Goal: Information Seeking & Learning: Learn about a topic

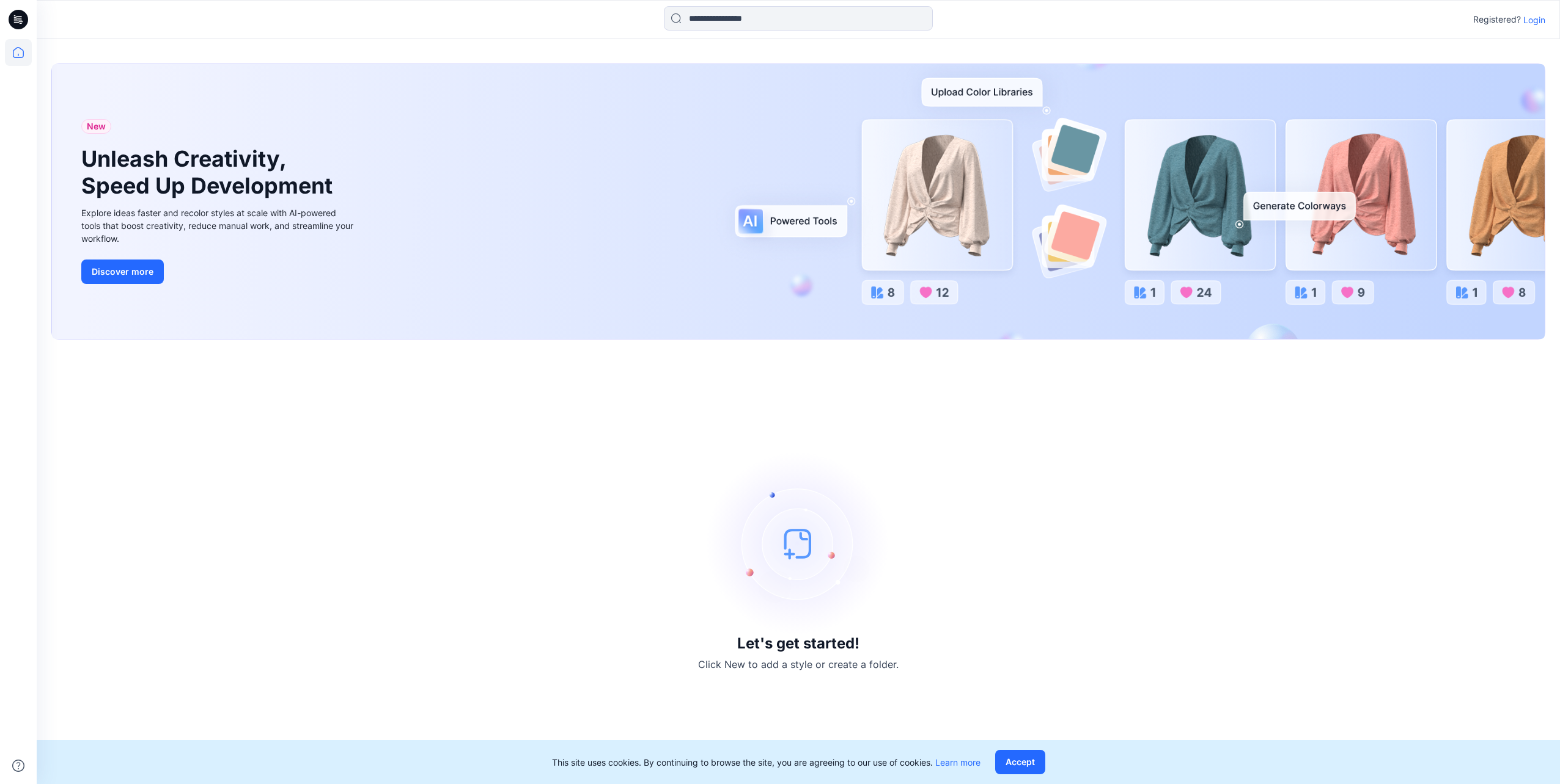
click at [1038, 22] on p "Login" at bounding box center [1534, 20] width 22 height 13
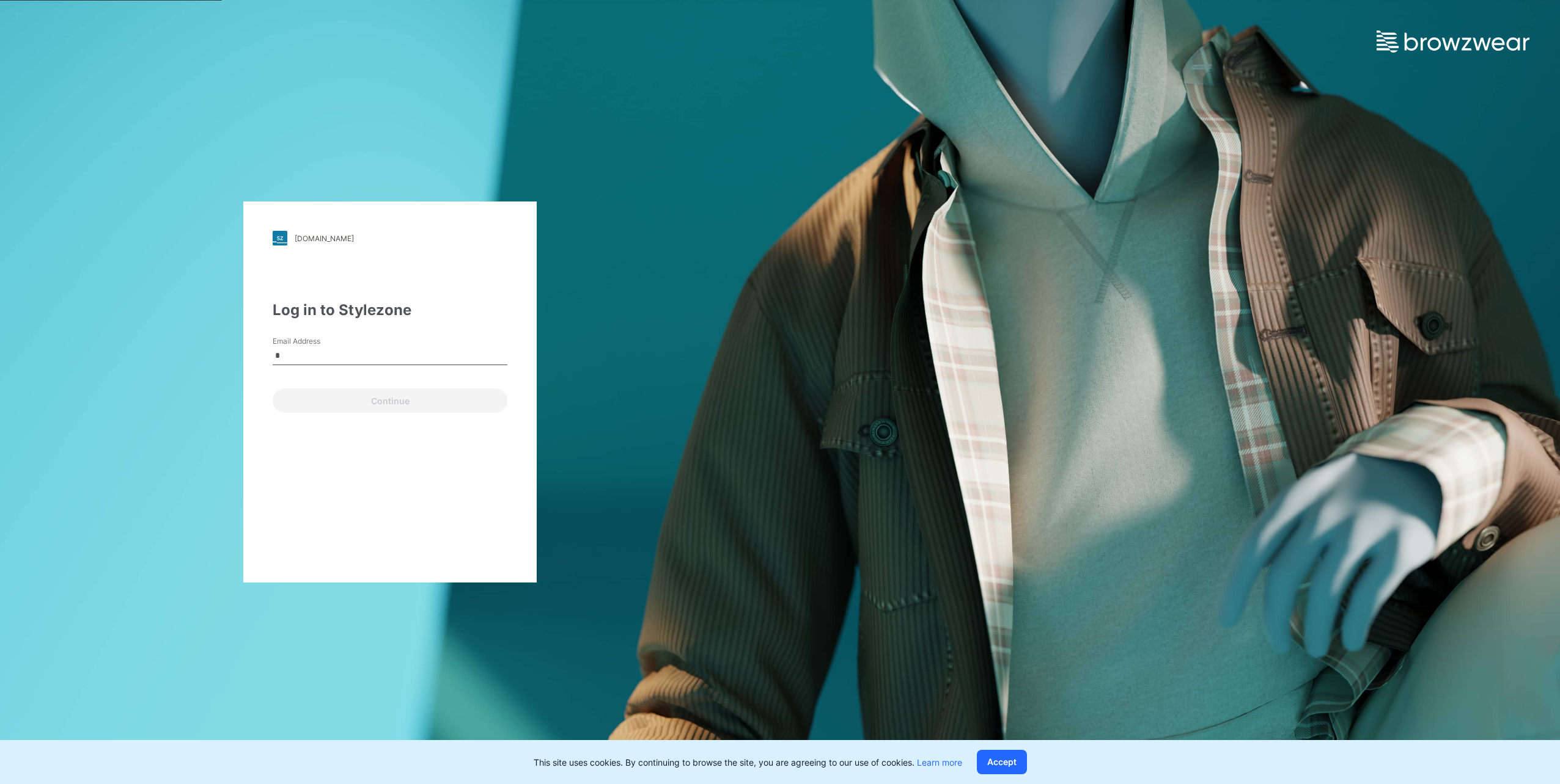
type input "**********"
click at [368, 399] on button "Continue" at bounding box center [390, 401] width 235 height 24
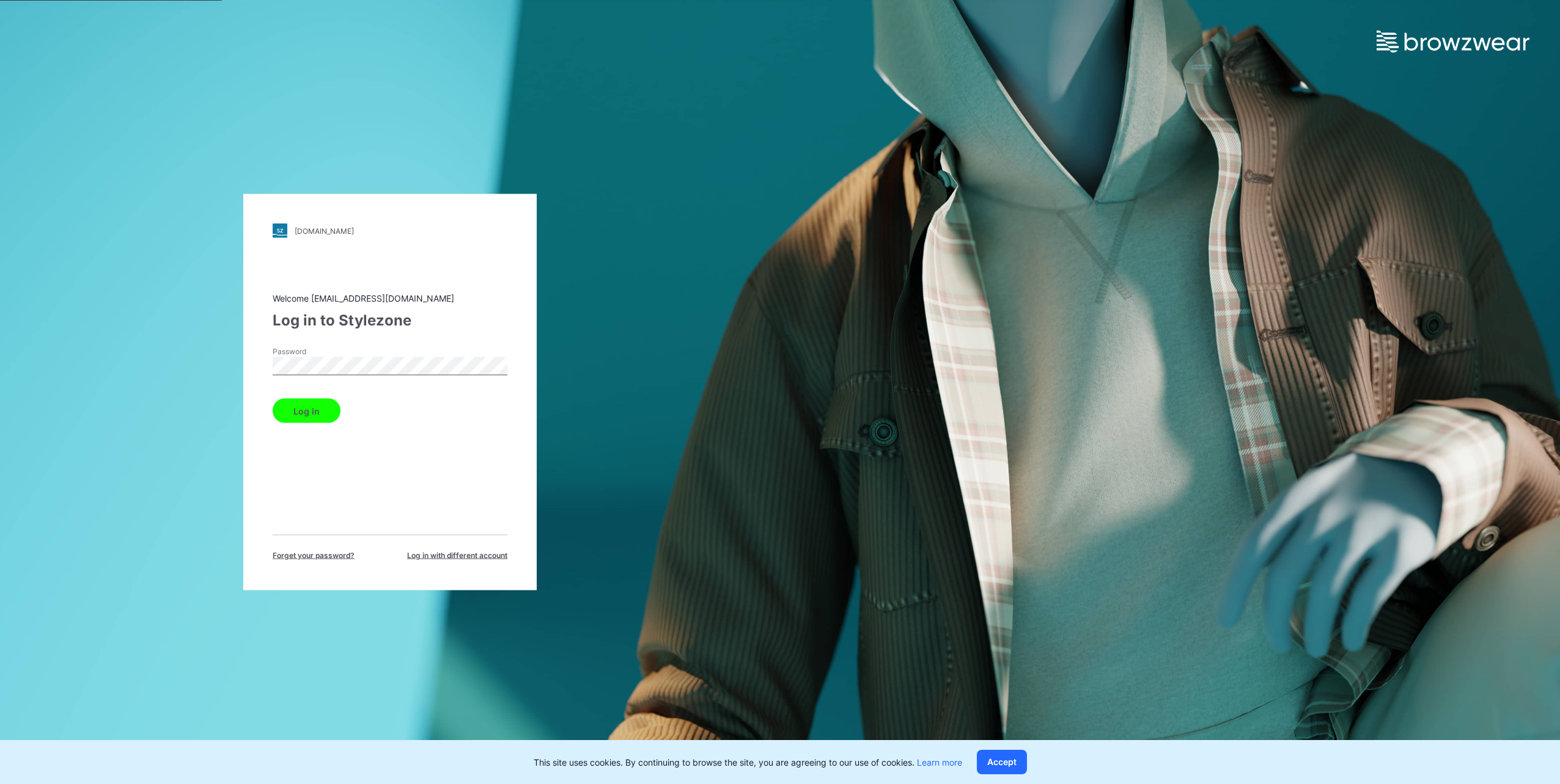
click at [273, 399] on button "Log in" at bounding box center [307, 411] width 68 height 24
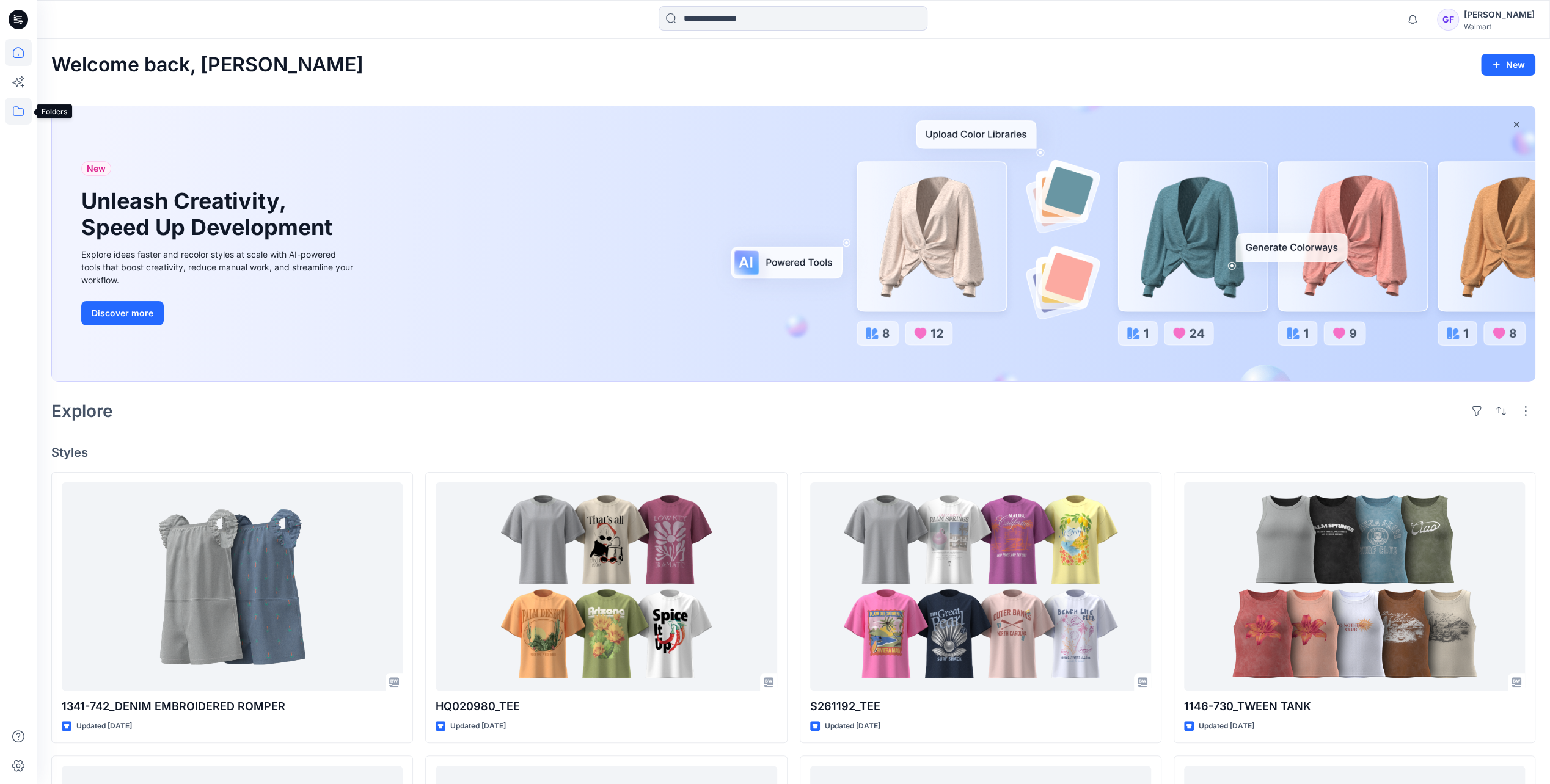
click at [11, 115] on icon at bounding box center [18, 111] width 27 height 27
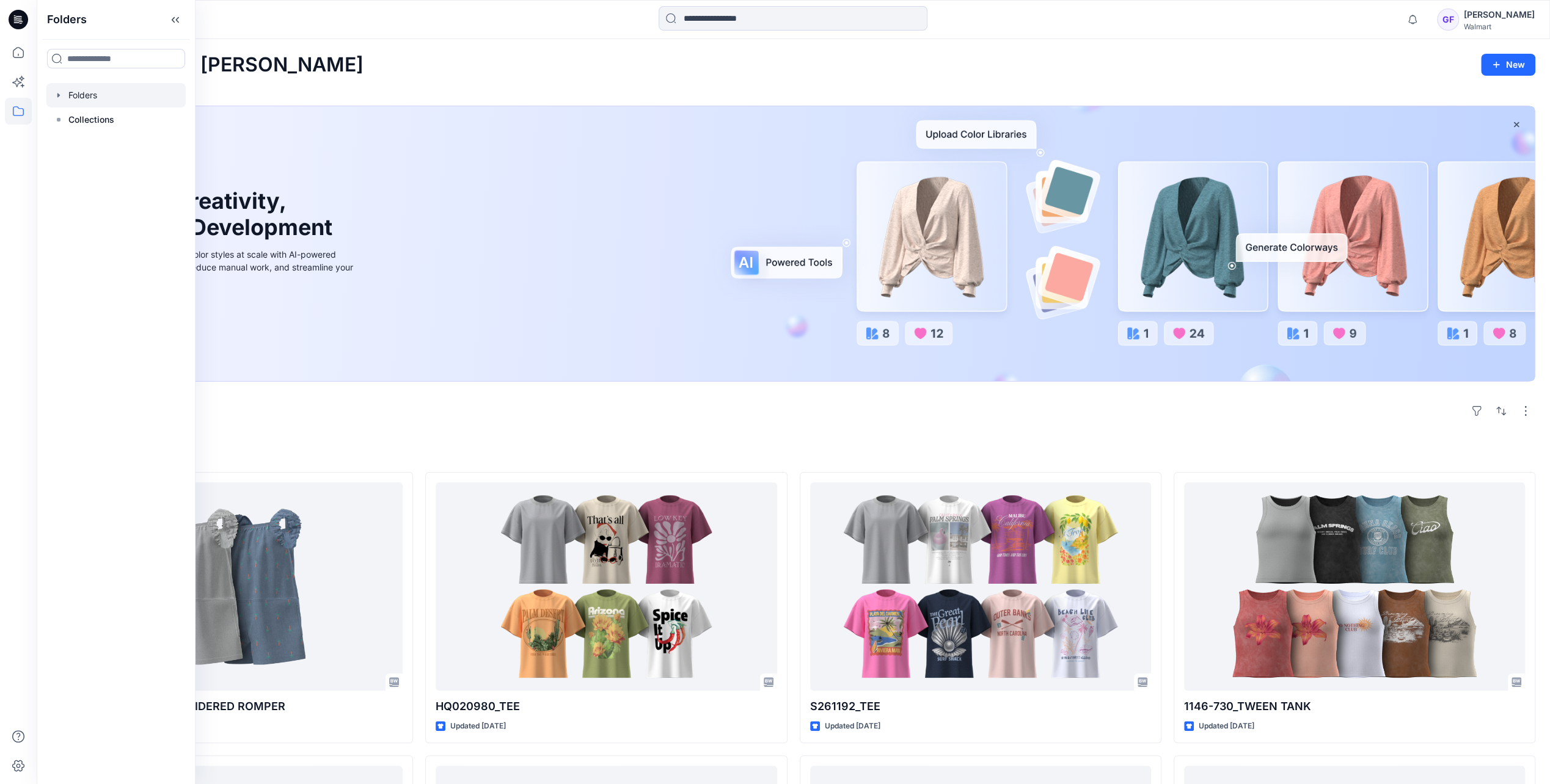
click at [101, 96] on div at bounding box center [116, 95] width 140 height 24
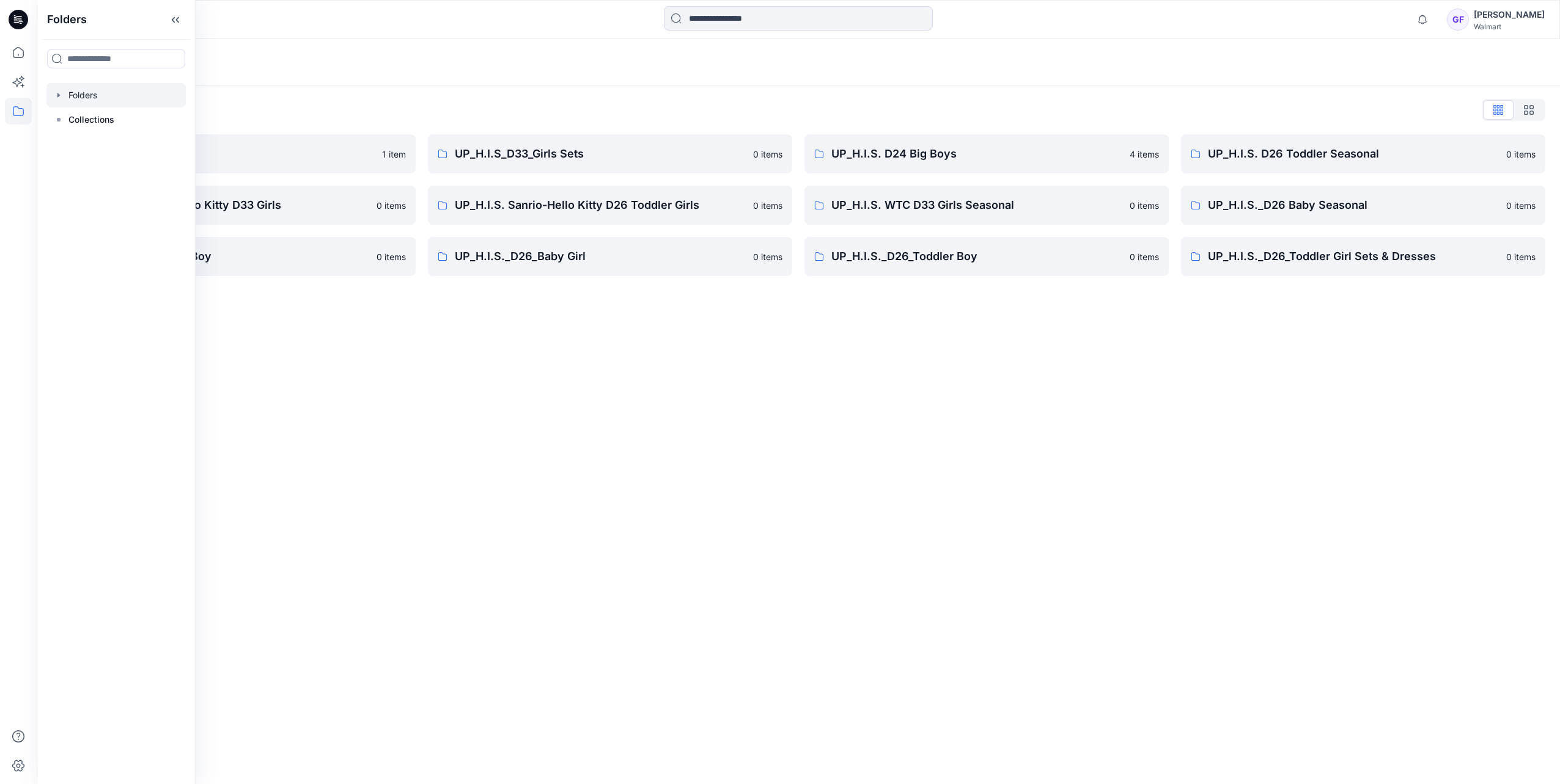
click at [249, 99] on div "Folders List TWEEN HIS D33 Girls 1 item UP_H.I.S. Sanrio- Hello Kitty D33 Girls…" at bounding box center [798, 188] width 1523 height 205
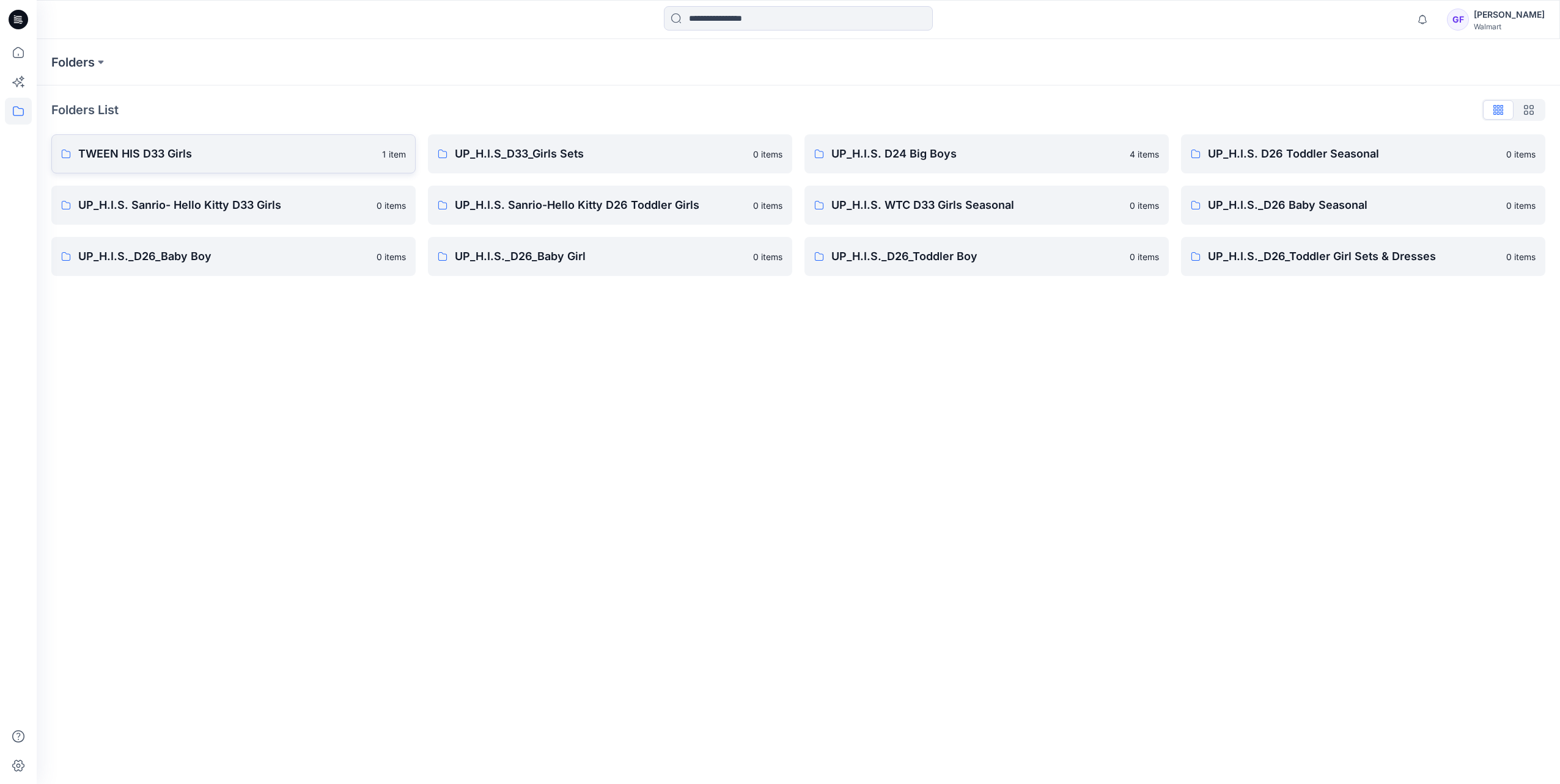
click at [140, 145] on p "TWEEN HIS D33 Girls" at bounding box center [226, 153] width 296 height 17
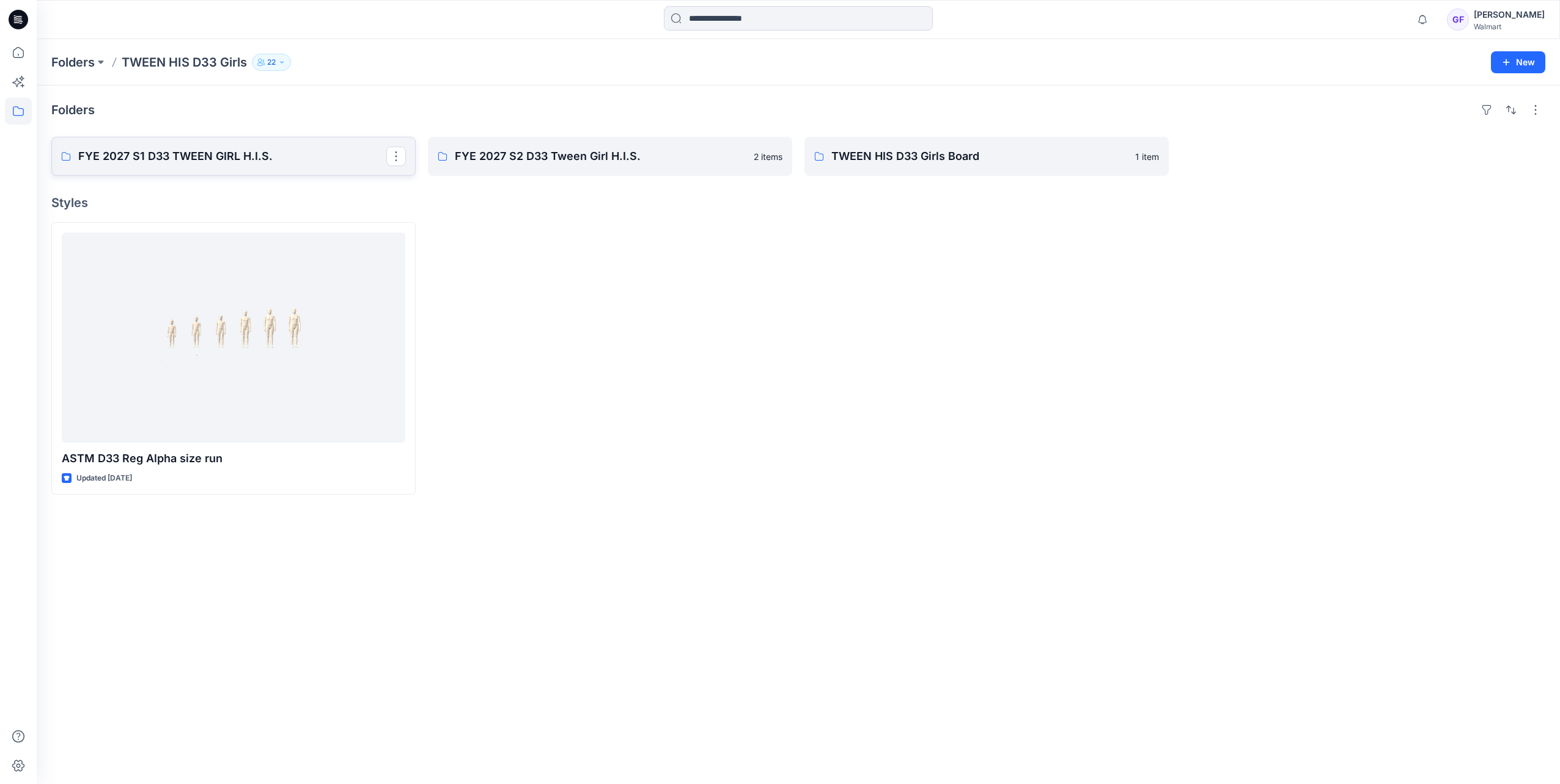
click at [183, 157] on p "FYE 2027 S1 D33 TWEEN GIRL H.I.S." at bounding box center [232, 156] width 308 height 17
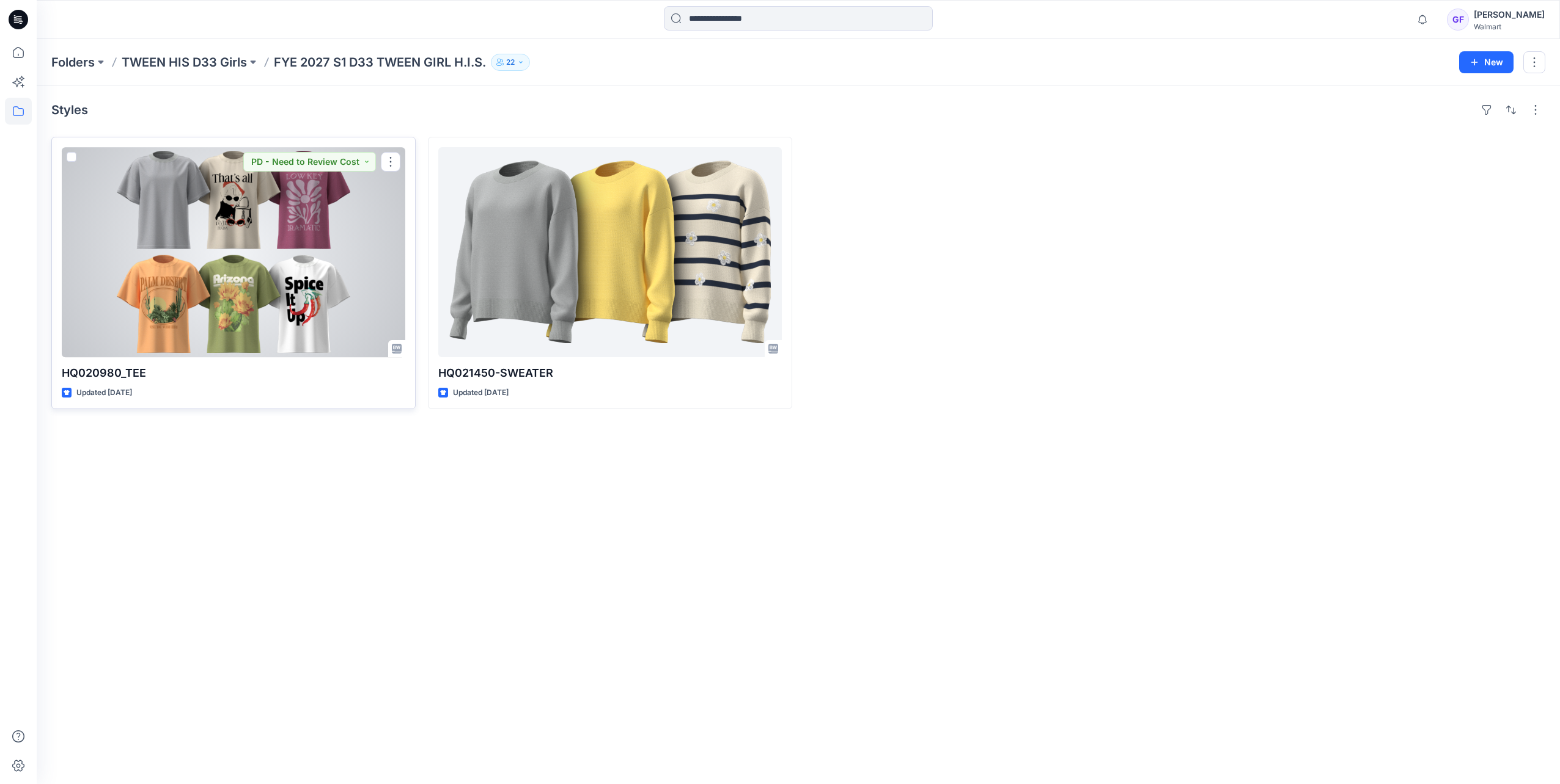
click at [202, 246] on div at bounding box center [233, 252] width 343 height 210
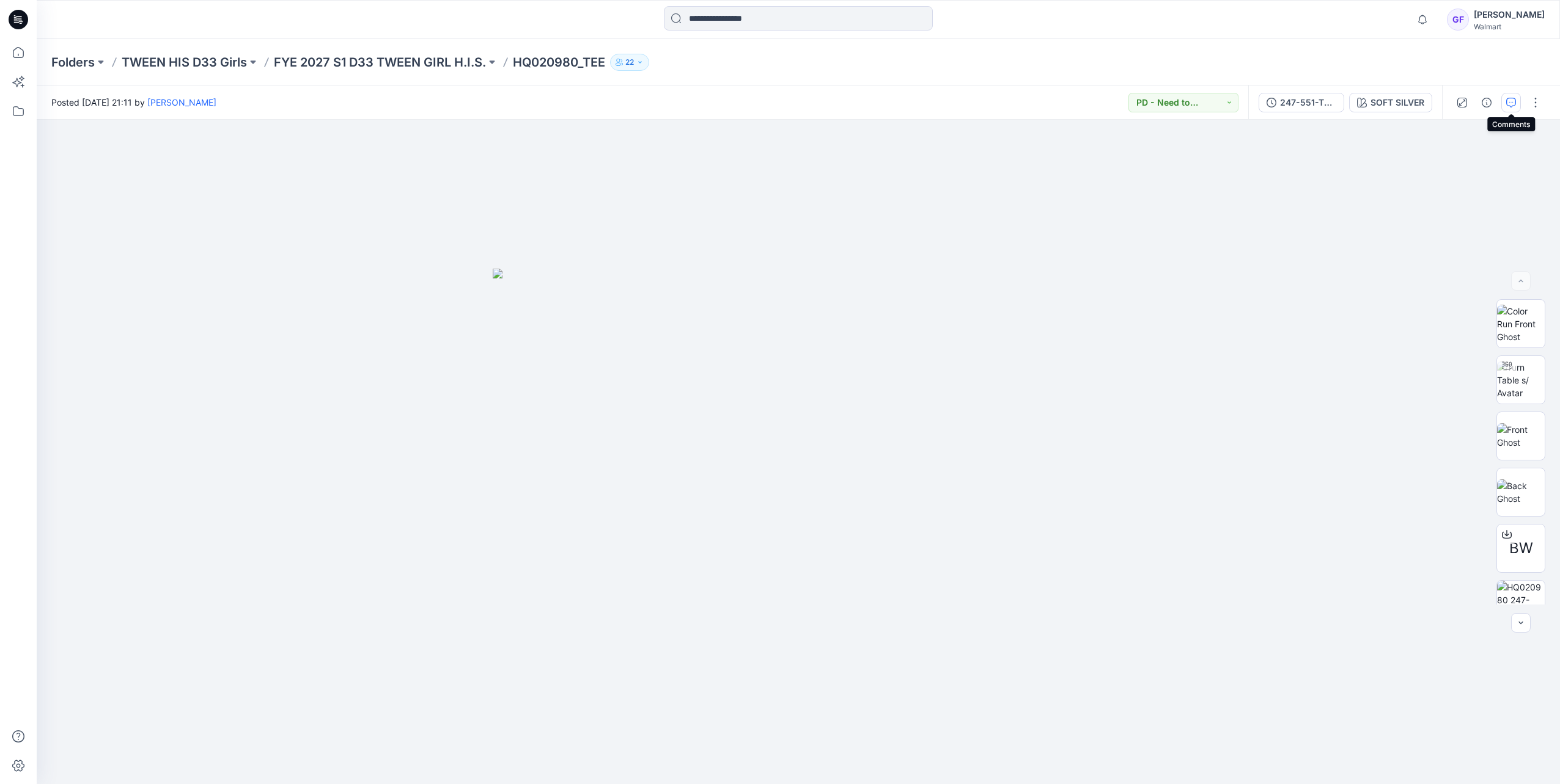
click at [1038, 104] on icon "button" at bounding box center [1510, 102] width 10 height 10
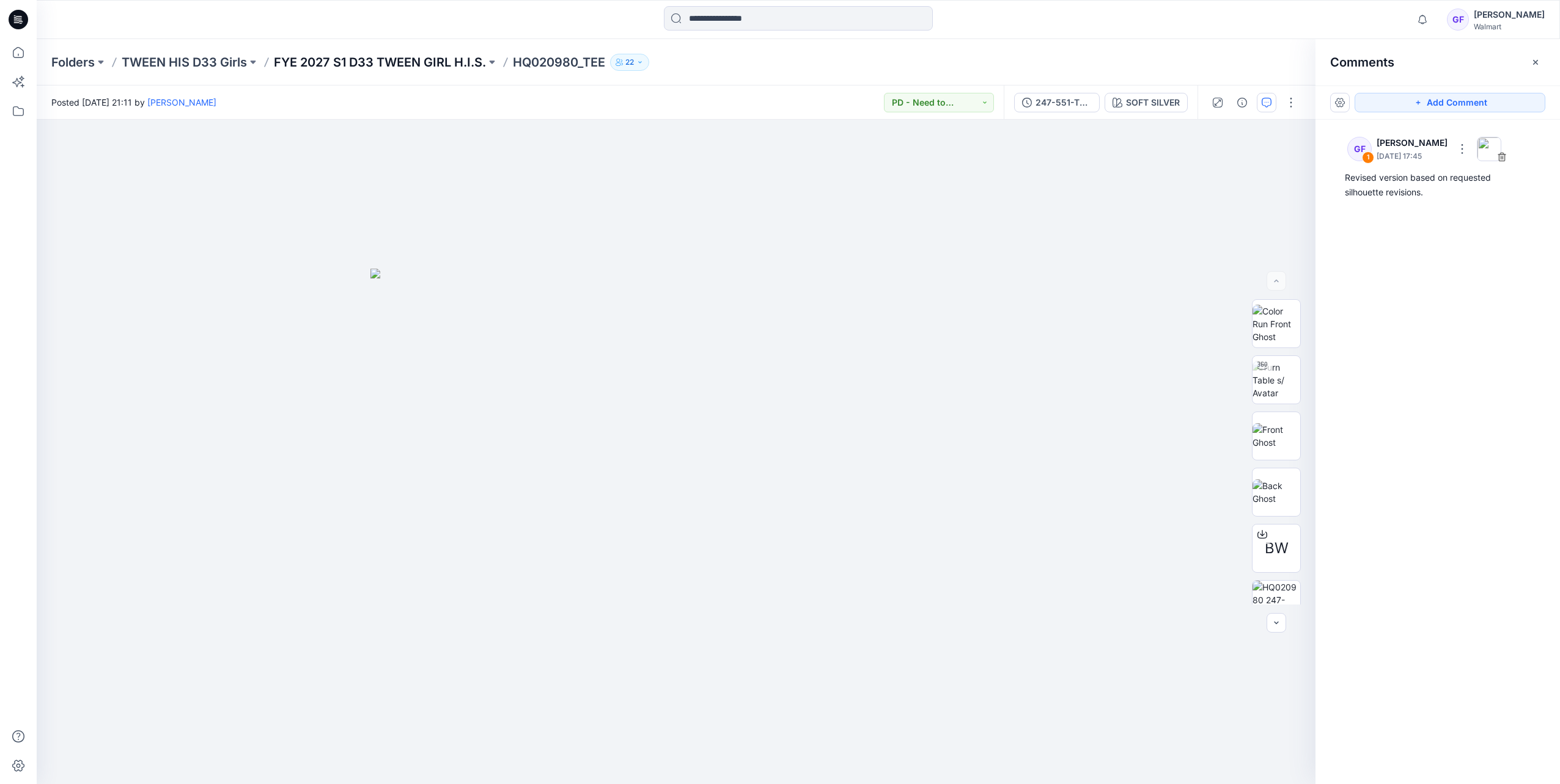
click at [418, 57] on p "FYE 2027 S1 D33 TWEEN GIRL H.I.S." at bounding box center [380, 62] width 212 height 17
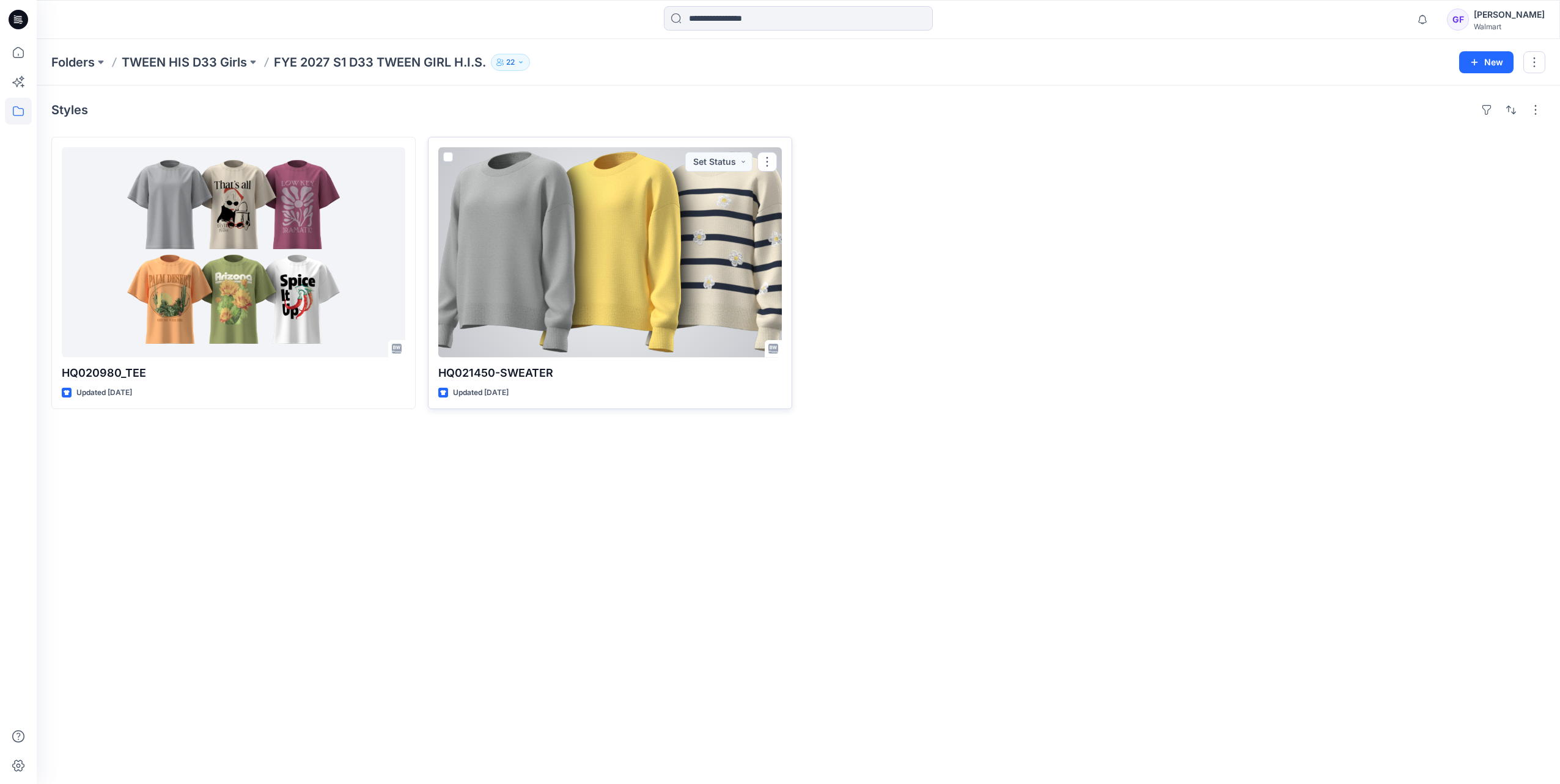
click at [527, 222] on div at bounding box center [610, 252] width 343 height 210
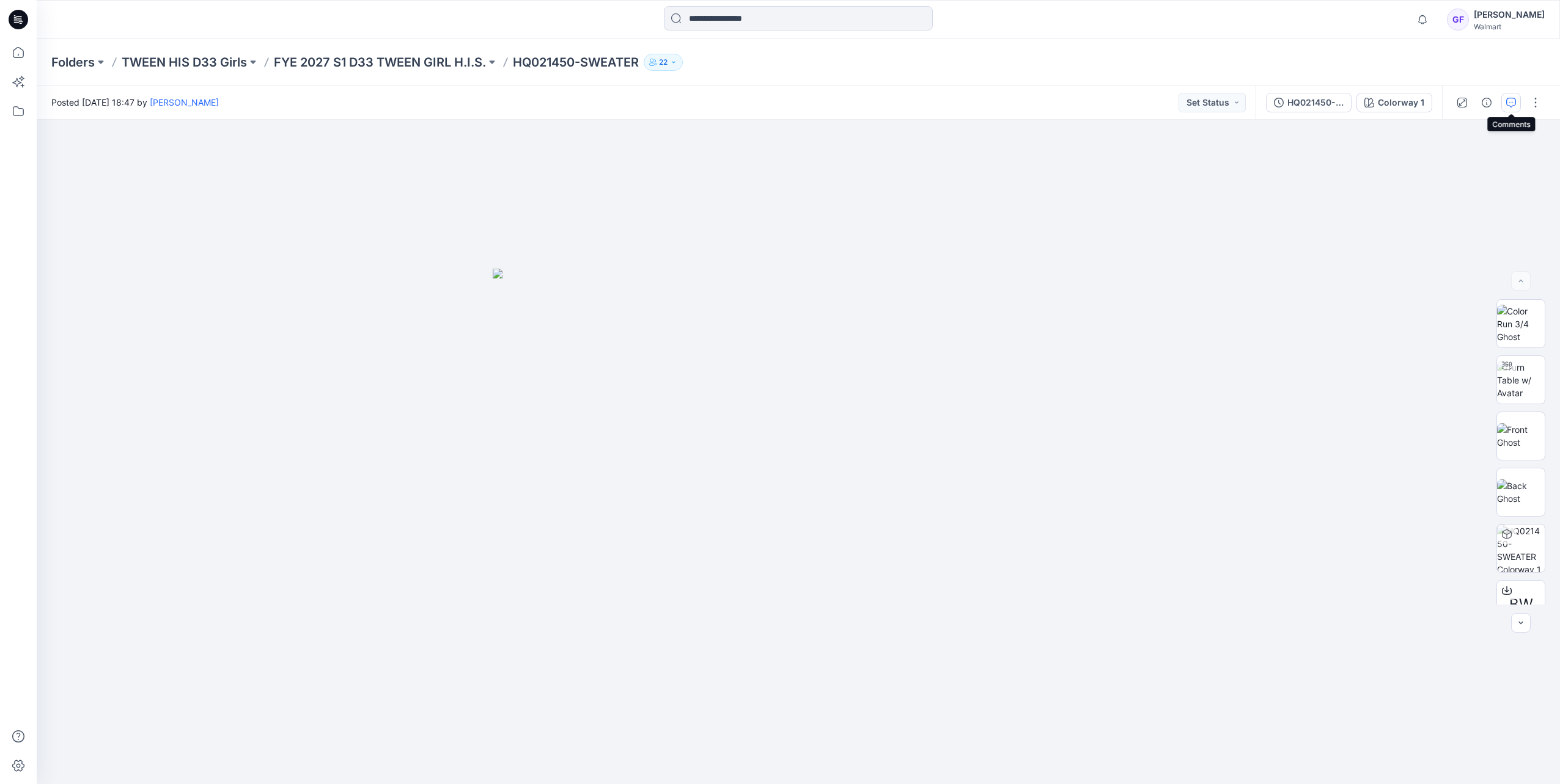
click at [1038, 105] on icon "button" at bounding box center [1510, 102] width 10 height 10
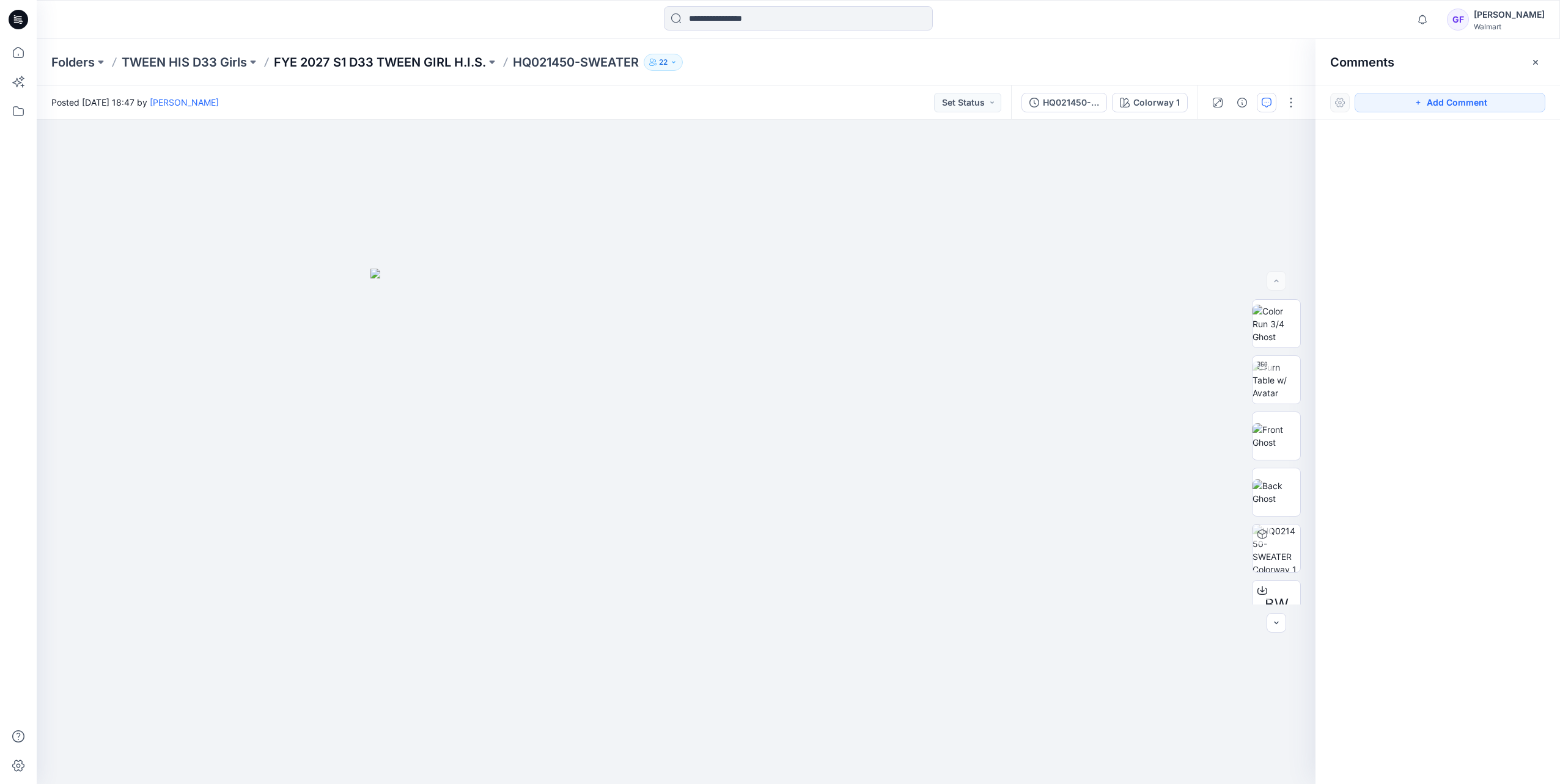
click at [401, 60] on p "FYE 2027 S1 D33 TWEEN GIRL H.I.S." at bounding box center [380, 62] width 212 height 17
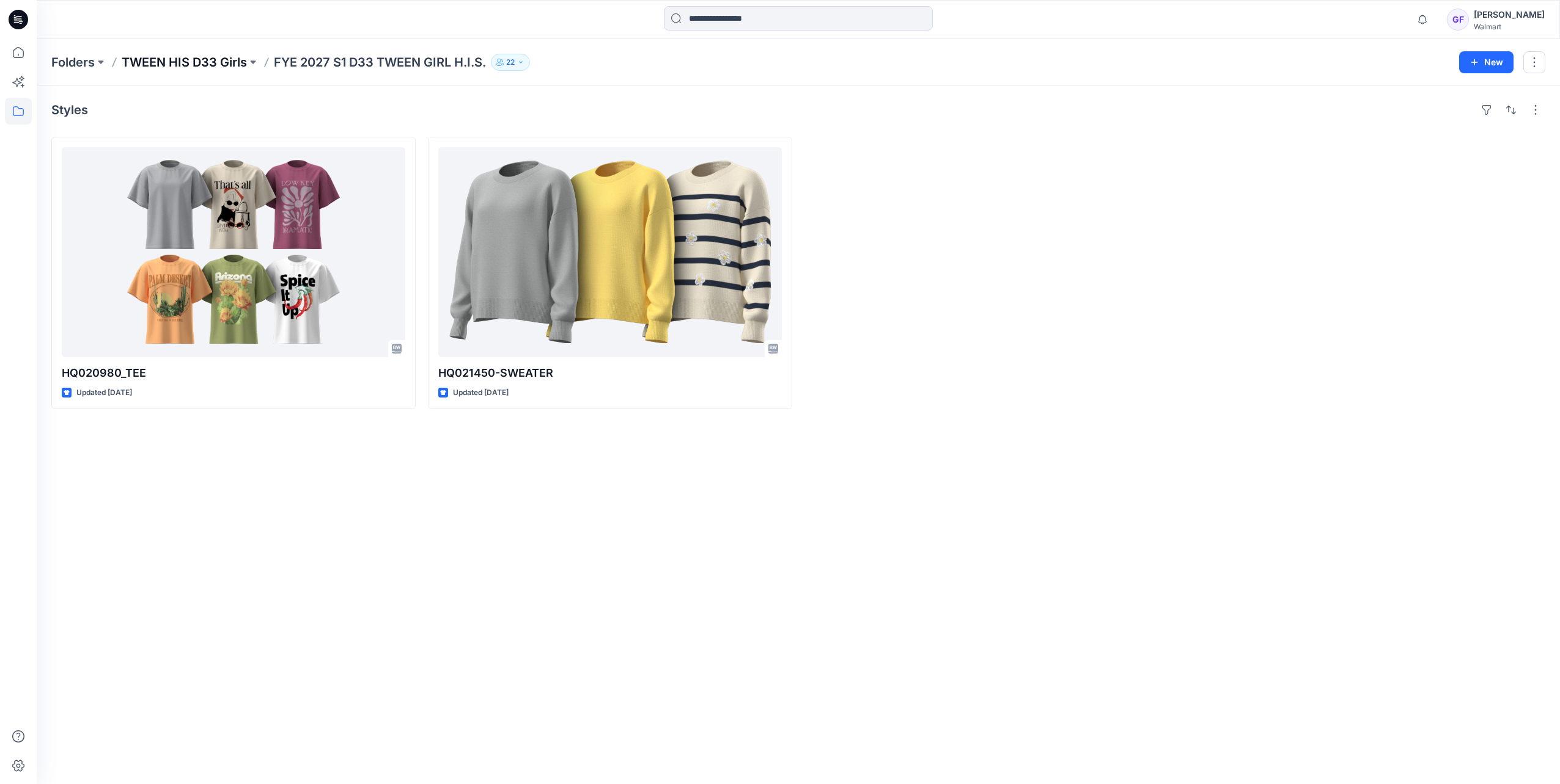
click at [191, 66] on p "TWEEN HIS D33 Girls" at bounding box center [184, 62] width 126 height 17
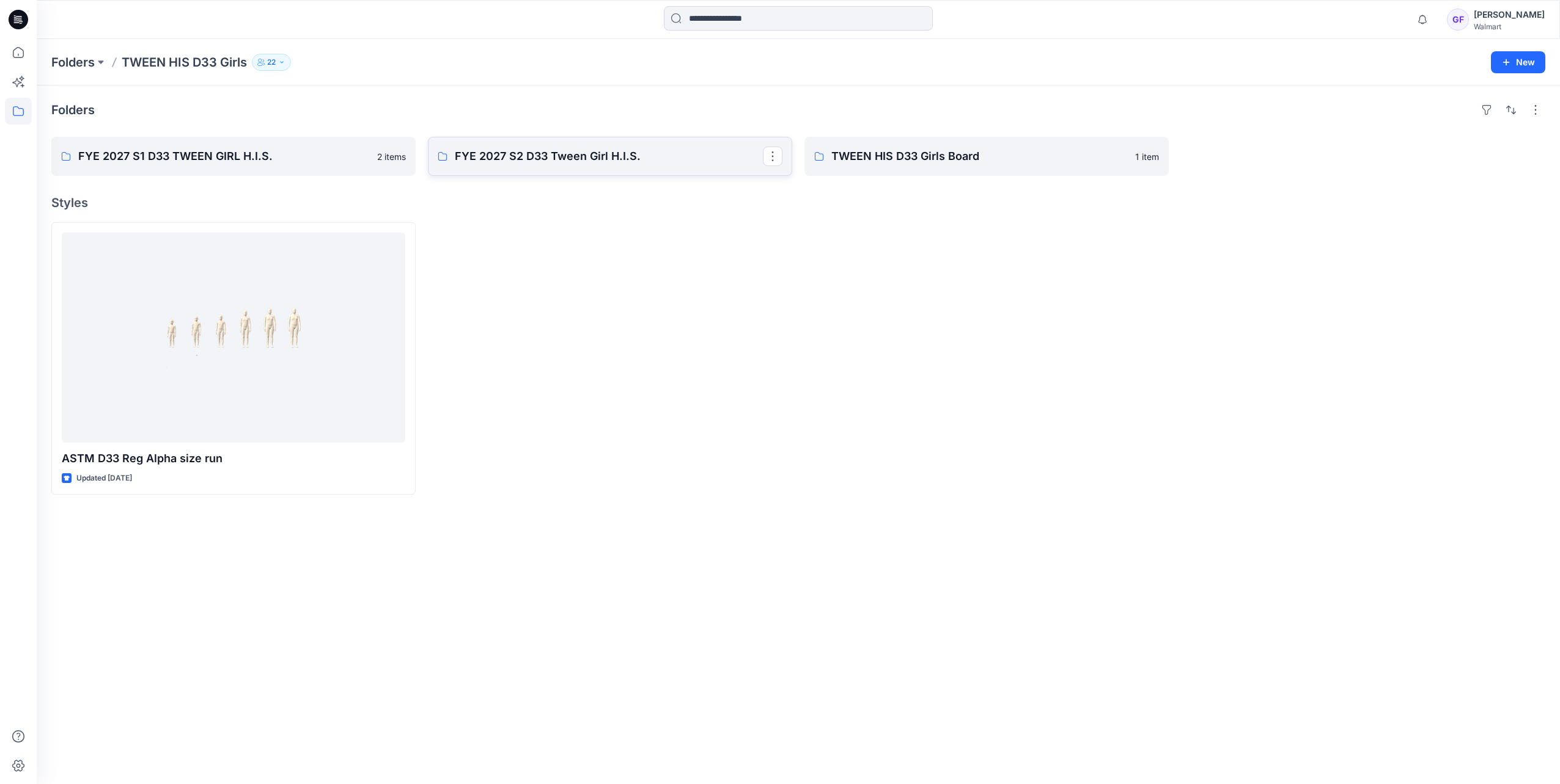
click at [598, 160] on p "FYE 2027 S2 D33 Tween Girl H.I.S." at bounding box center [609, 156] width 308 height 17
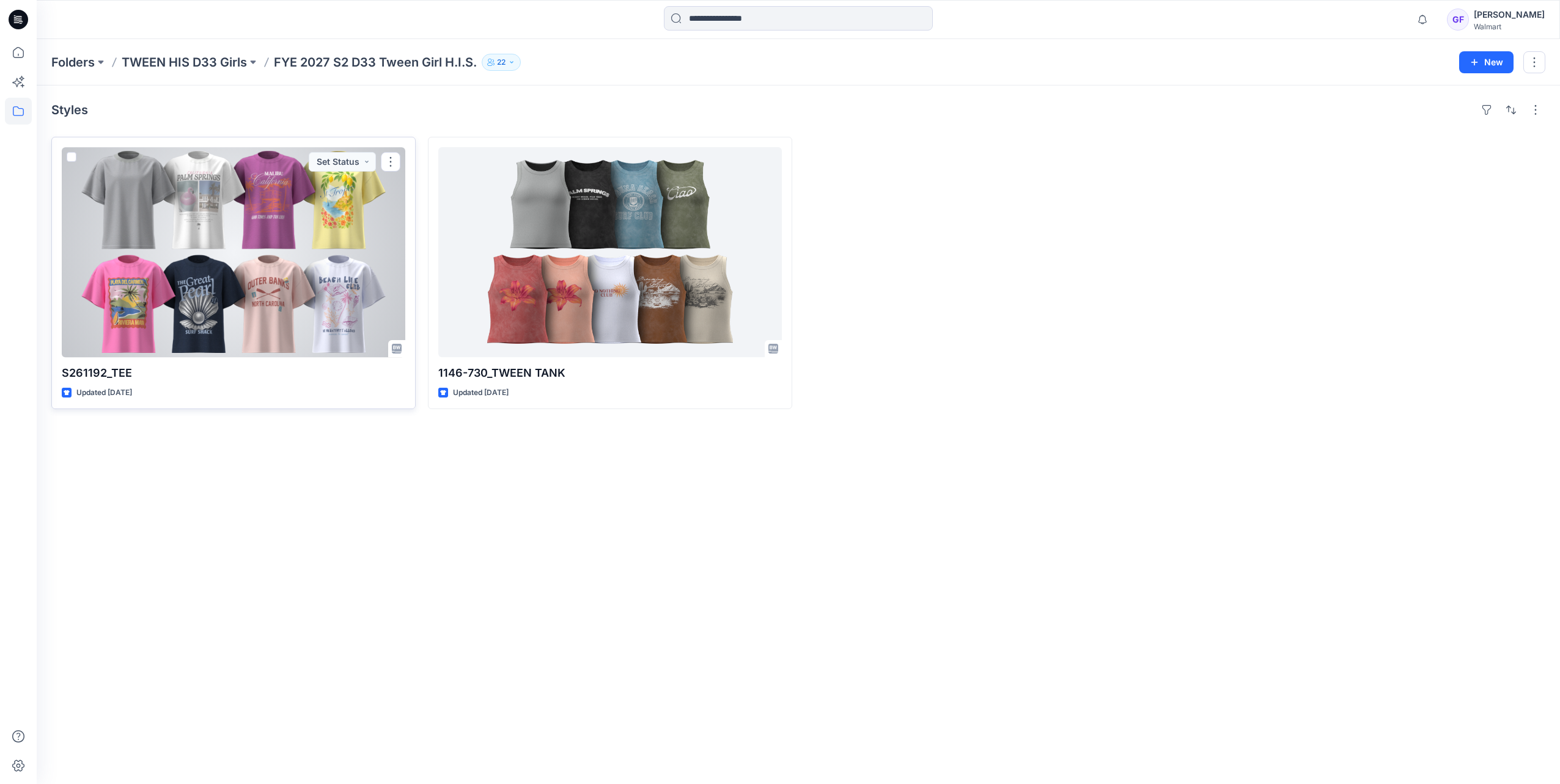
click at [279, 250] on div at bounding box center [233, 252] width 343 height 210
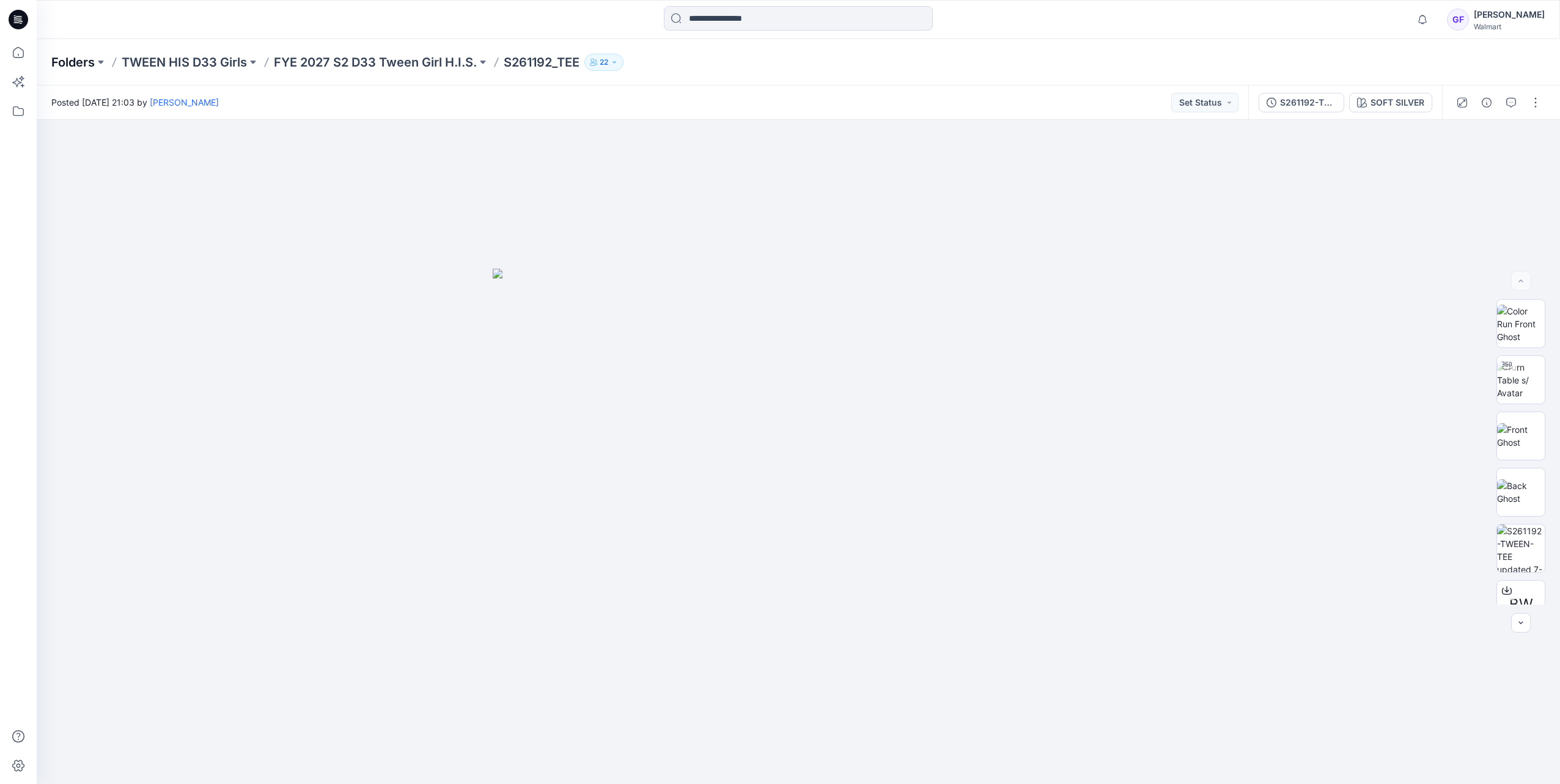
click at [69, 66] on p "Folders" at bounding box center [73, 62] width 43 height 17
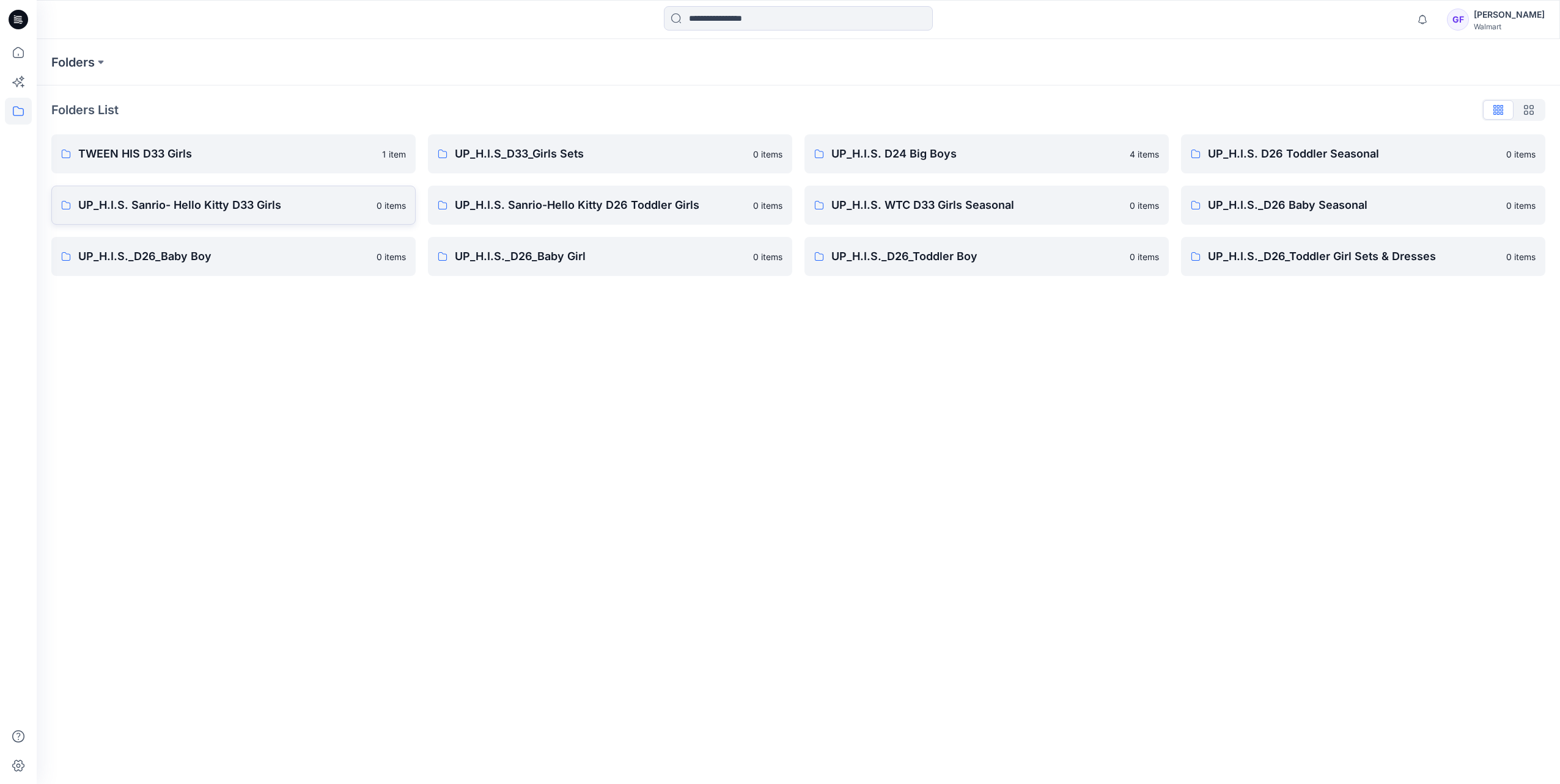
click at [170, 206] on p "UP_H.I.S. Sanrio- Hello Kitty D33 Girls" at bounding box center [224, 205] width 291 height 17
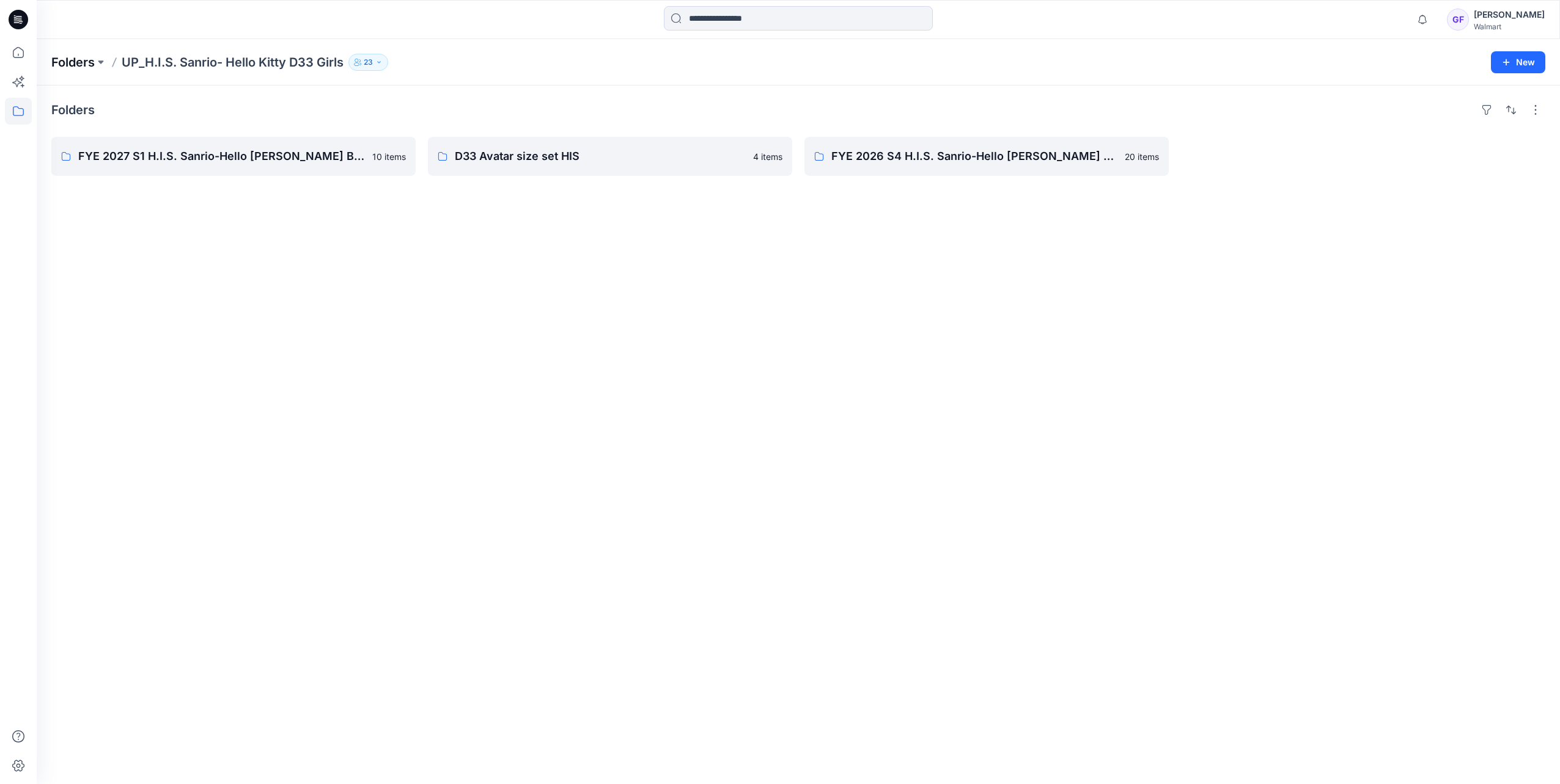
click at [76, 59] on p "Folders" at bounding box center [73, 62] width 43 height 17
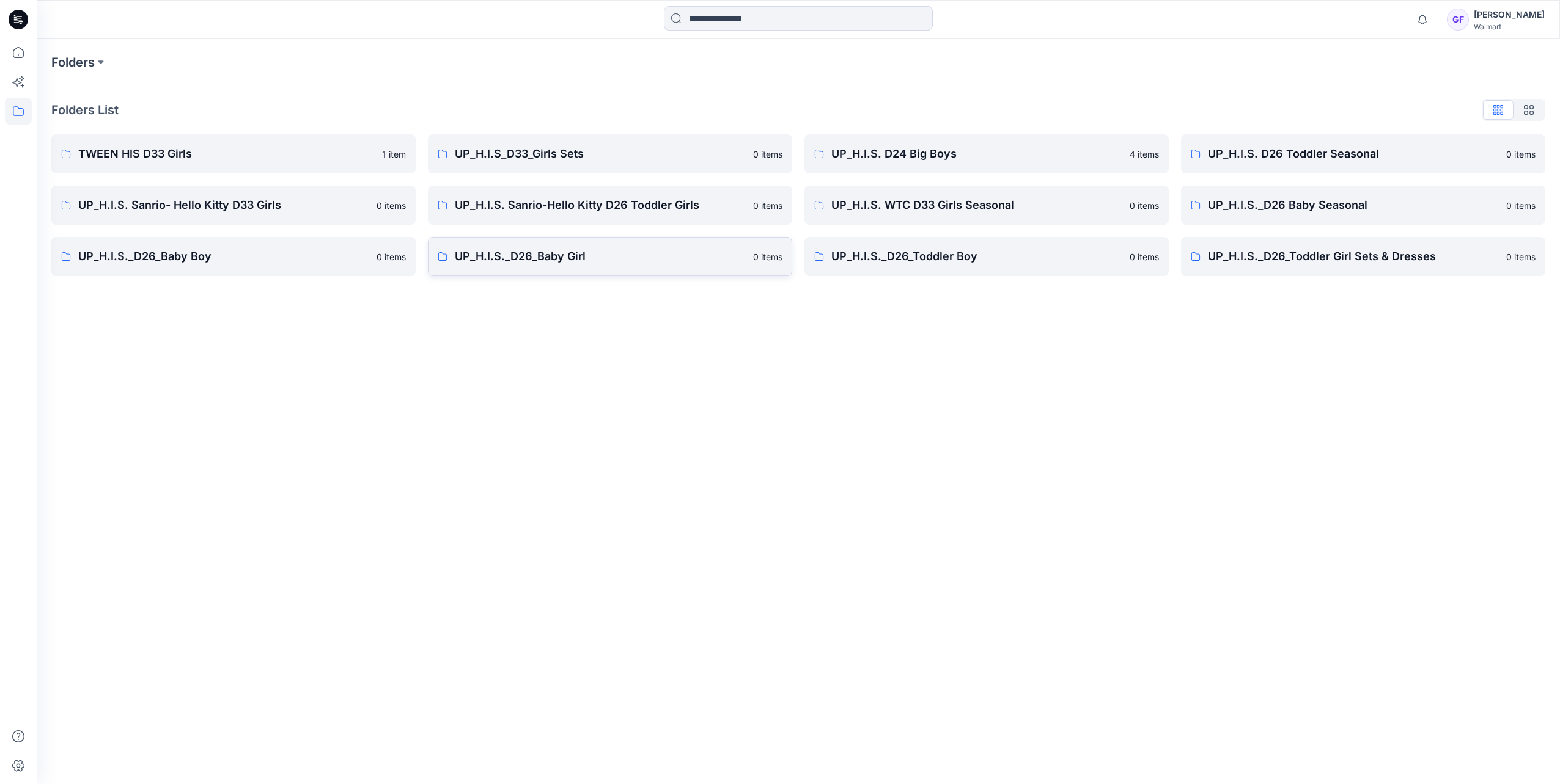
click at [565, 265] on link "UP_H.I.S._D26_Baby Girl [DEMOGRAPHIC_DATA] items" at bounding box center [610, 256] width 365 height 39
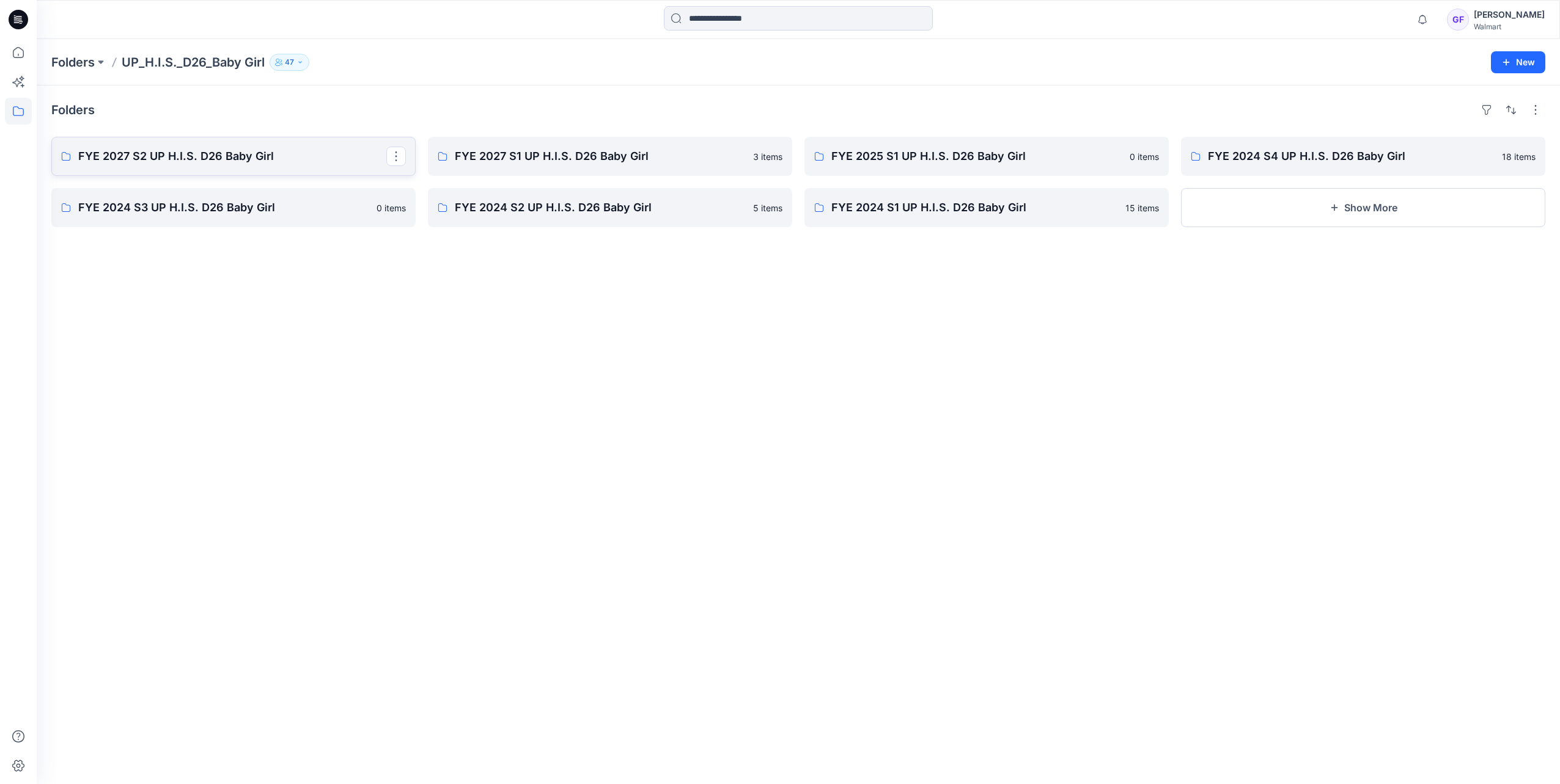
click at [214, 157] on p "FYE 2027 S2 UP H.I.S. D26 Baby Girl" at bounding box center [232, 156] width 308 height 17
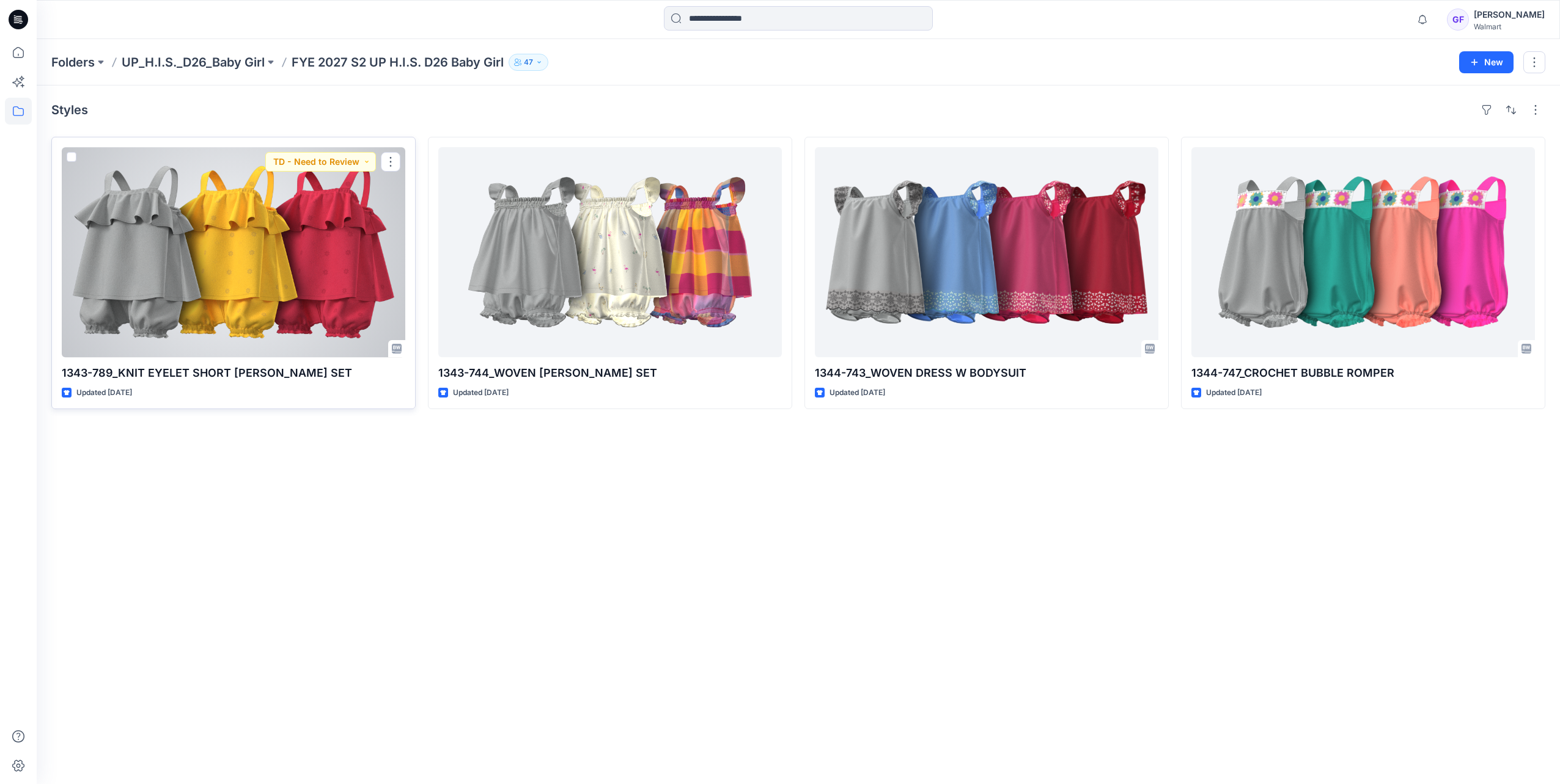
click at [323, 239] on div at bounding box center [233, 252] width 343 height 210
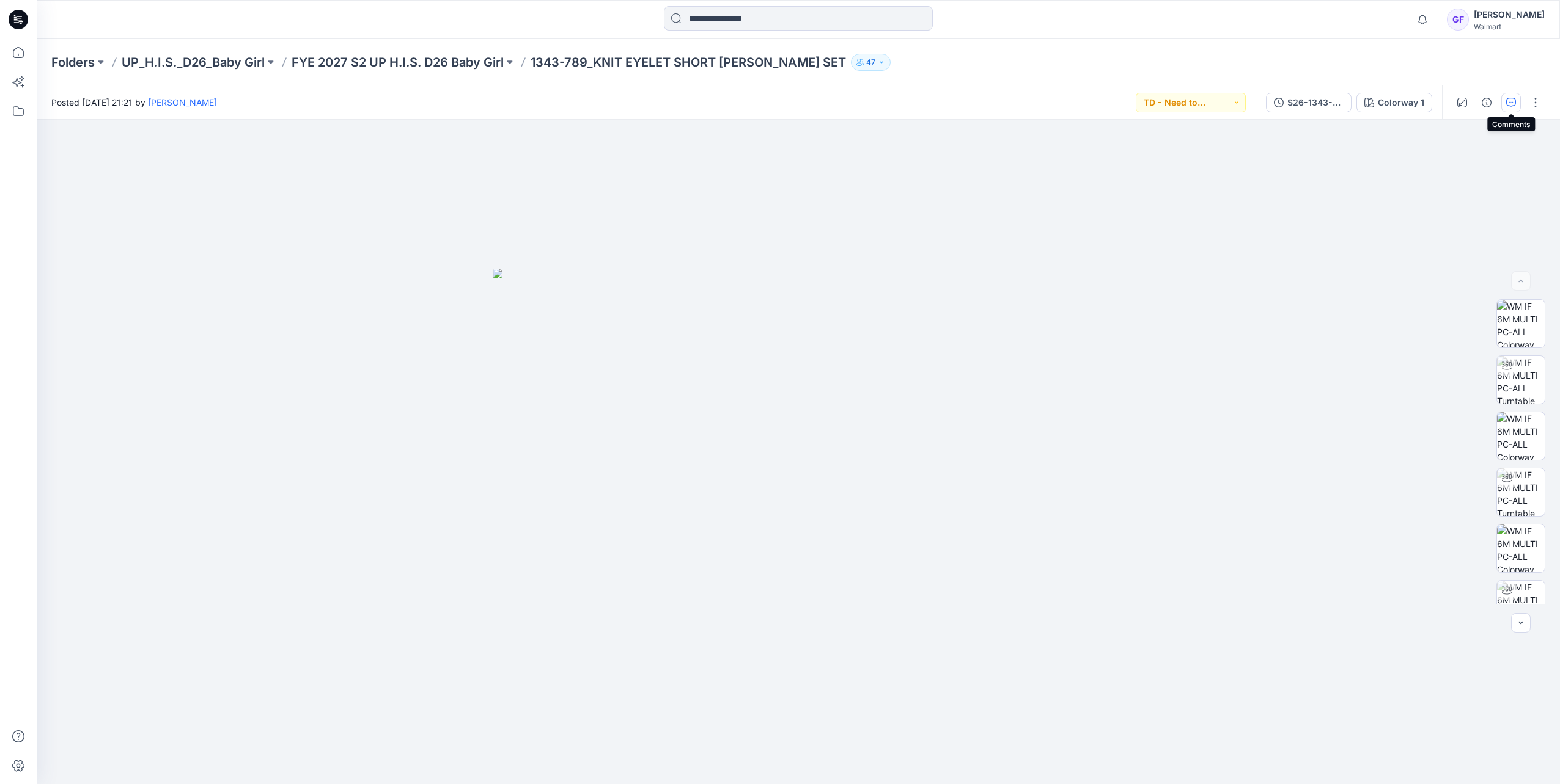
click at [1038, 103] on button "button" at bounding box center [1511, 103] width 20 height 20
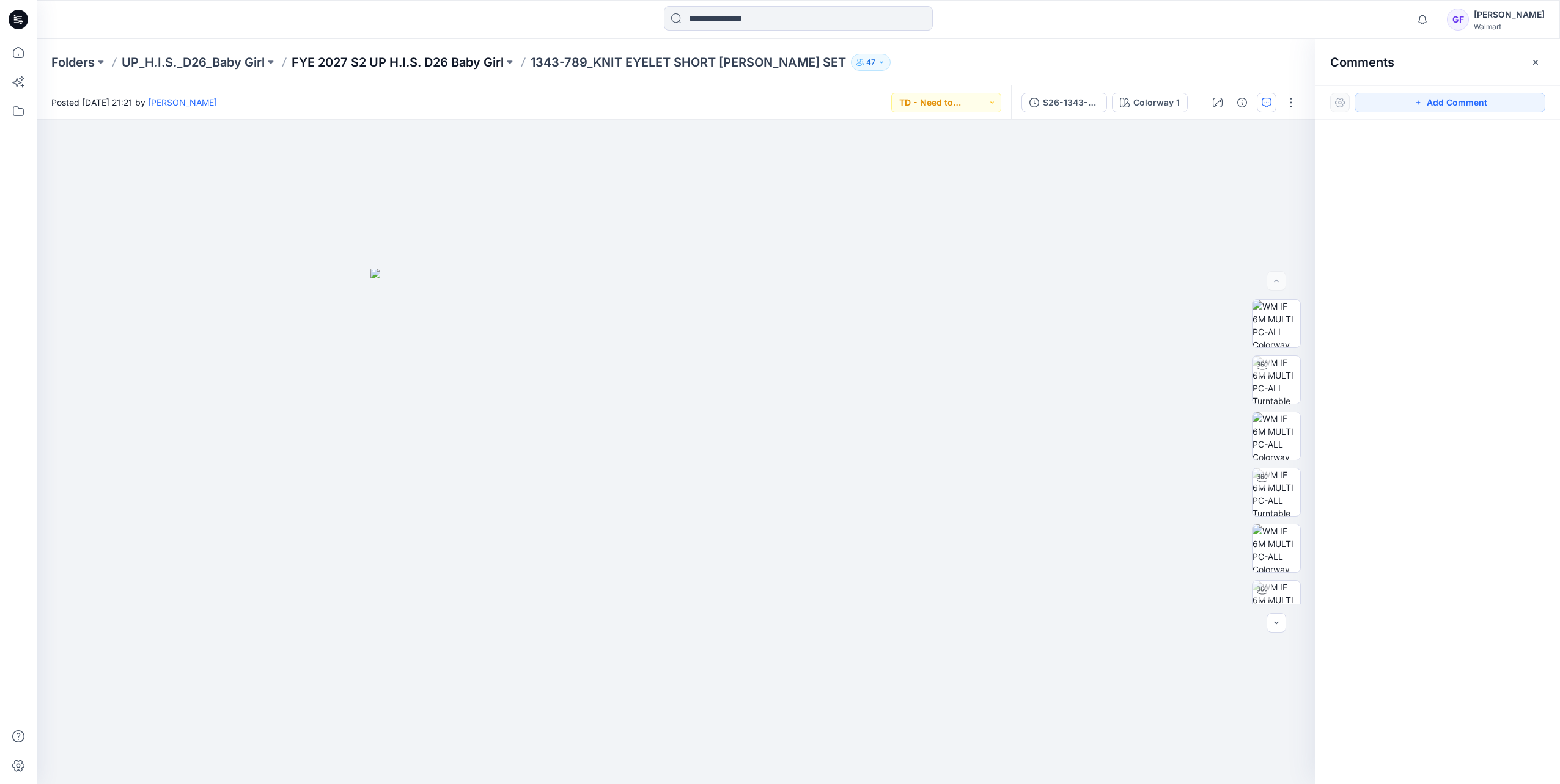
click at [349, 60] on p "FYE 2027 S2 UP H.I.S. D26 Baby Girl" at bounding box center [397, 62] width 212 height 17
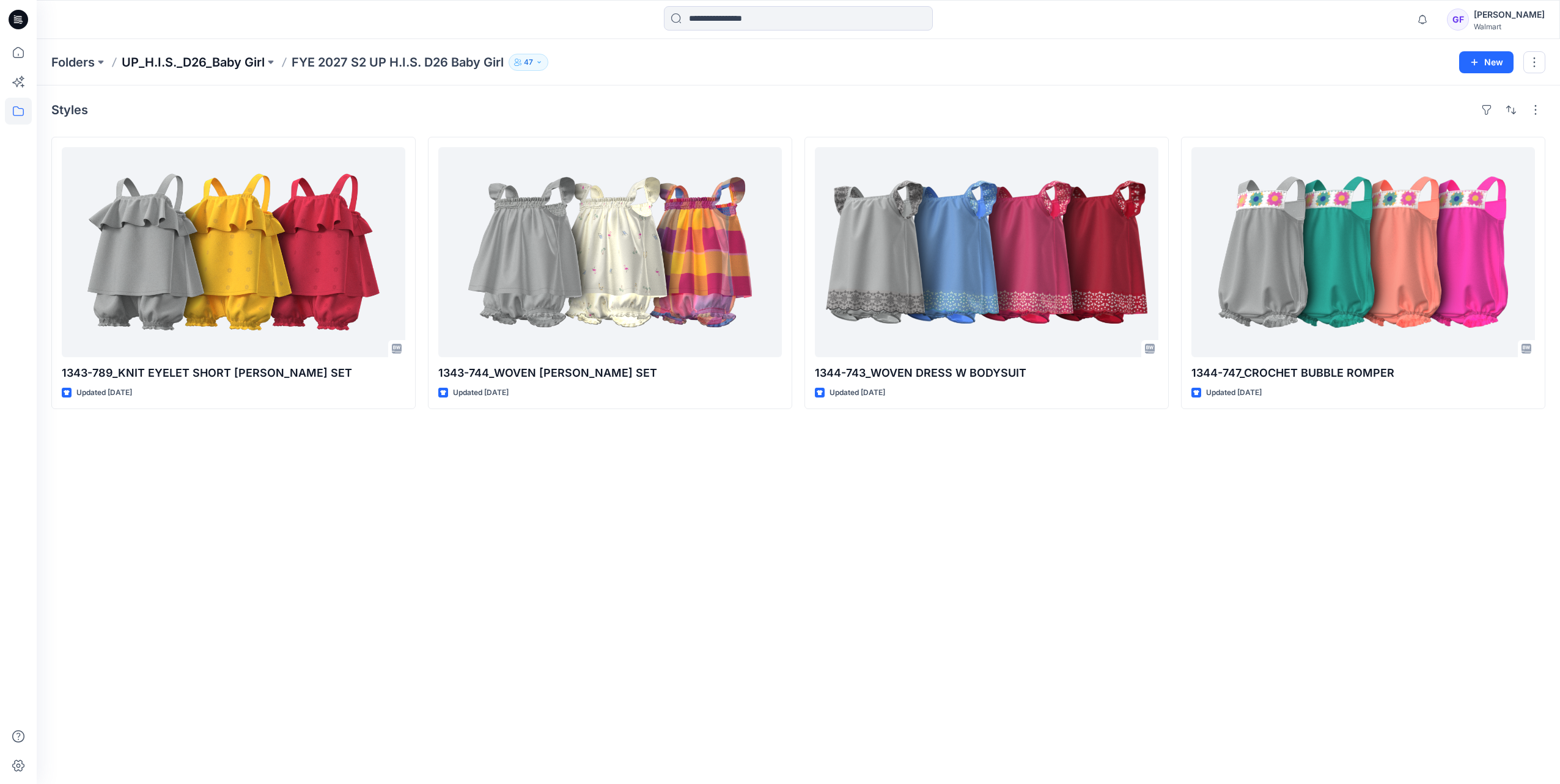
click at [199, 55] on p "UP_H.I.S._D26_Baby Girl" at bounding box center [193, 62] width 143 height 17
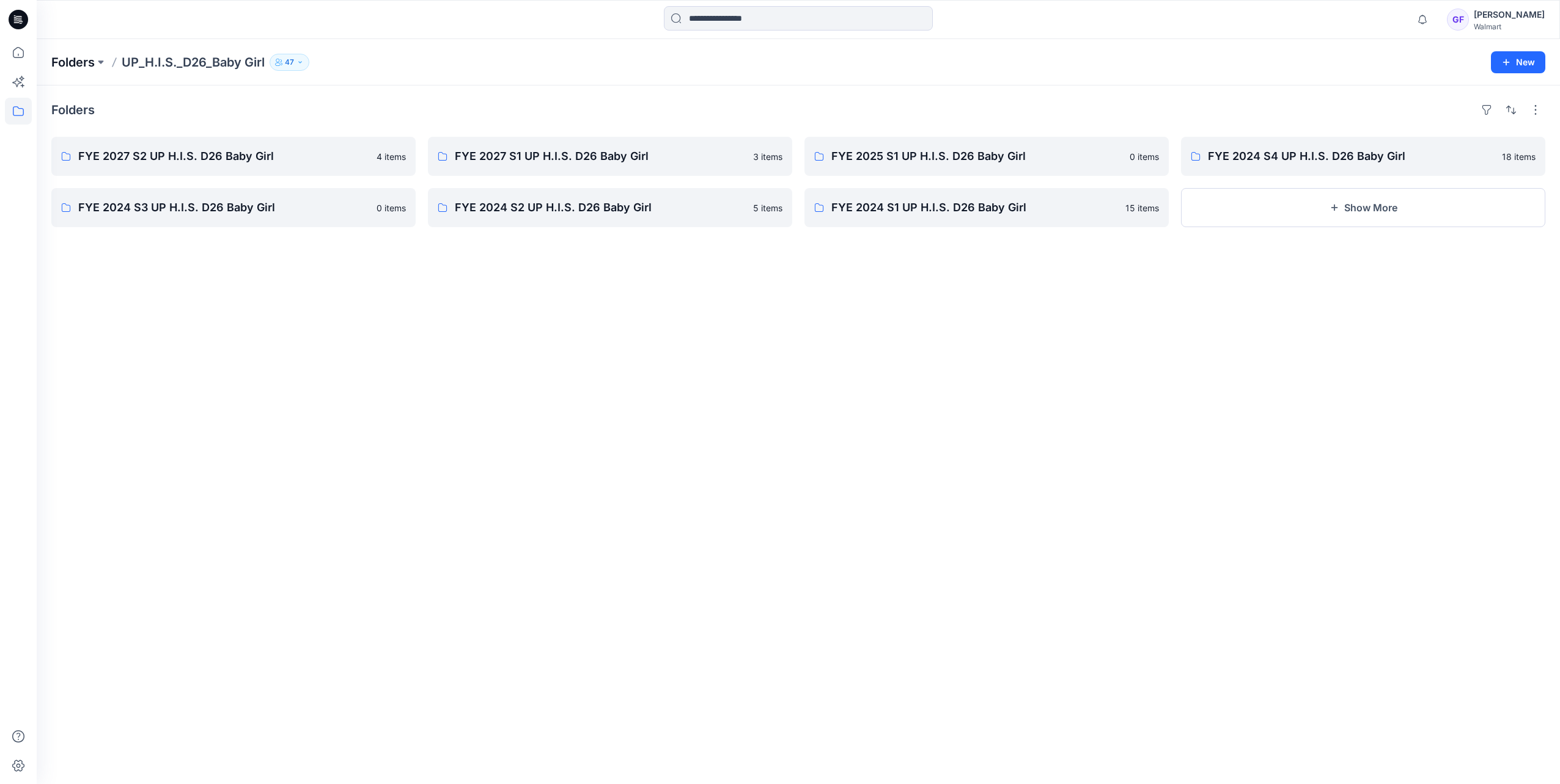
click at [85, 59] on p "Folders" at bounding box center [73, 62] width 43 height 17
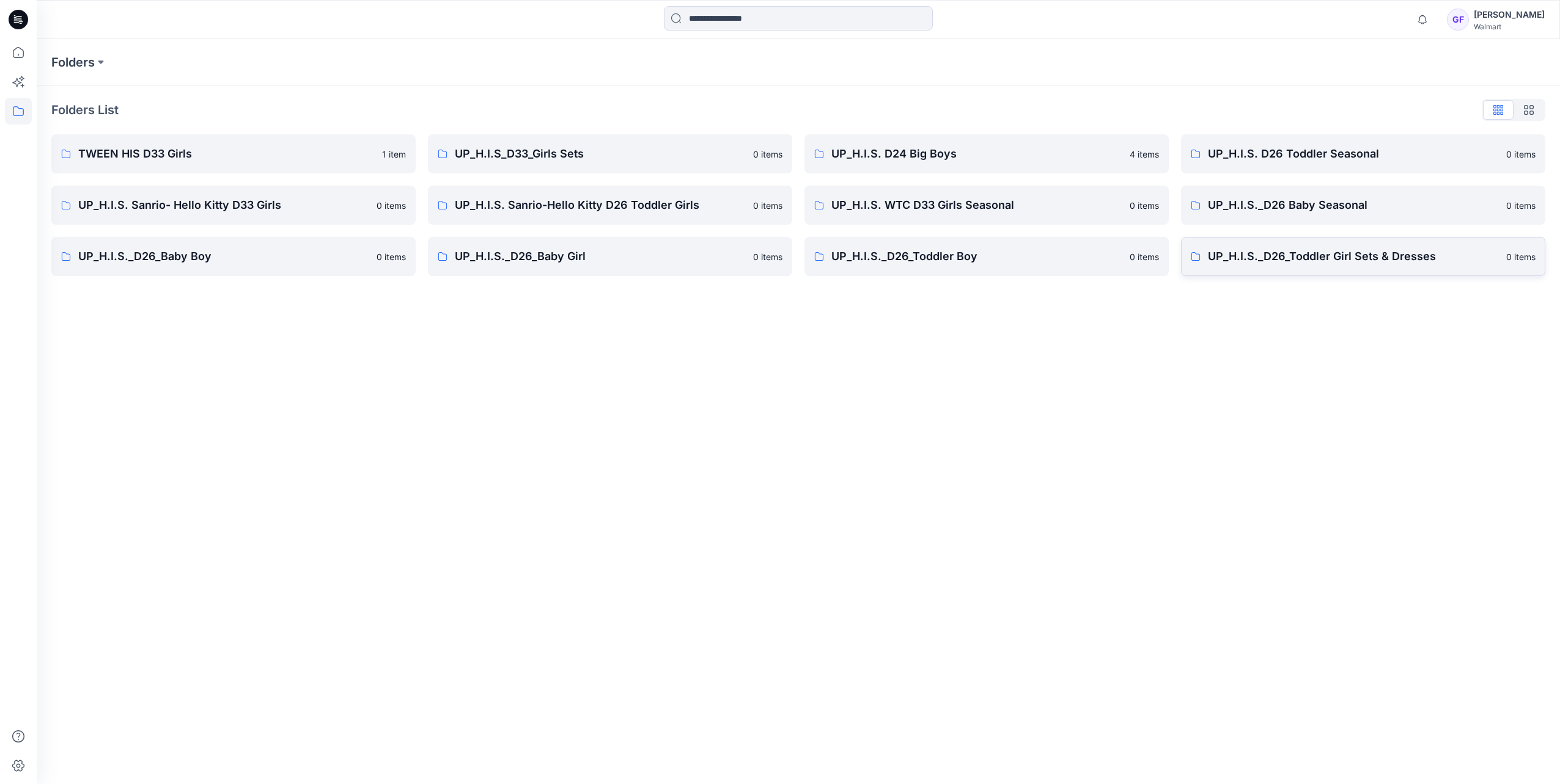
click at [1038, 260] on p "UP_H.I.S._D26_Toddler Girl Sets & Dresses" at bounding box center [1353, 256] width 291 height 17
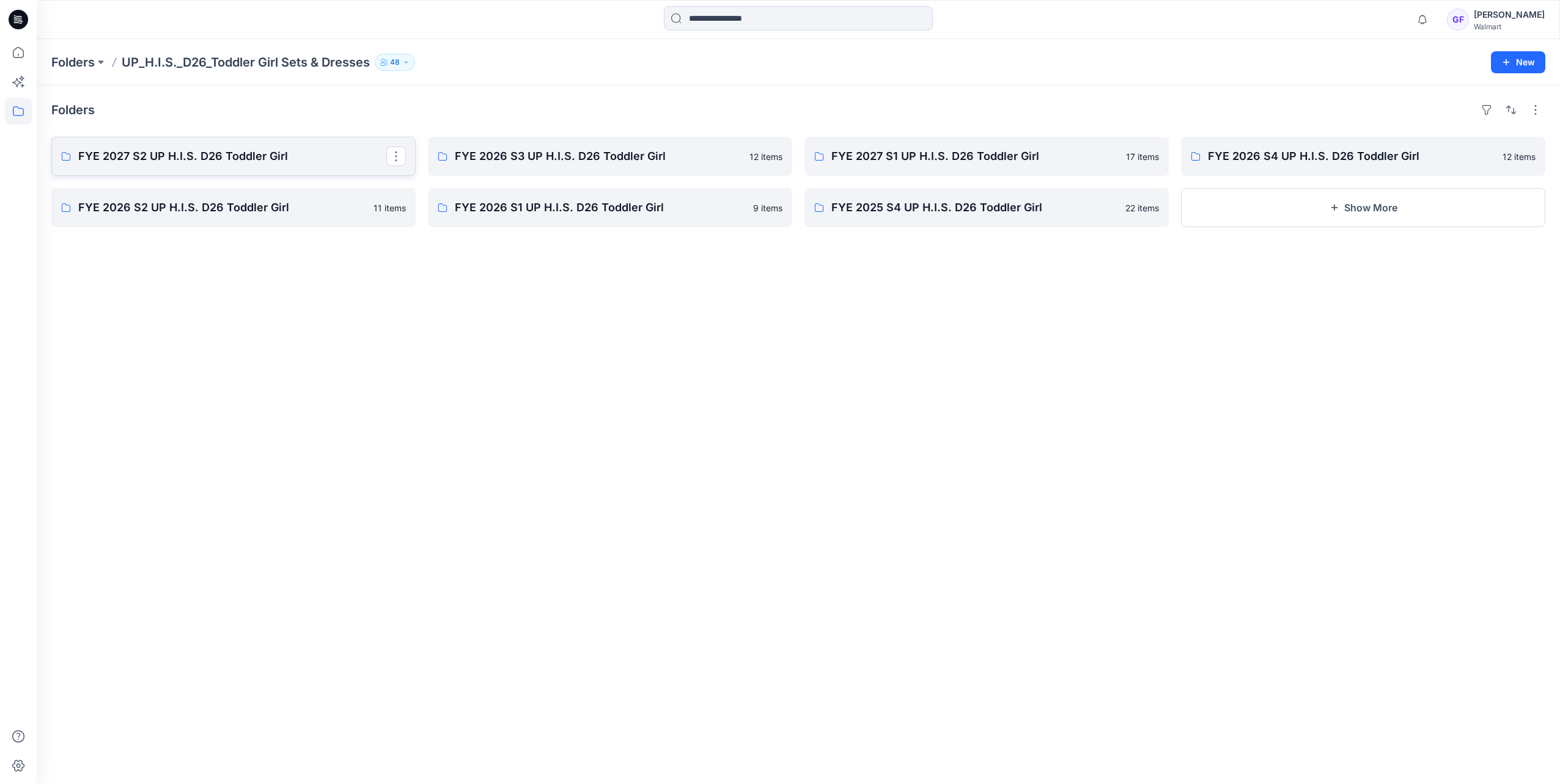
click at [158, 152] on p "FYE 2027 S2 UP H.I.S. D26 Toddler Girl" at bounding box center [232, 156] width 308 height 17
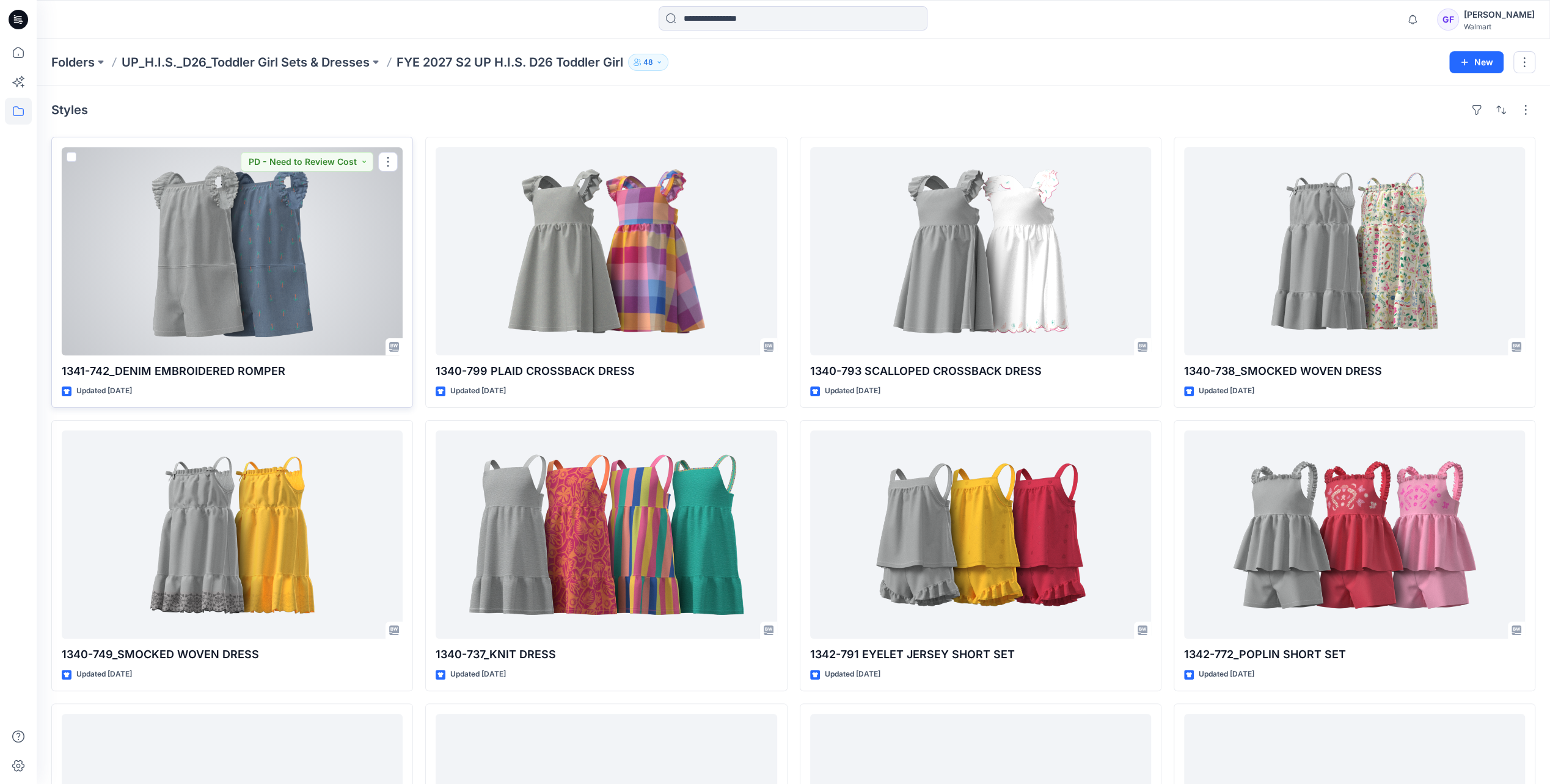
click at [205, 232] on div at bounding box center [232, 251] width 341 height 208
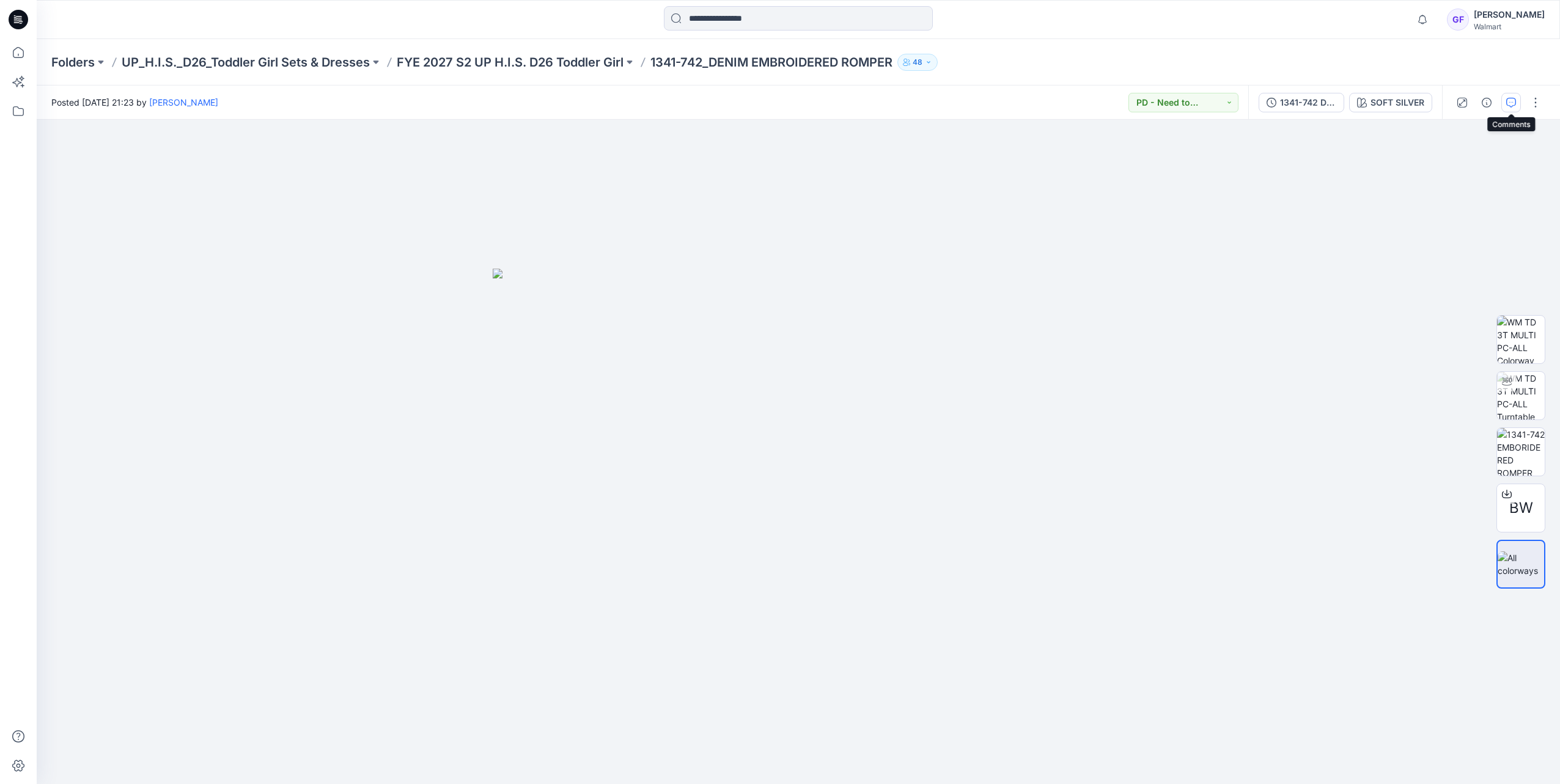
click at [1038, 107] on icon "button" at bounding box center [1510, 102] width 10 height 10
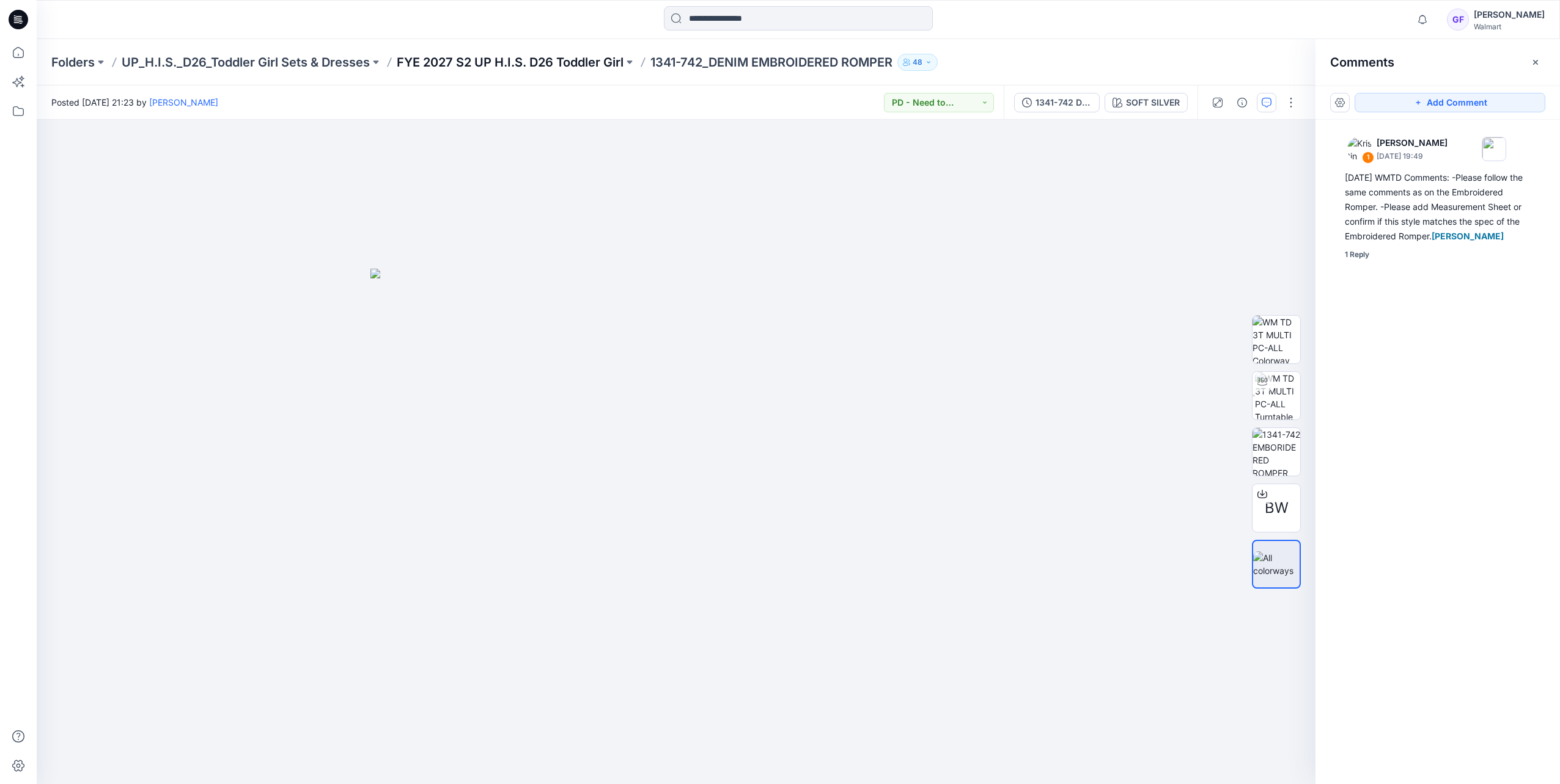
click at [590, 61] on p "FYE 2027 S2 UP H.I.S. D26 Toddler Girl" at bounding box center [510, 62] width 227 height 17
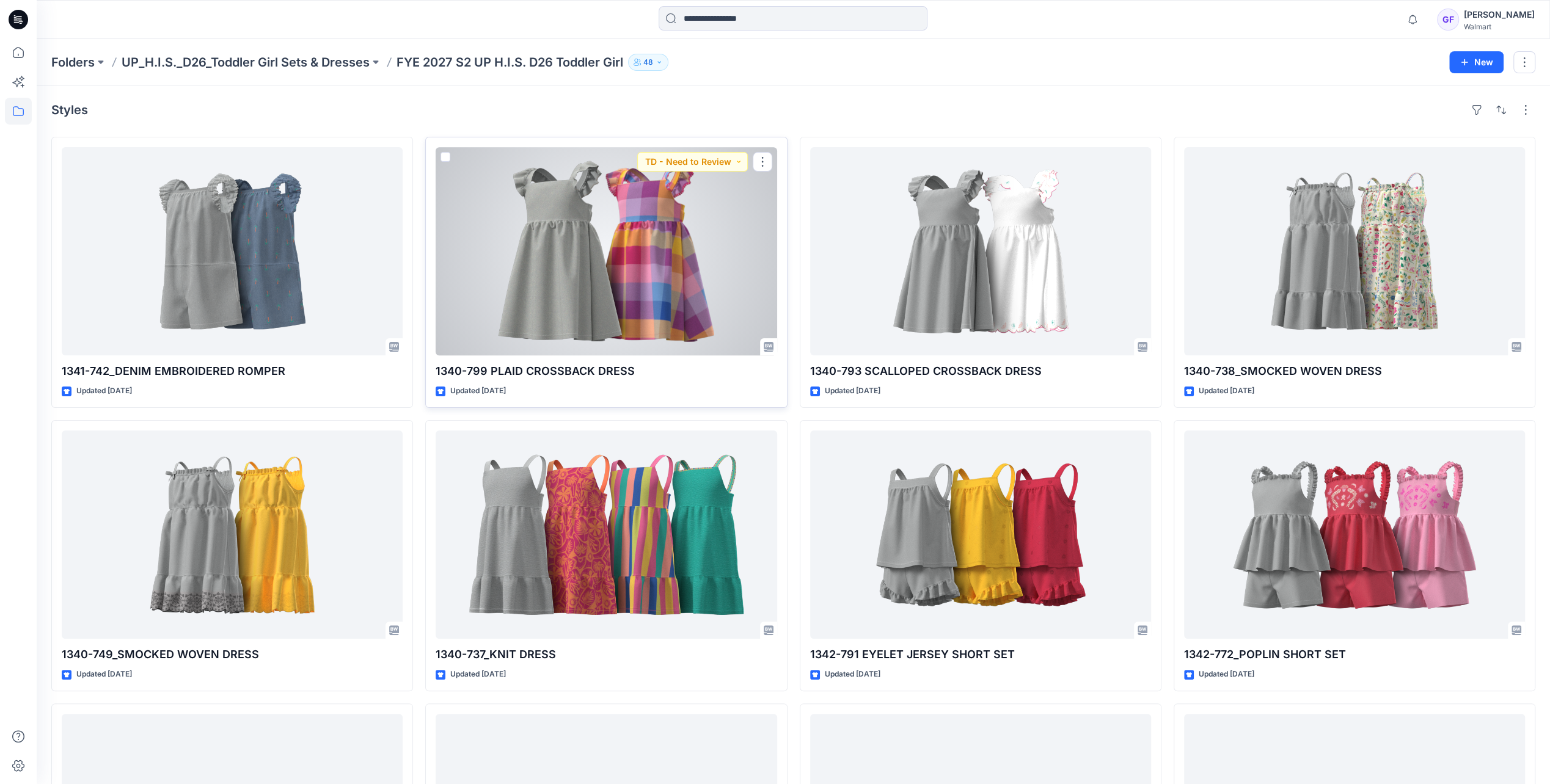
click at [578, 235] on div at bounding box center [606, 251] width 341 height 208
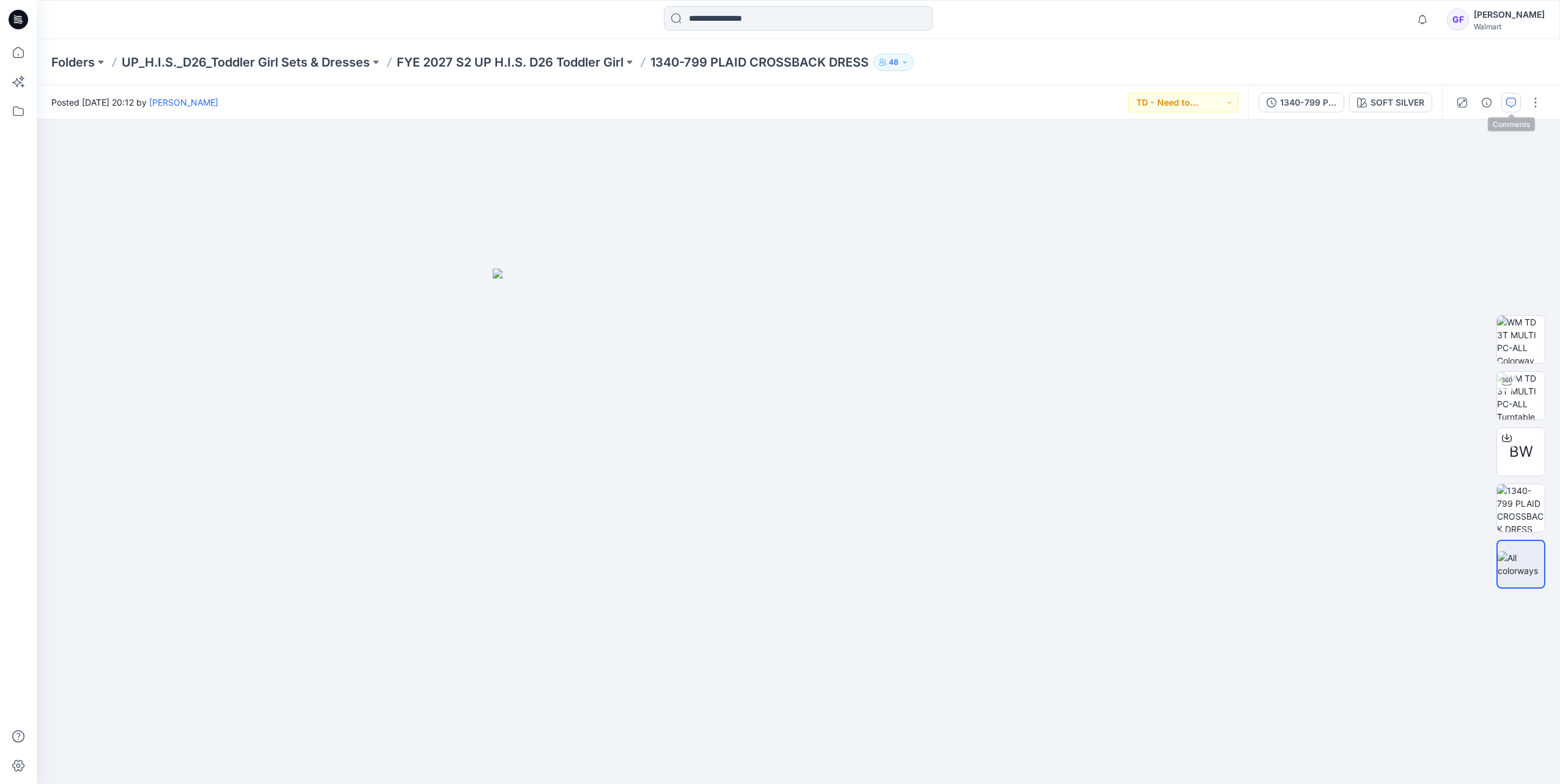
click at [1038, 103] on icon "button" at bounding box center [1510, 102] width 10 height 10
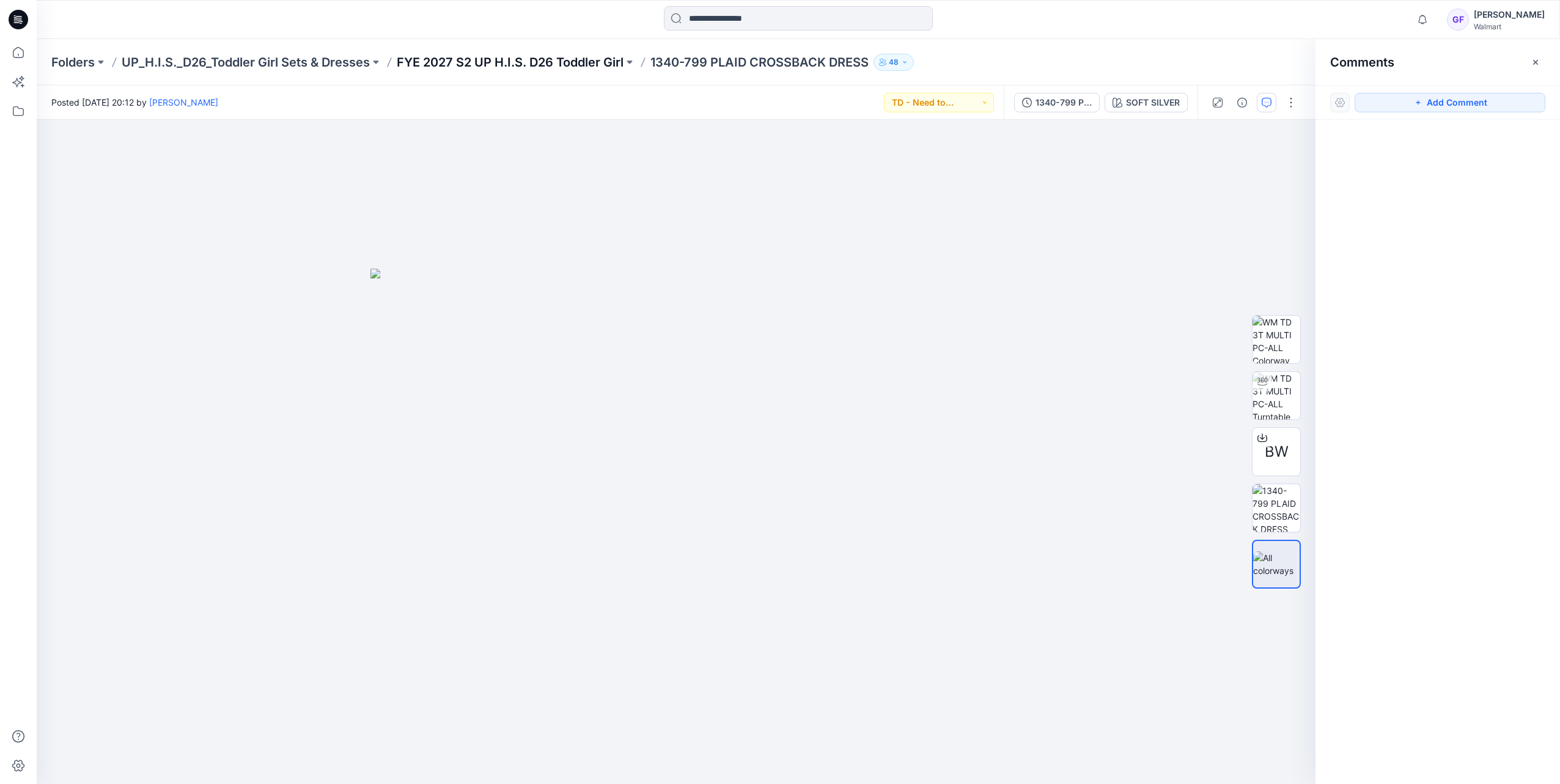
click at [586, 64] on p "FYE 2027 S2 UP H.I.S. D26 Toddler Girl" at bounding box center [510, 62] width 227 height 17
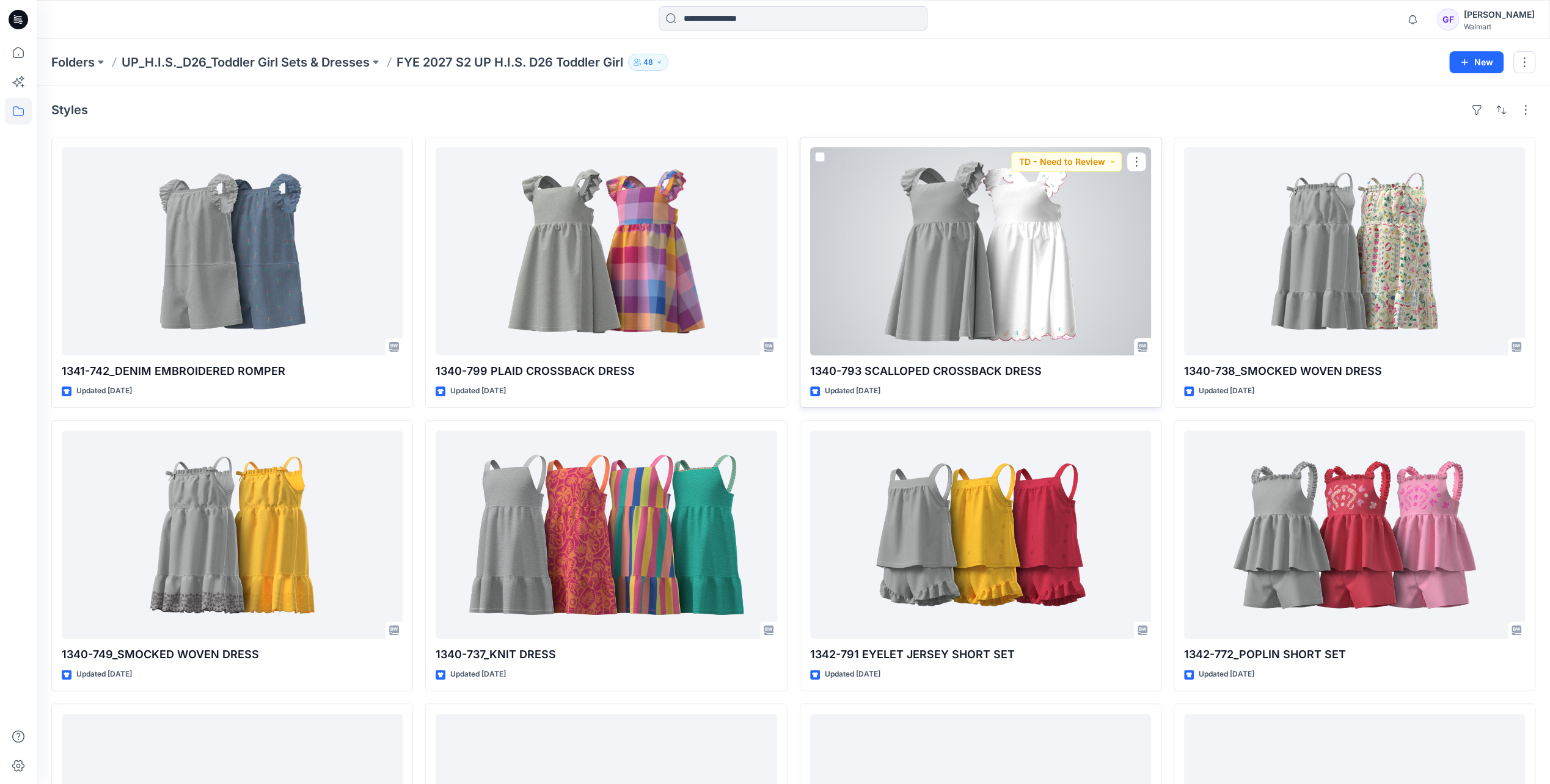
click at [958, 246] on div at bounding box center [980, 251] width 341 height 208
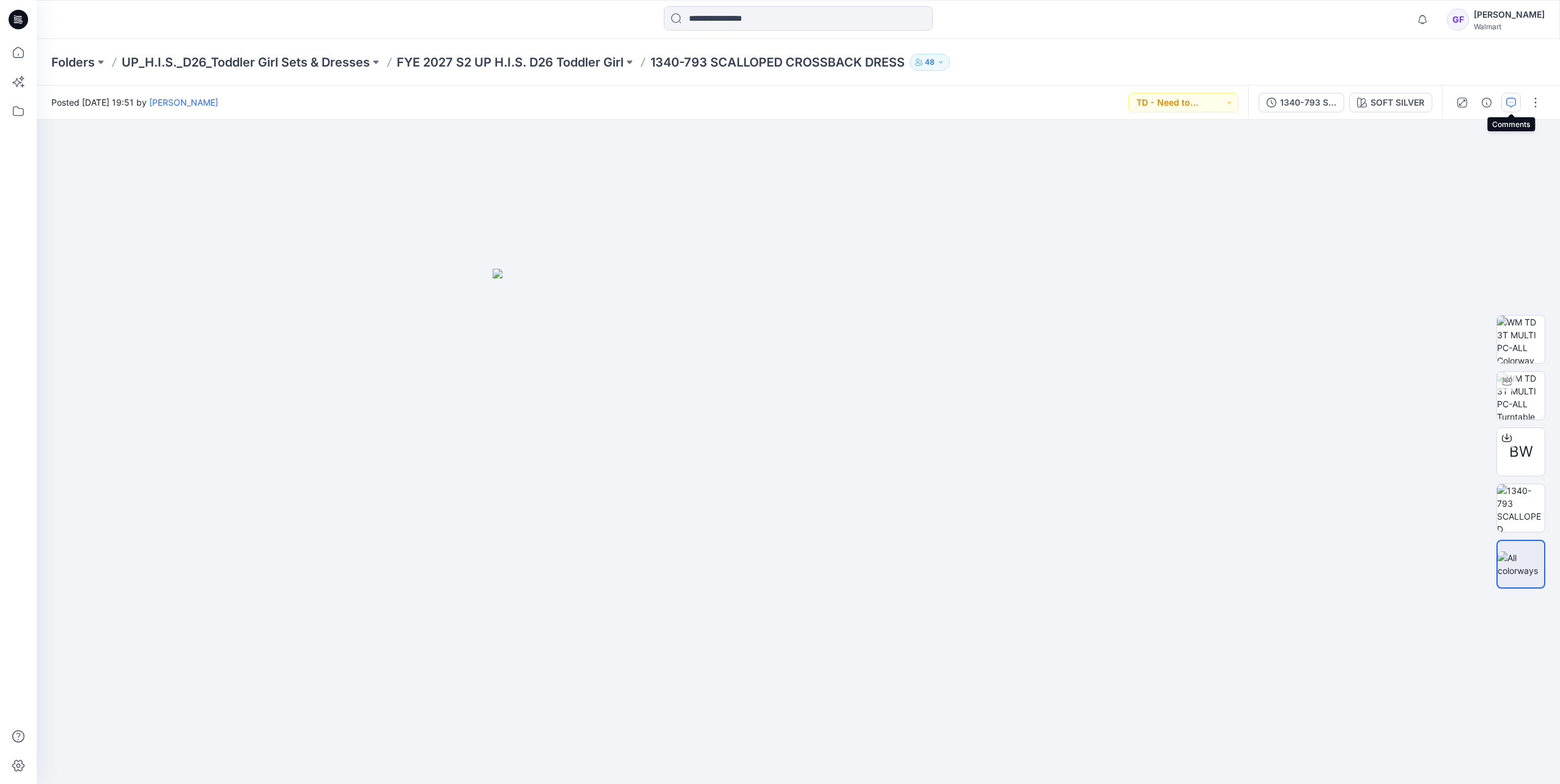
click at [1038, 103] on icon "button" at bounding box center [1510, 102] width 10 height 10
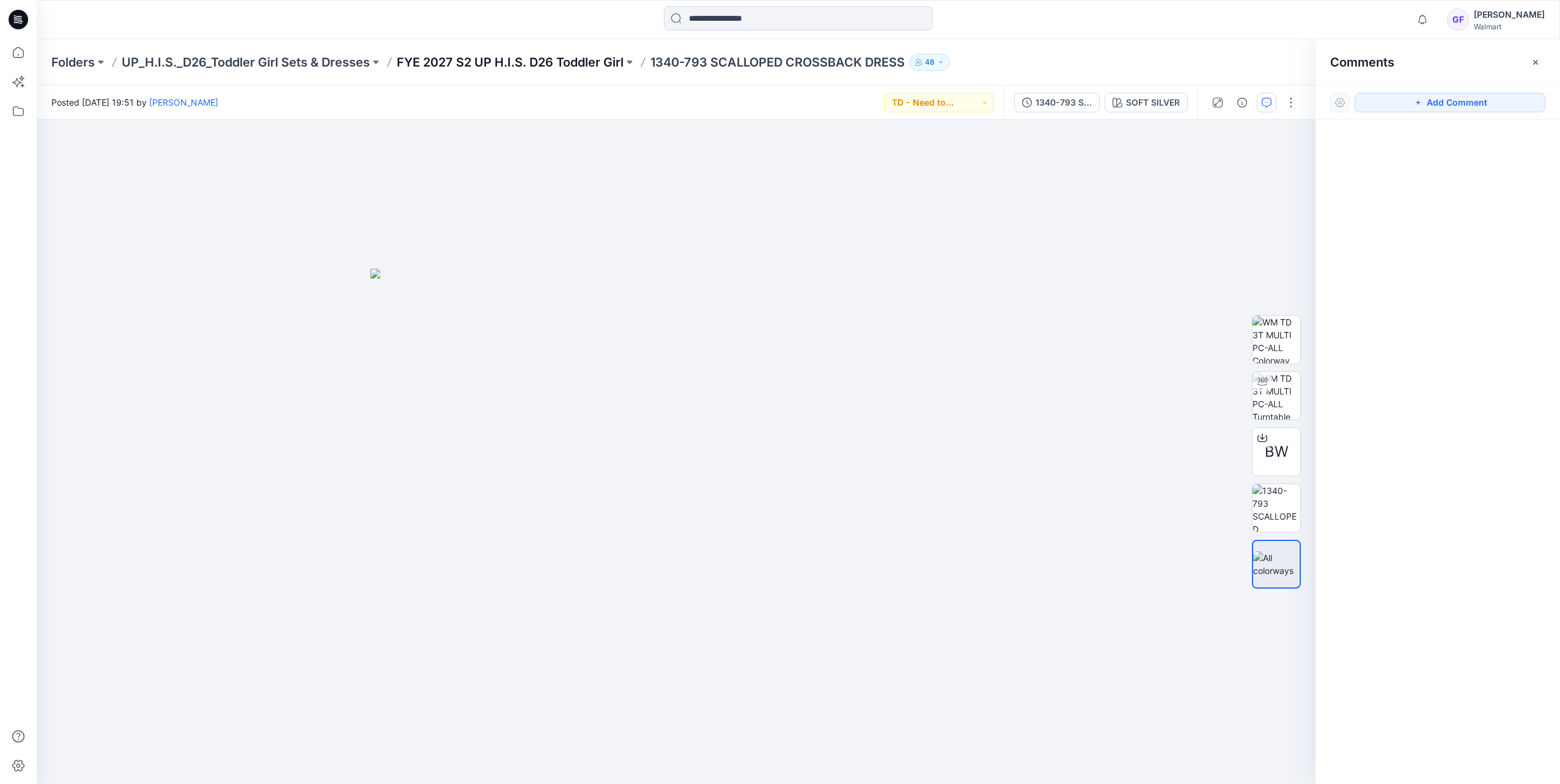
click at [577, 61] on p "FYE 2027 S2 UP H.I.S. D26 Toddler Girl" at bounding box center [510, 62] width 227 height 17
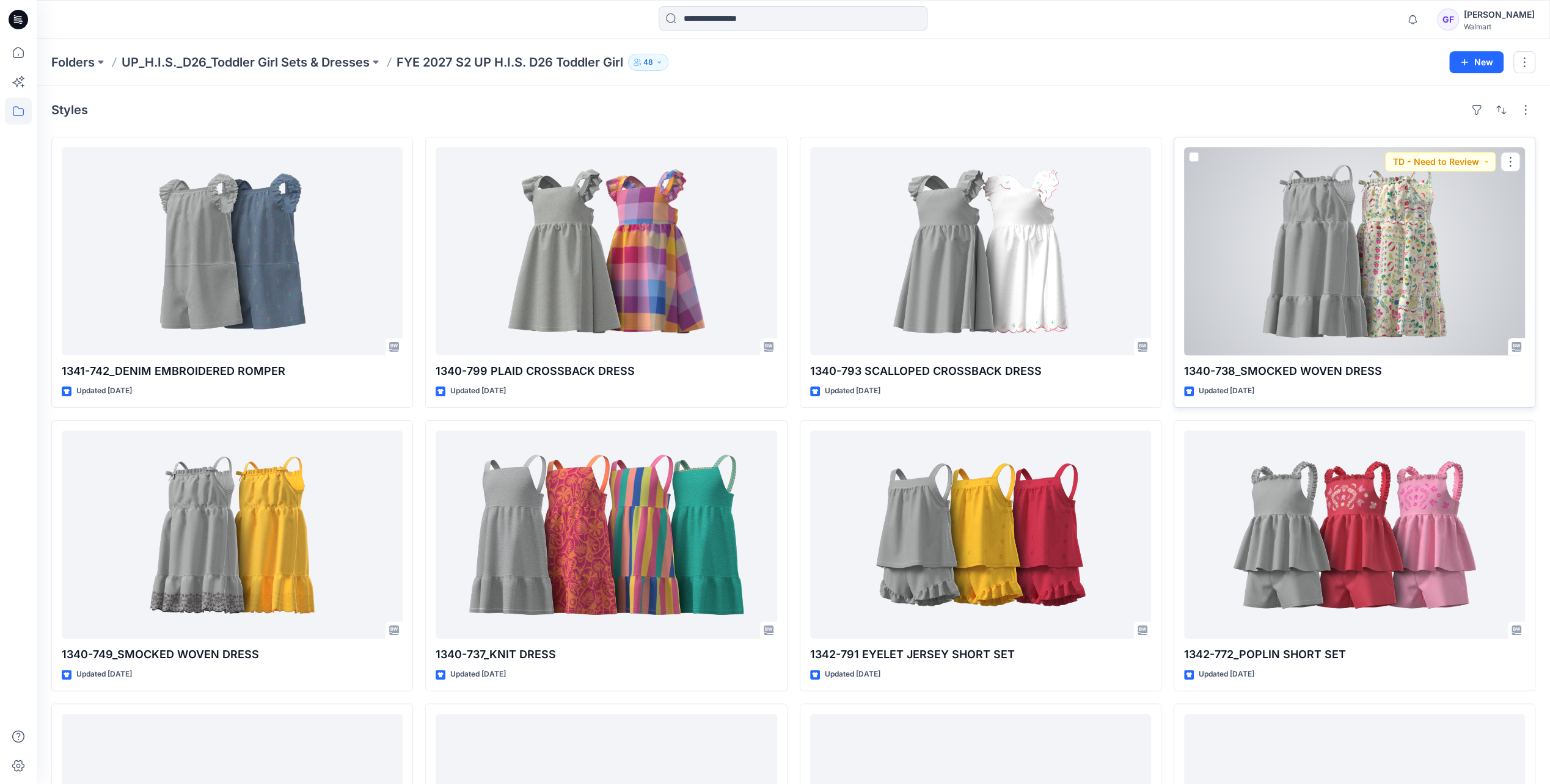
click at [1038, 224] on div at bounding box center [1354, 251] width 341 height 208
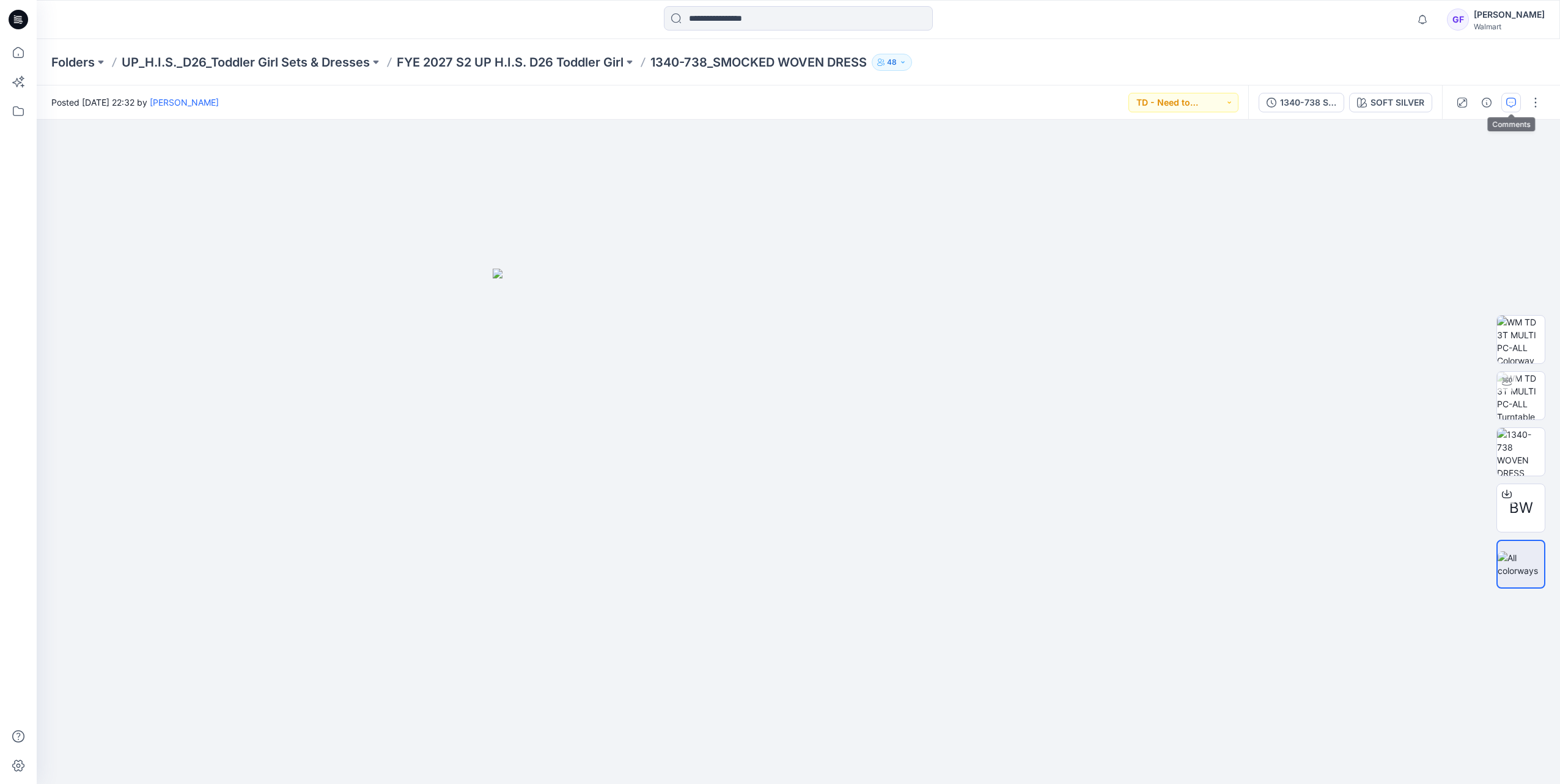
click at [1038, 104] on icon "button" at bounding box center [1510, 102] width 10 height 10
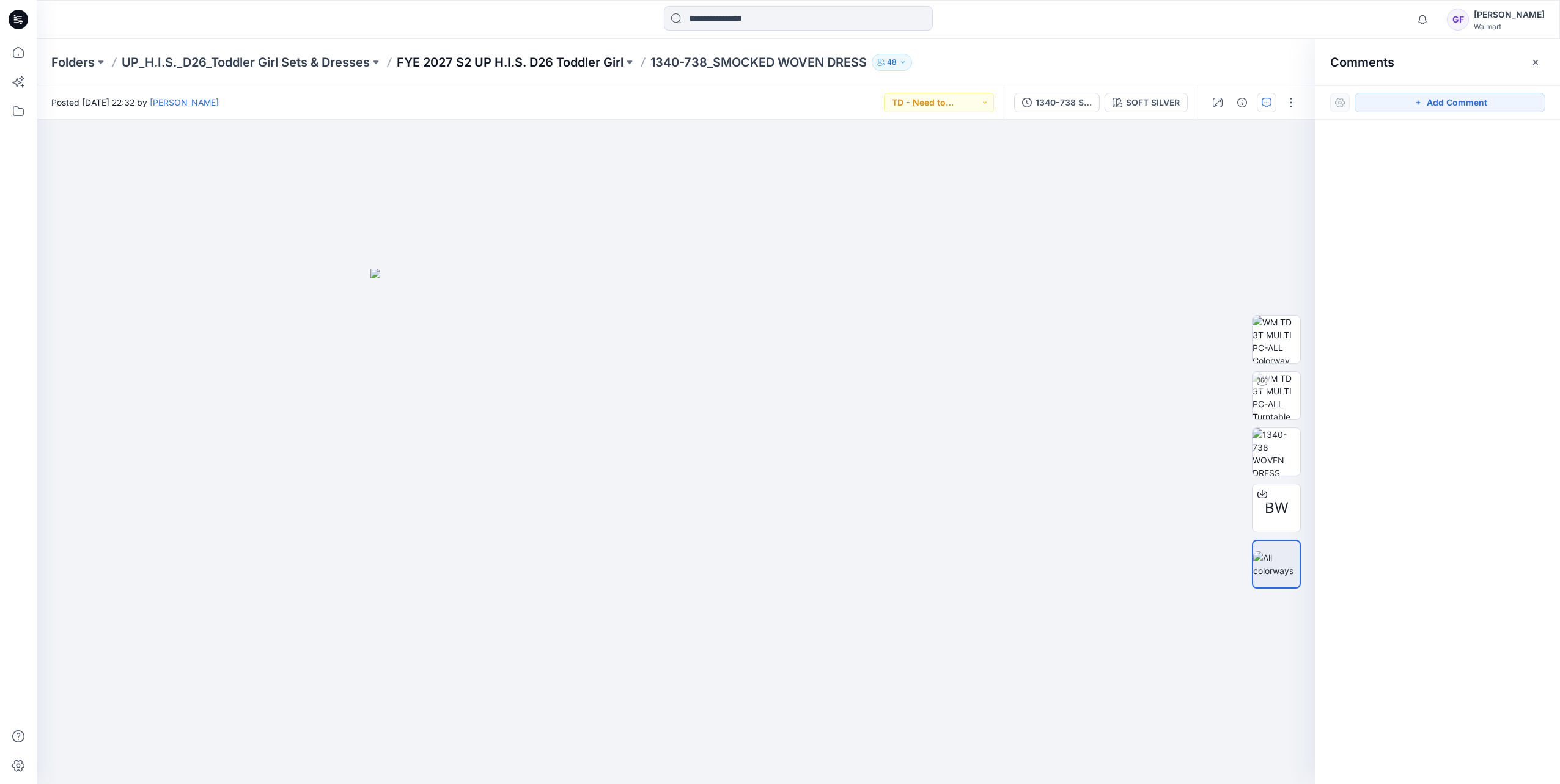
click at [506, 68] on p "FYE 2027 S2 UP H.I.S. D26 Toddler Girl" at bounding box center [510, 62] width 227 height 17
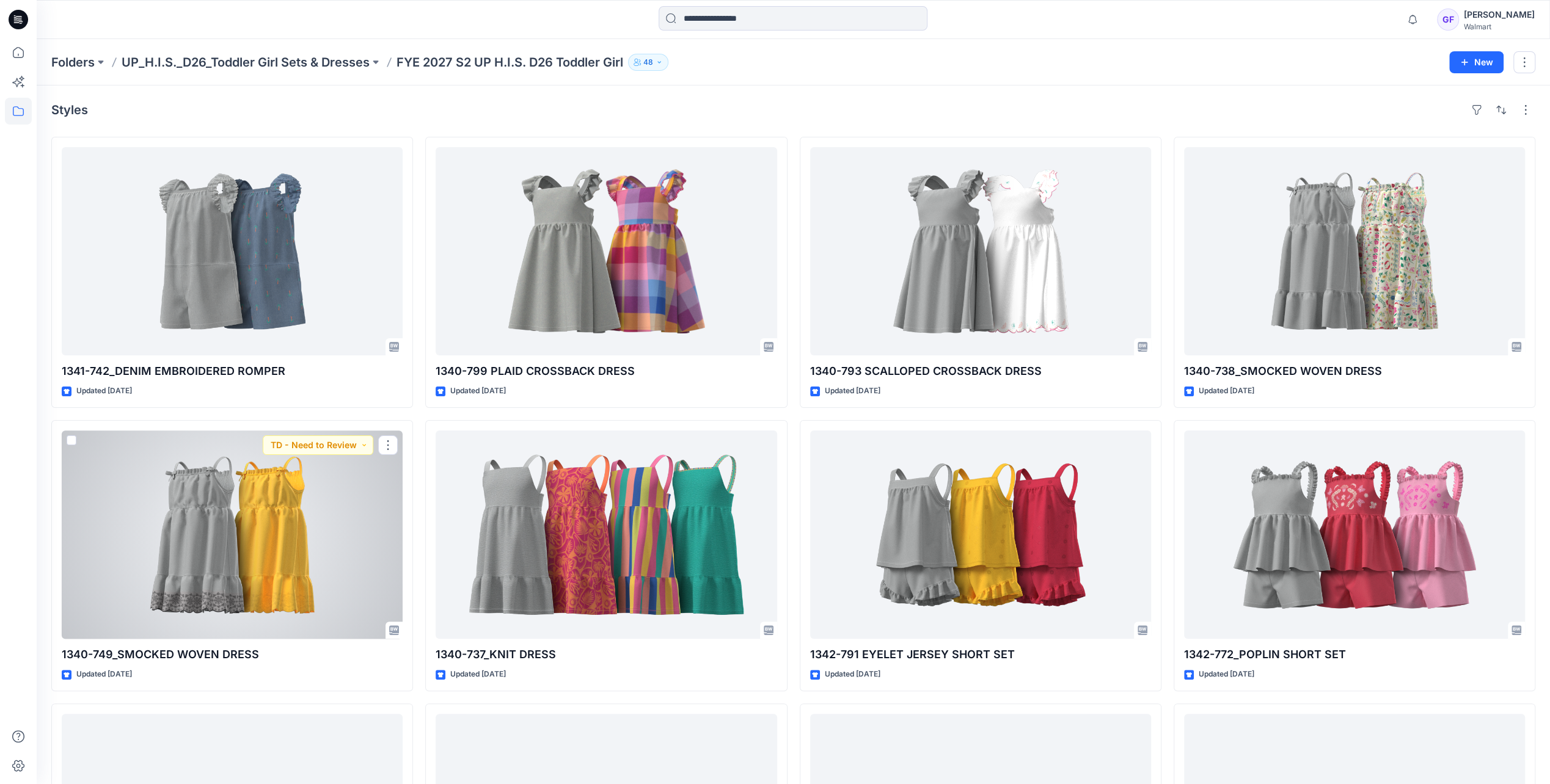
click at [261, 499] on div at bounding box center [232, 534] width 341 height 208
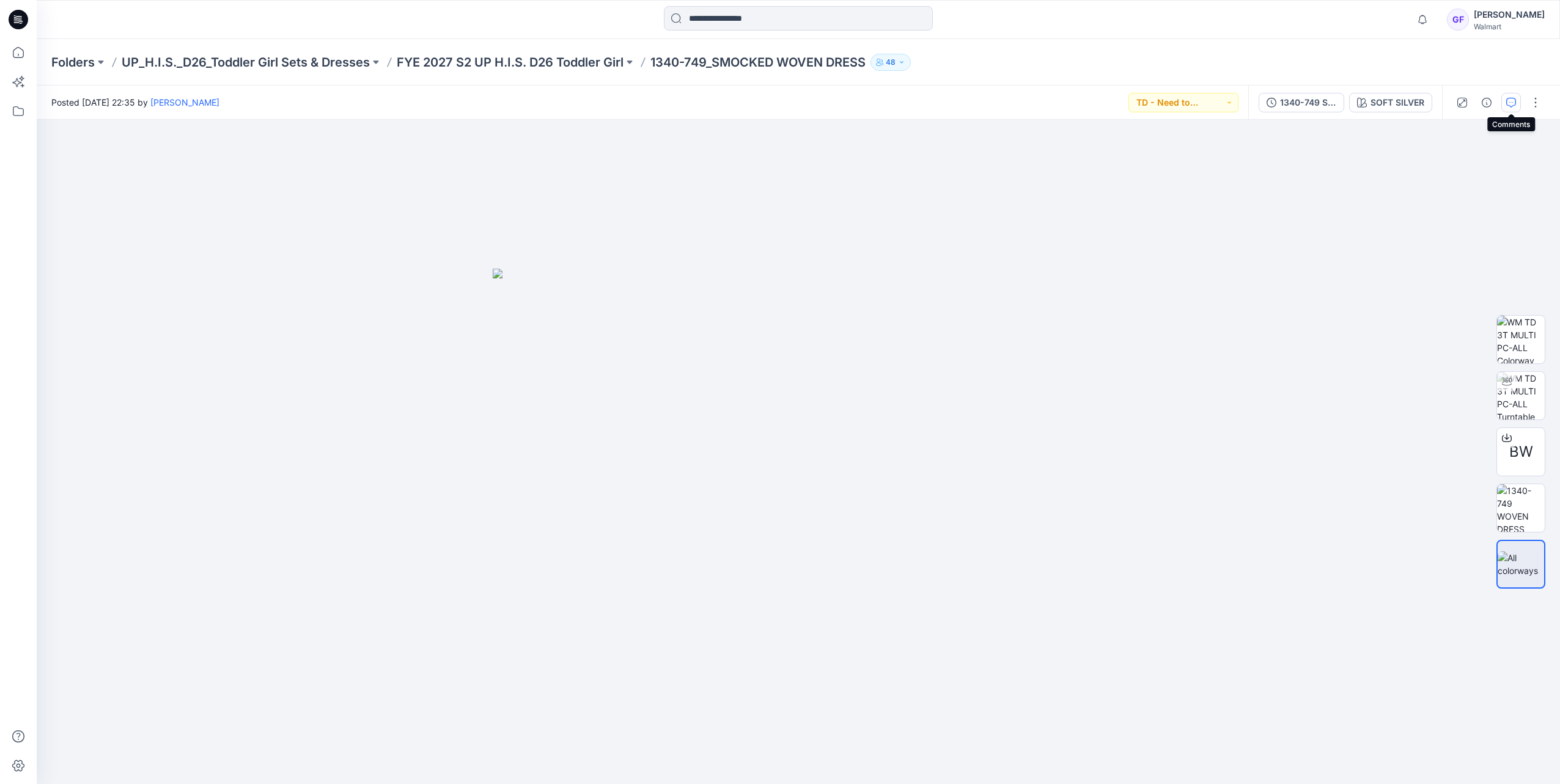
click at [1038, 104] on icon "button" at bounding box center [1510, 102] width 10 height 10
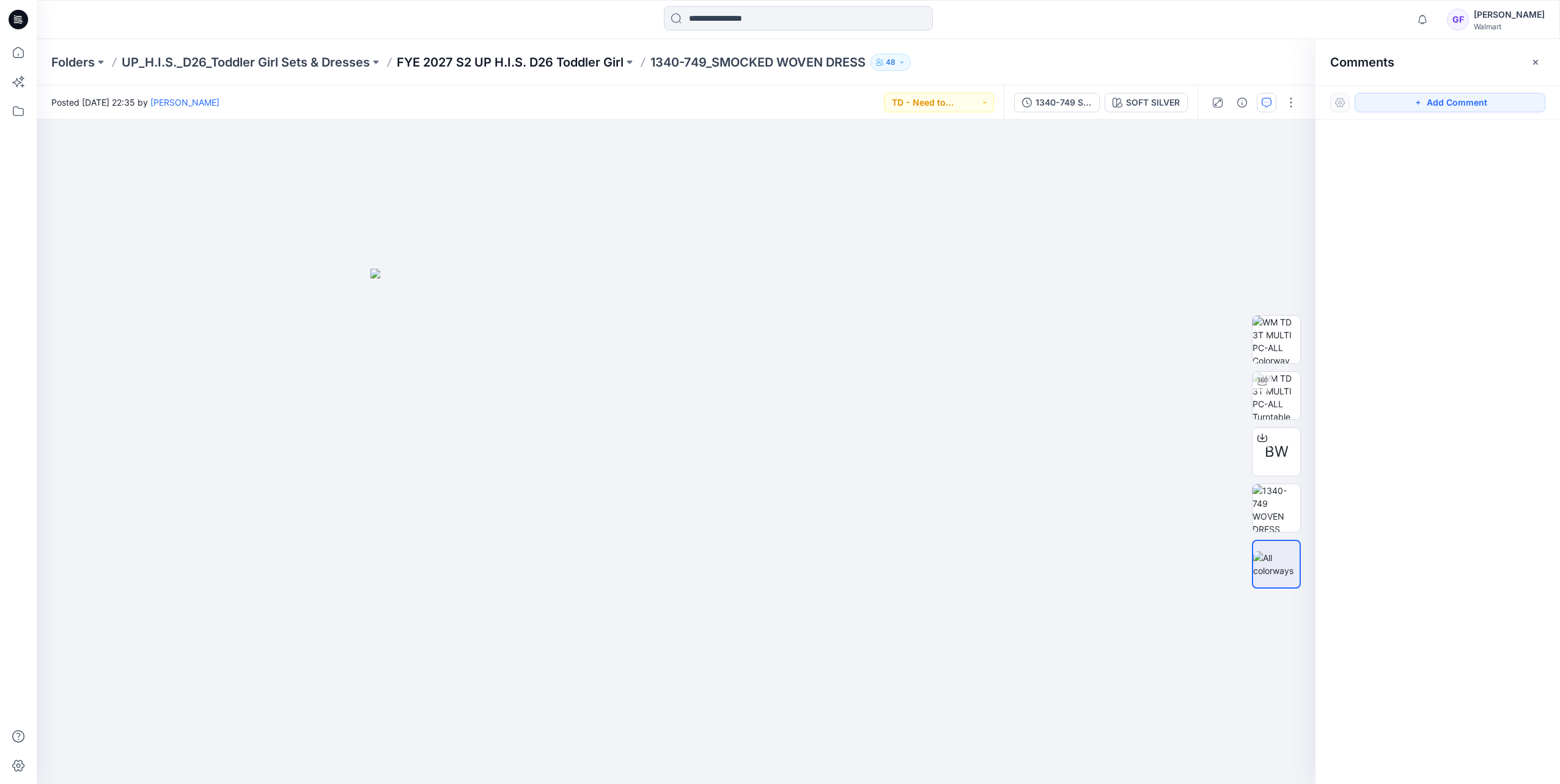
click at [538, 61] on p "FYE 2027 S2 UP H.I.S. D26 Toddler Girl" at bounding box center [510, 62] width 227 height 17
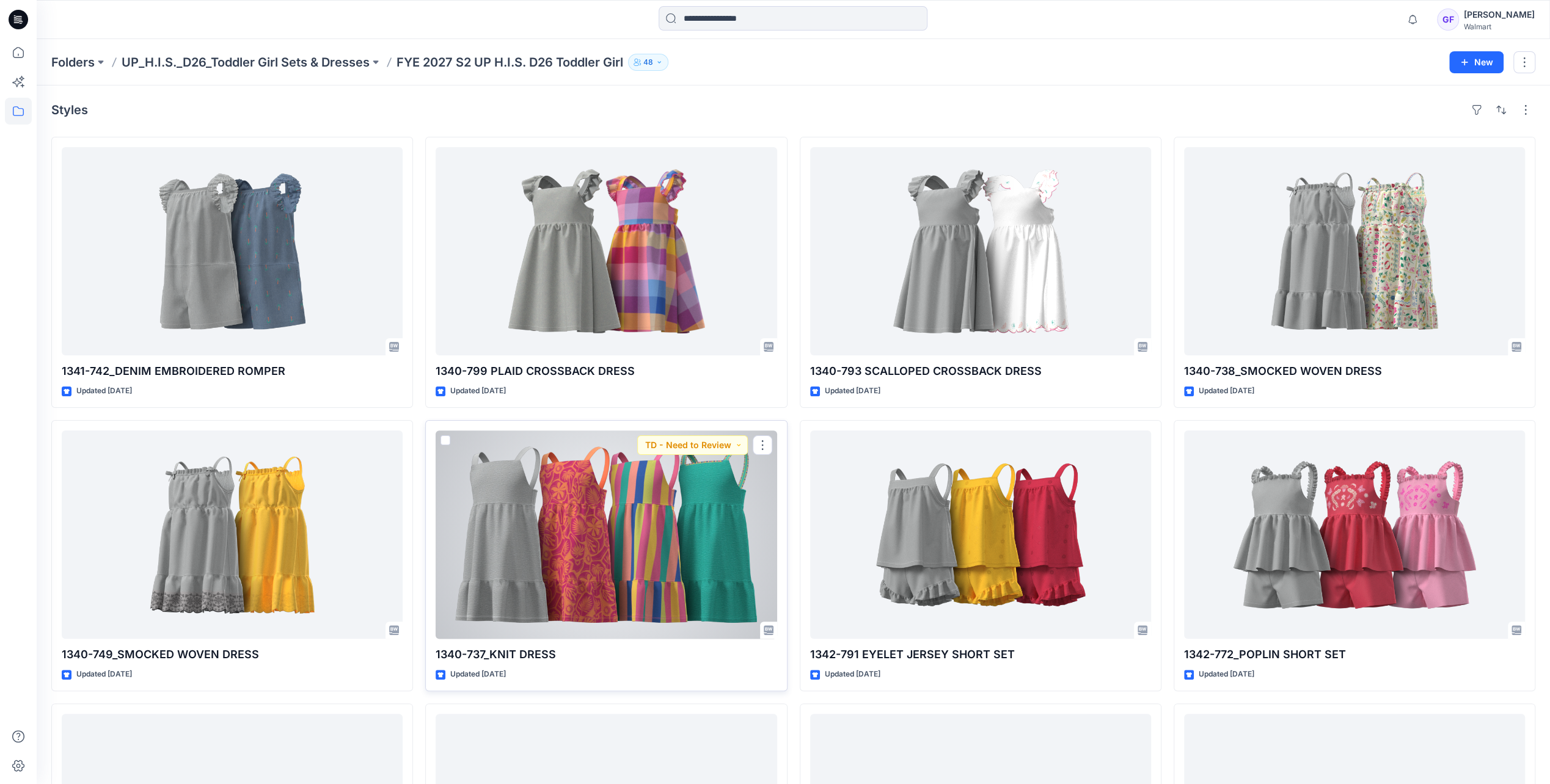
click at [629, 512] on div at bounding box center [606, 534] width 341 height 208
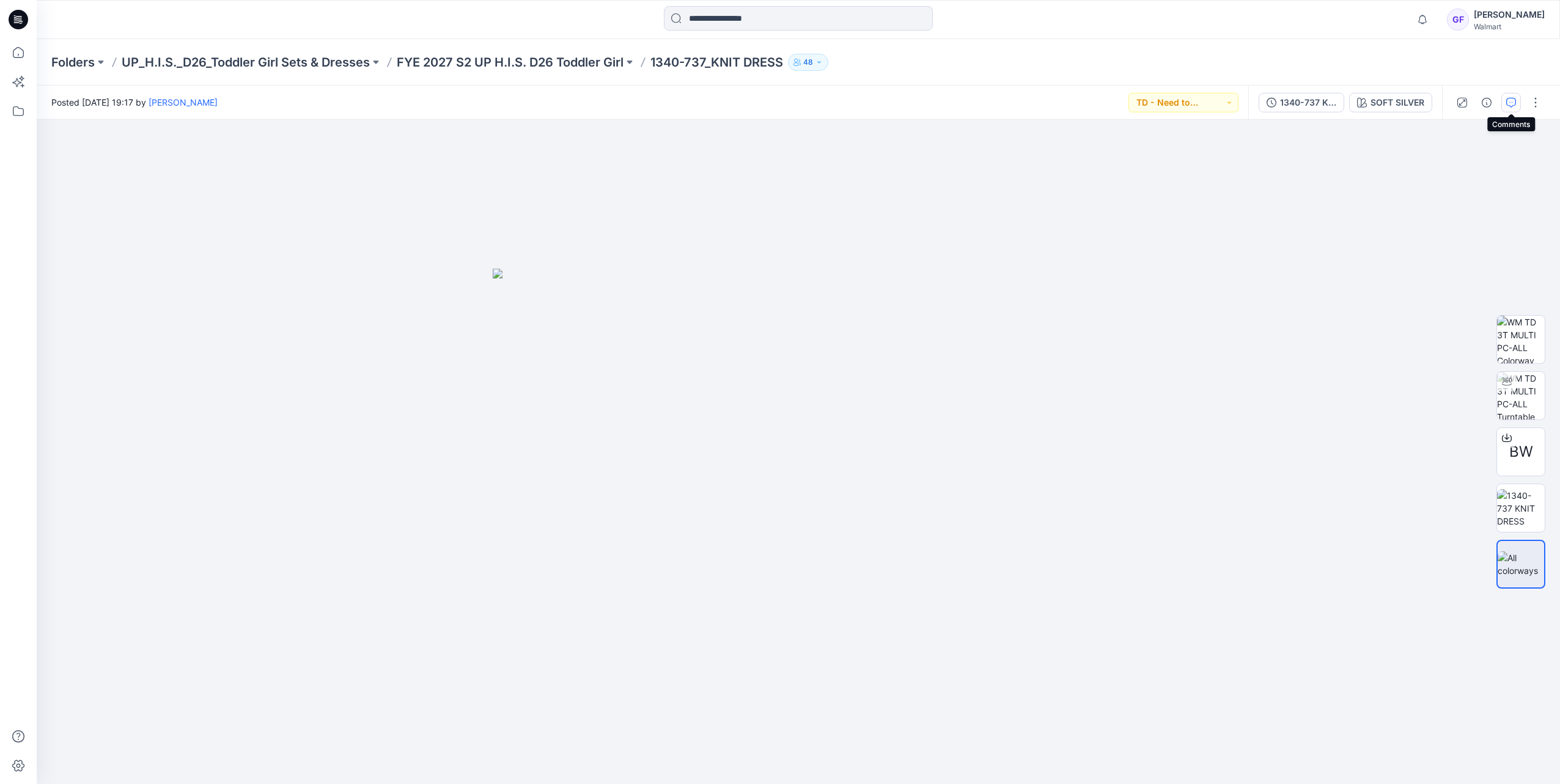
click at [1038, 100] on icon "button" at bounding box center [1510, 102] width 10 height 10
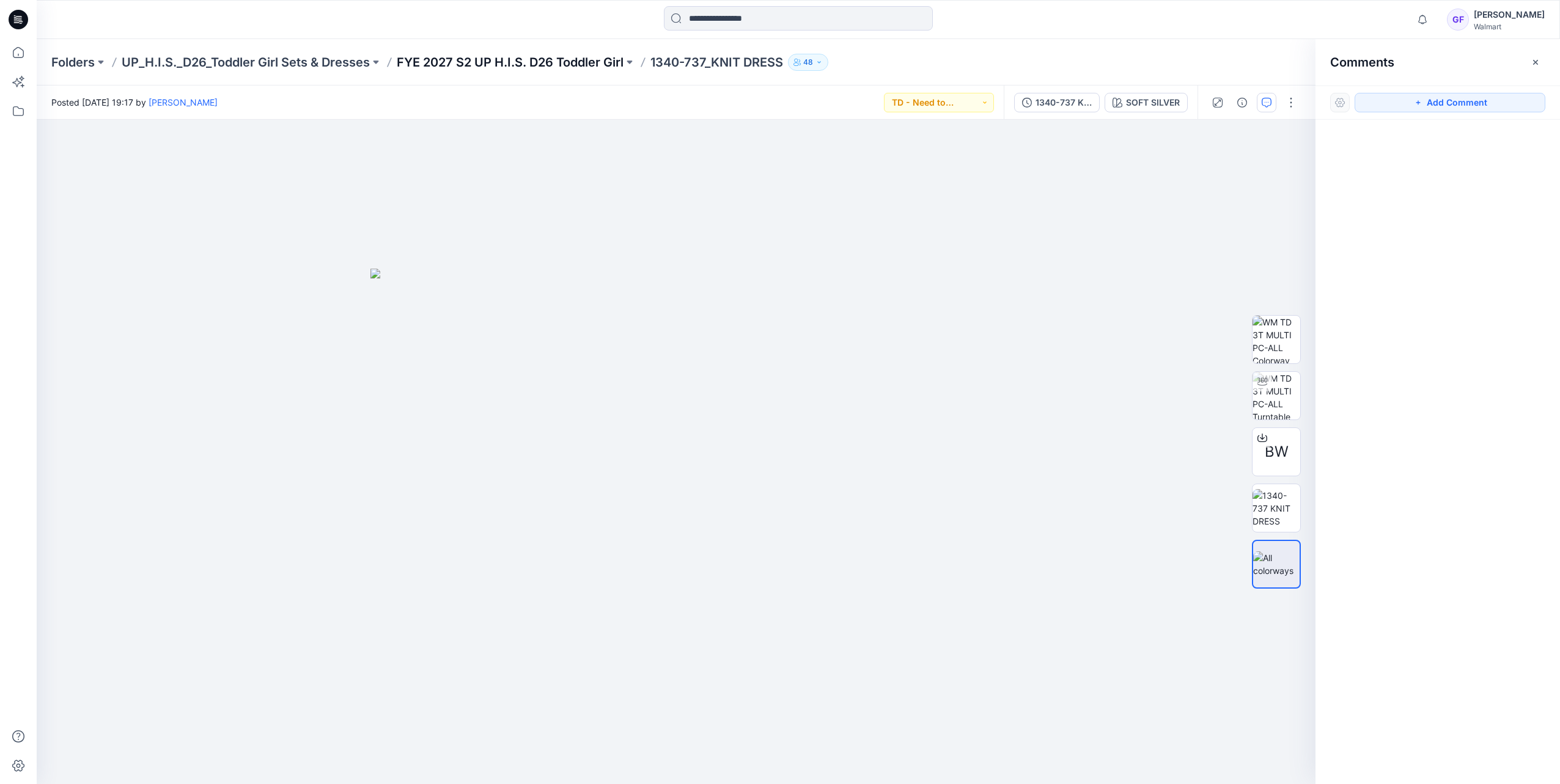
click at [511, 57] on p "FYE 2027 S2 UP H.I.S. D26 Toddler Girl" at bounding box center [510, 62] width 227 height 17
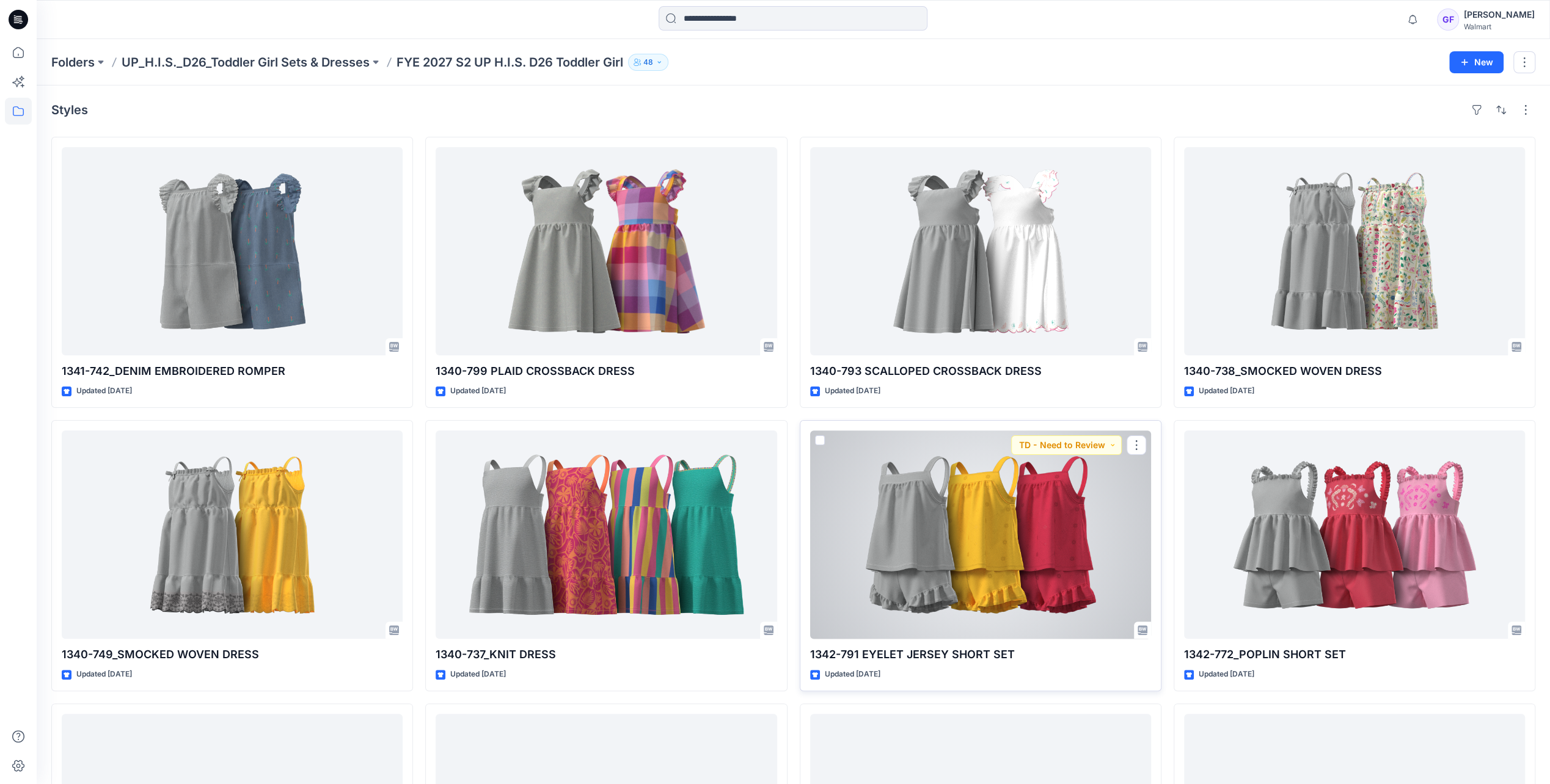
click at [973, 536] on div at bounding box center [980, 534] width 341 height 208
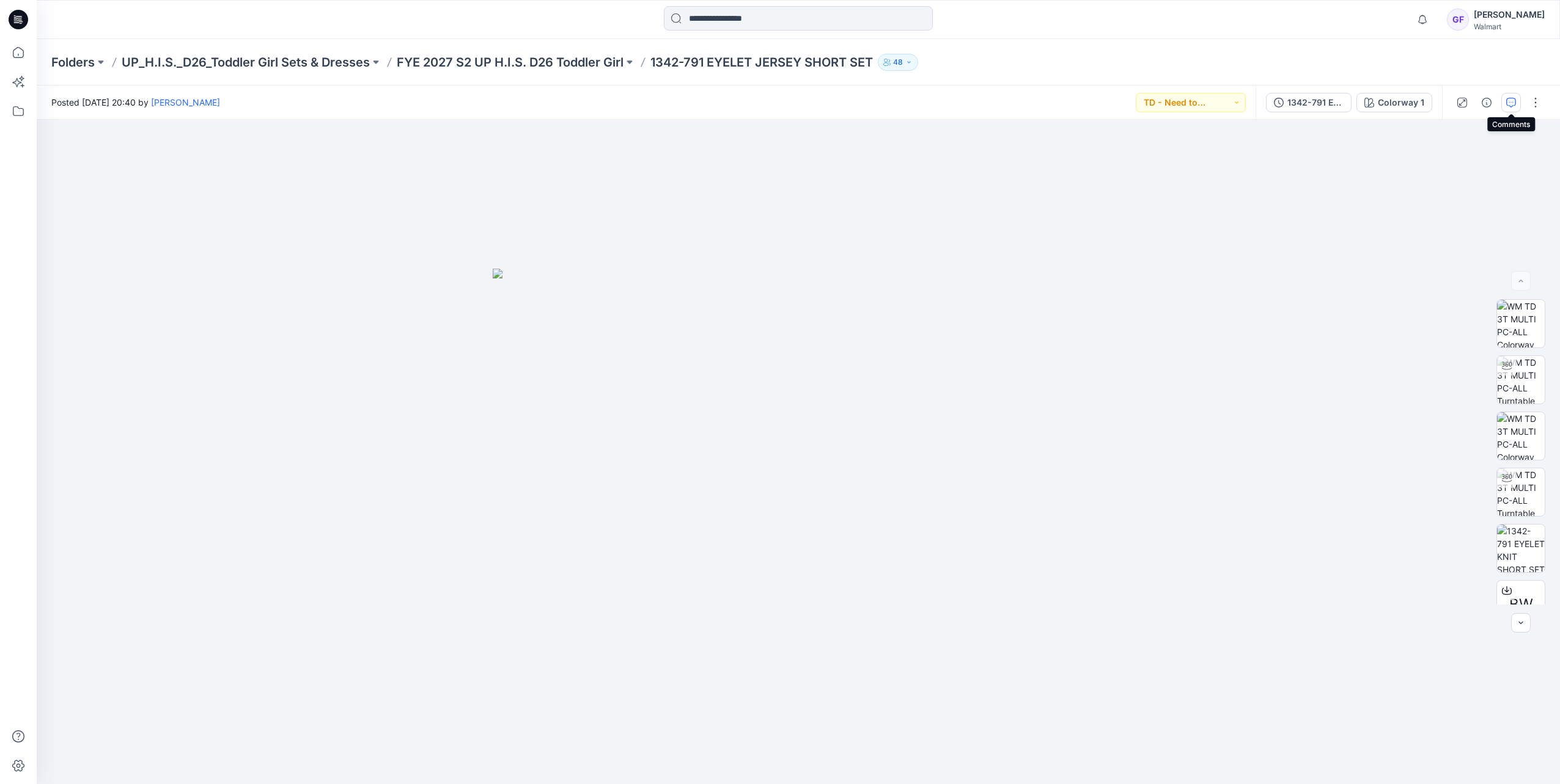
click at [1038, 99] on icon "button" at bounding box center [1510, 102] width 10 height 10
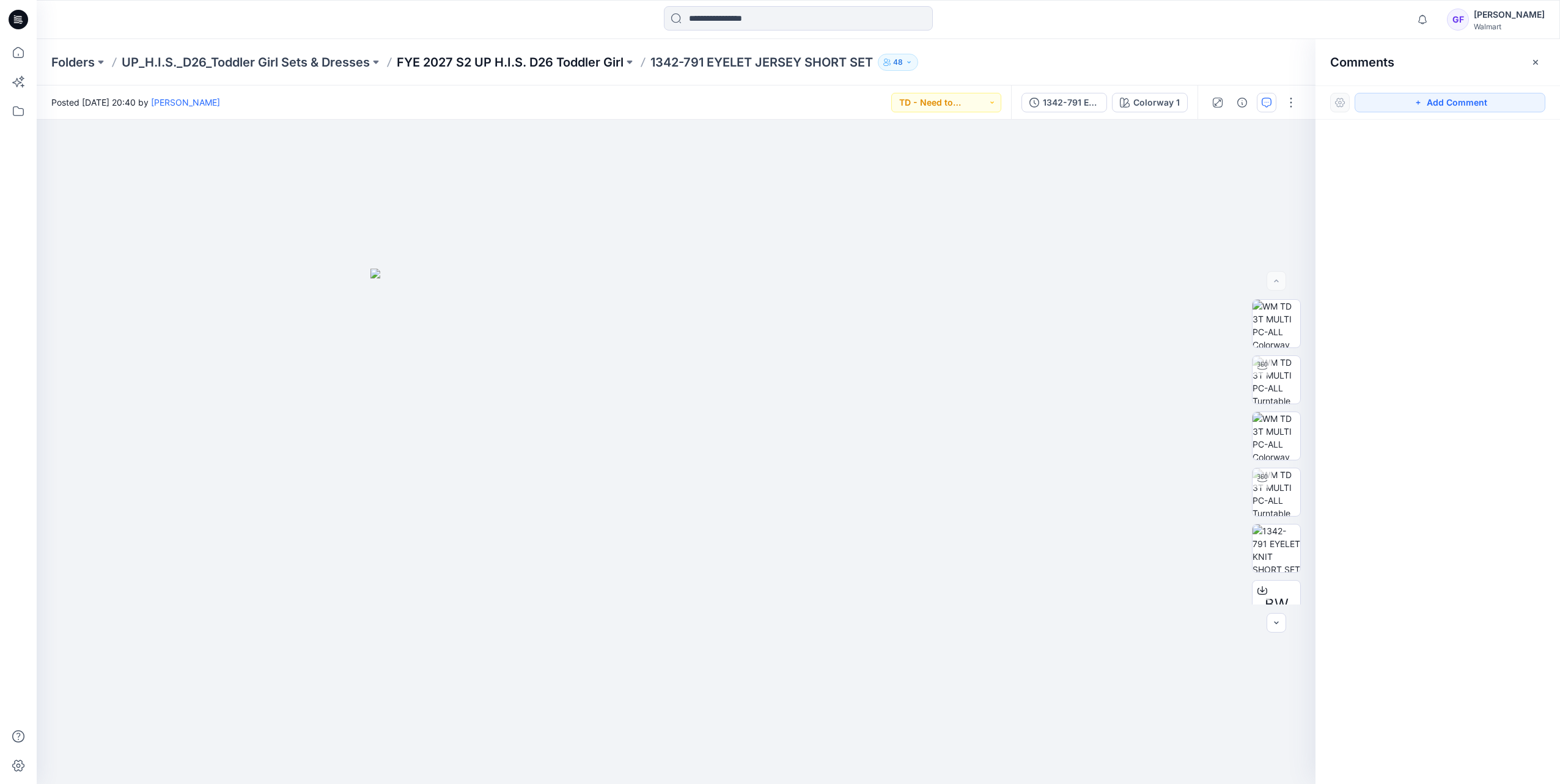
click at [539, 60] on p "FYE 2027 S2 UP H.I.S. D26 Toddler Girl" at bounding box center [510, 62] width 227 height 17
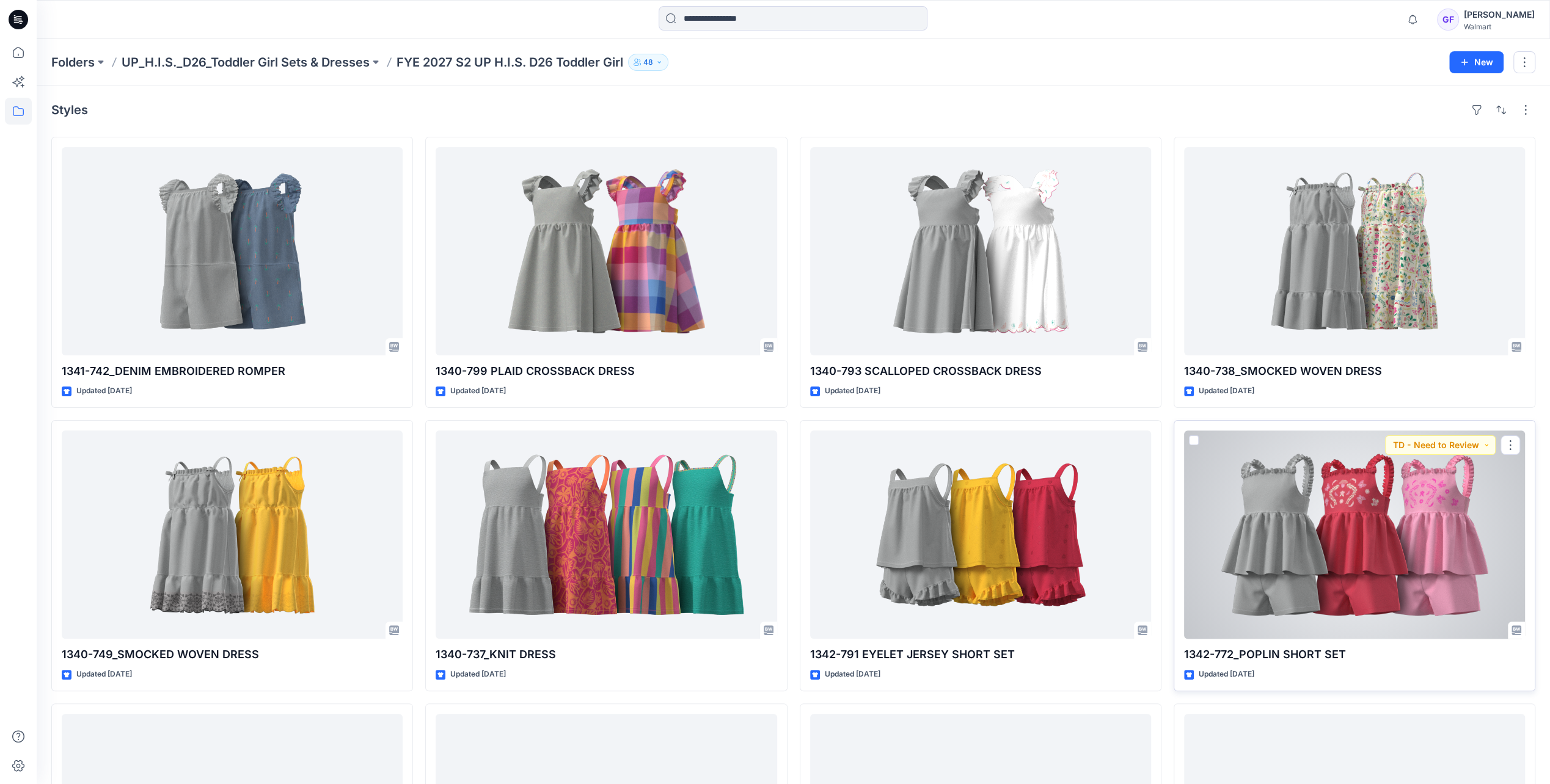
click at [1038, 538] on div at bounding box center [1354, 534] width 341 height 208
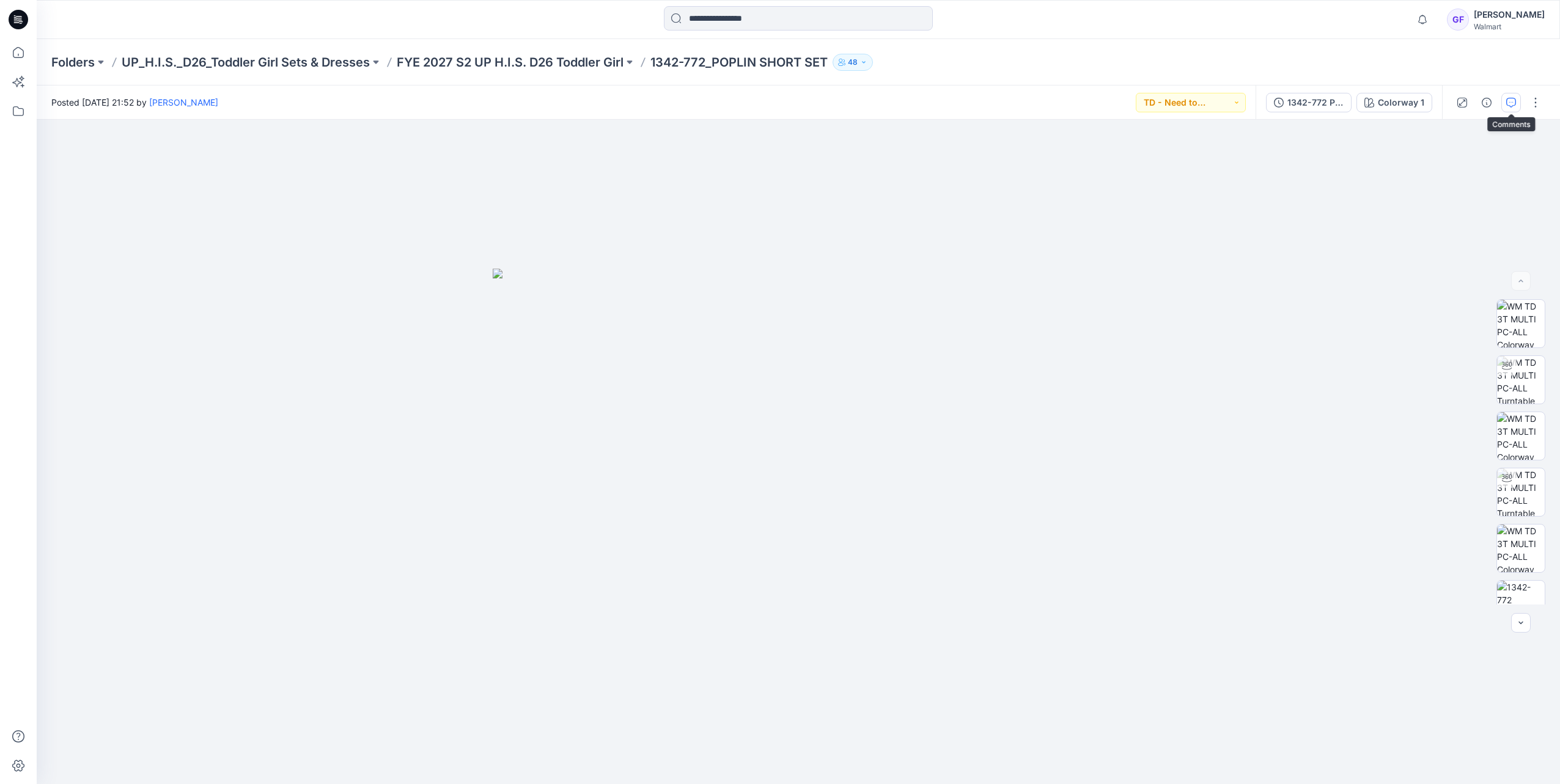
click at [1038, 97] on icon "button" at bounding box center [1510, 102] width 10 height 10
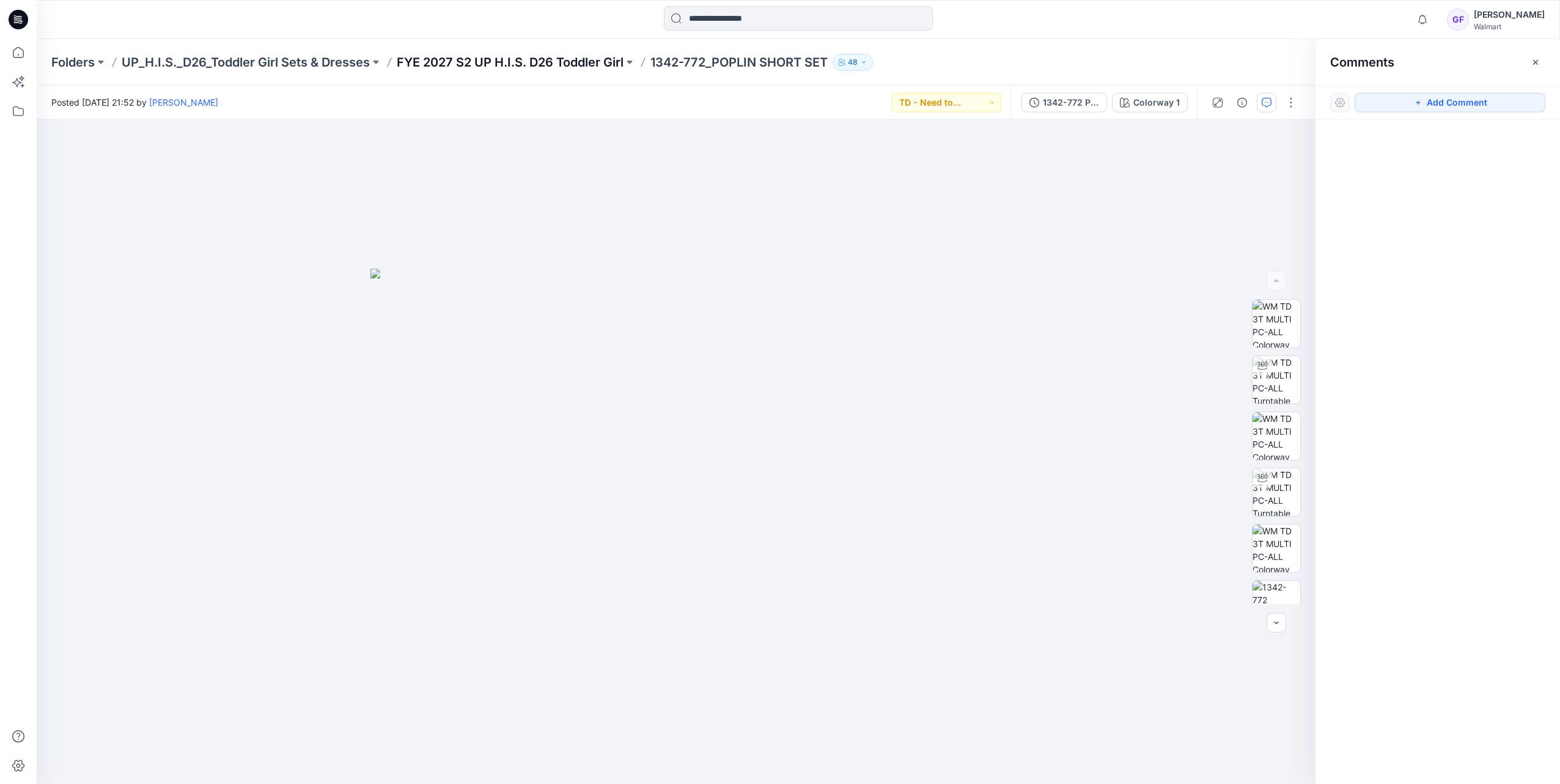
click at [563, 67] on p "FYE 2027 S2 UP H.I.S. D26 Toddler Girl" at bounding box center [510, 62] width 227 height 17
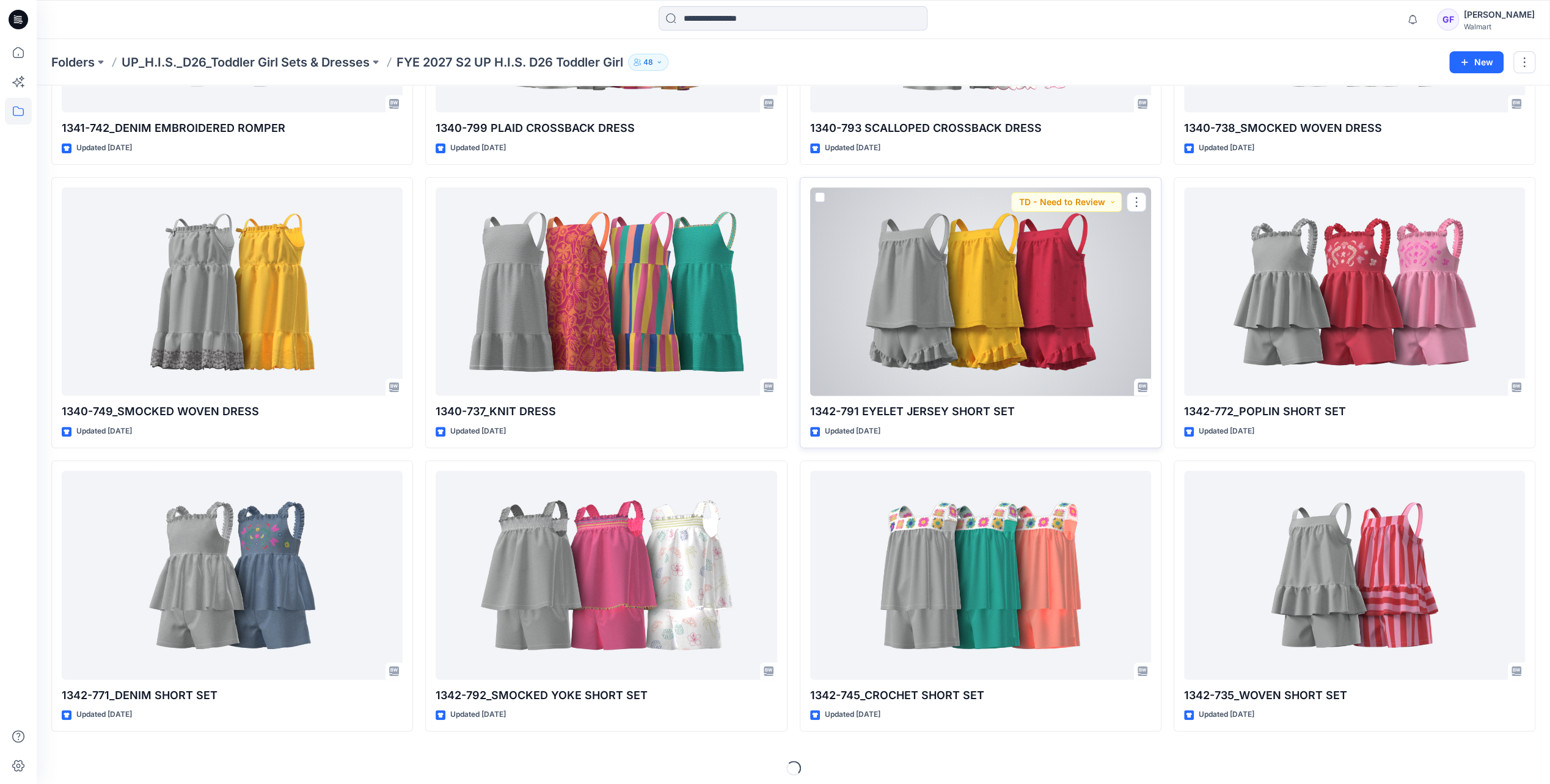
scroll to position [248, 0]
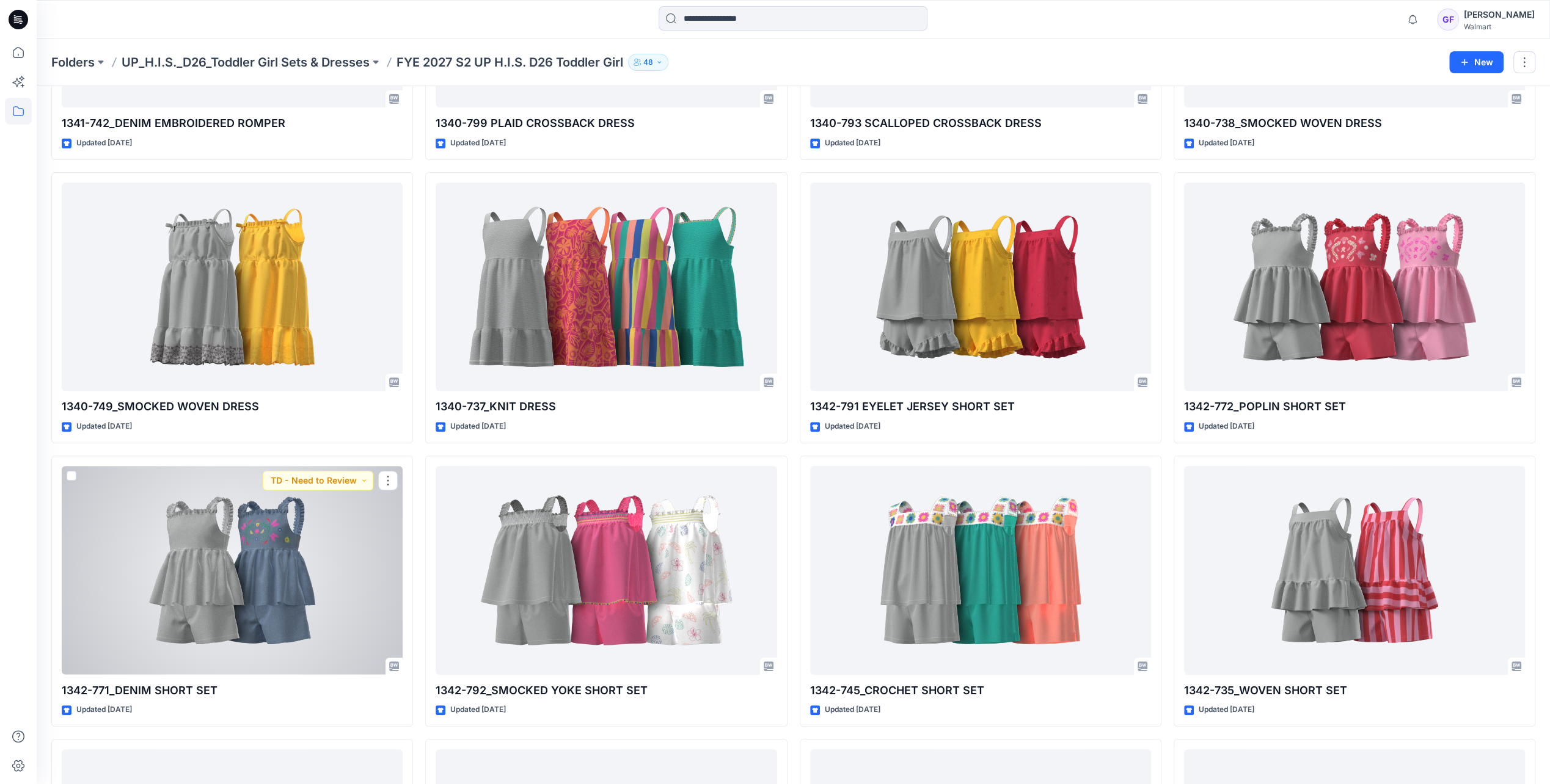
click at [363, 556] on div at bounding box center [232, 570] width 341 height 208
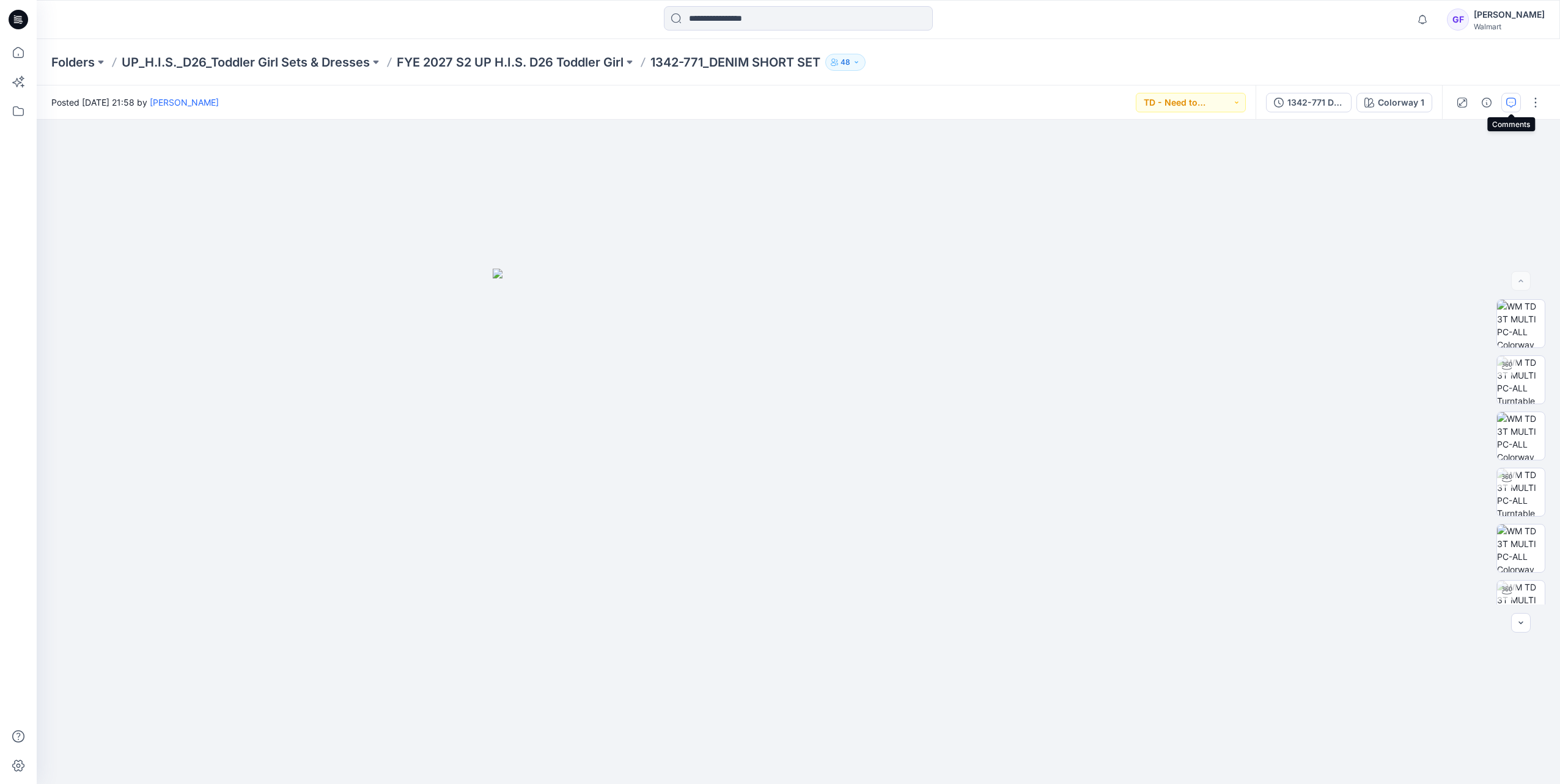
click at [1038, 97] on icon "button" at bounding box center [1510, 102] width 10 height 10
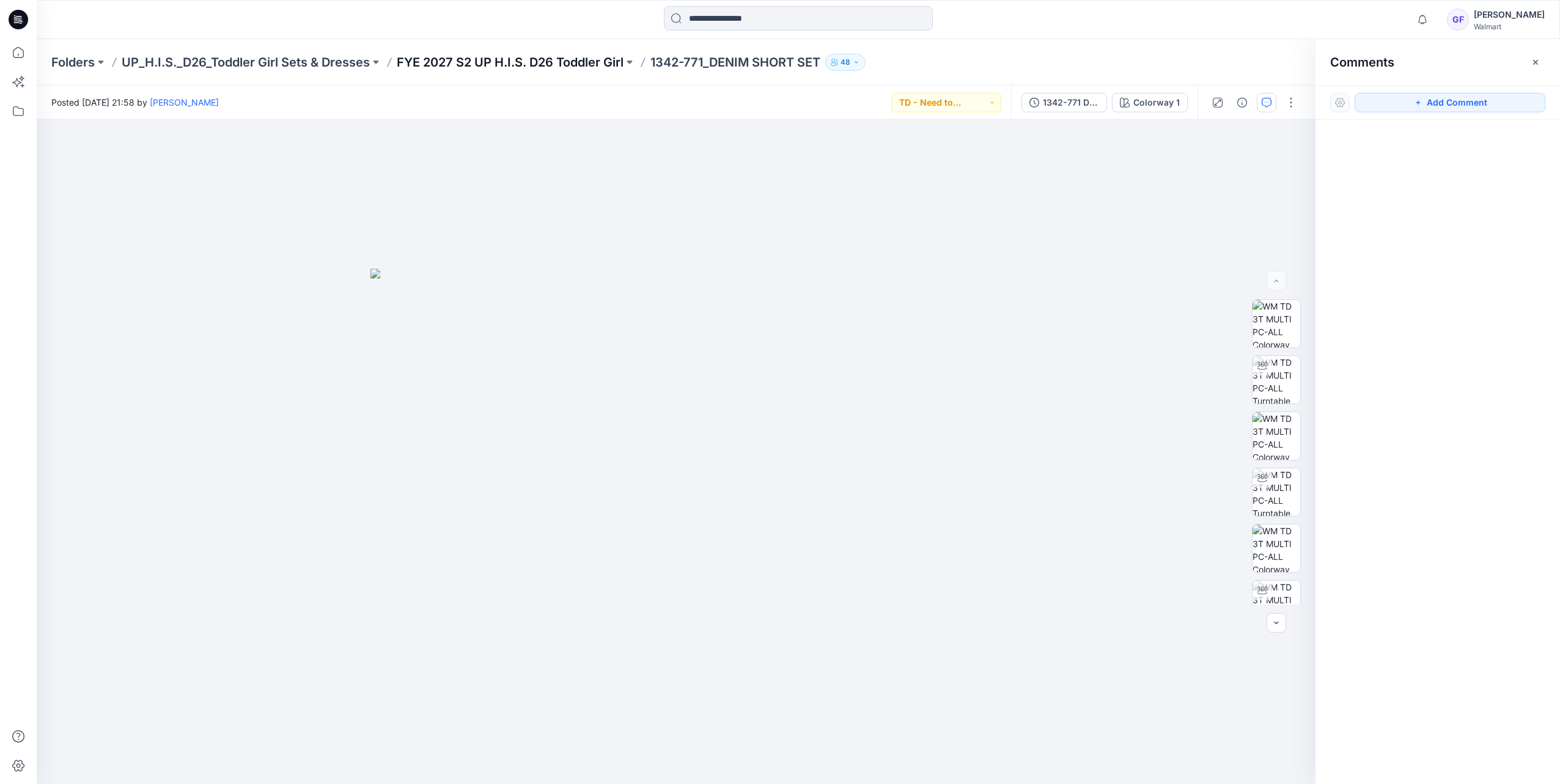
click at [563, 68] on p "FYE 2027 S2 UP H.I.S. D26 Toddler Girl" at bounding box center [510, 62] width 227 height 17
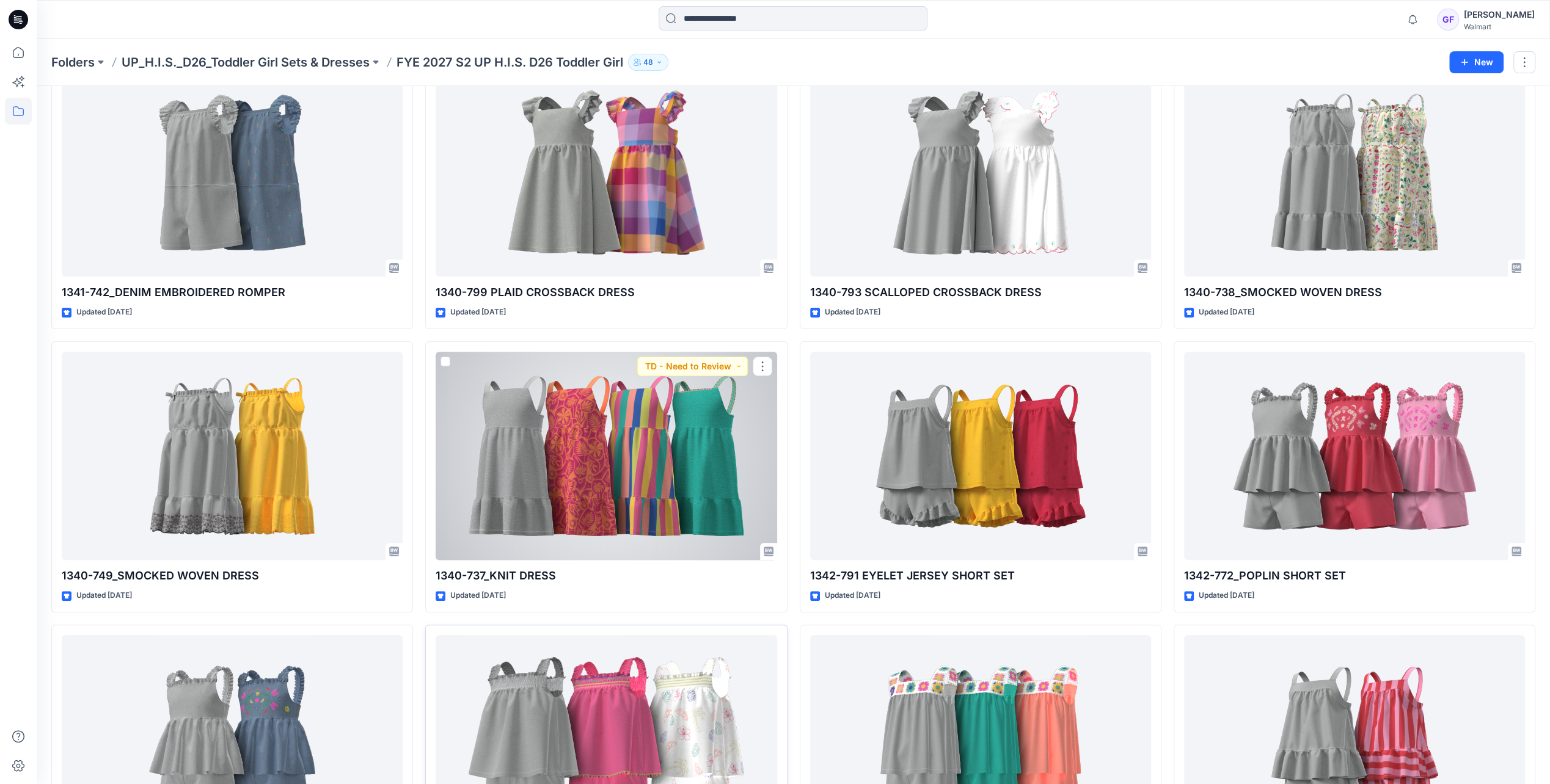
scroll to position [245, 0]
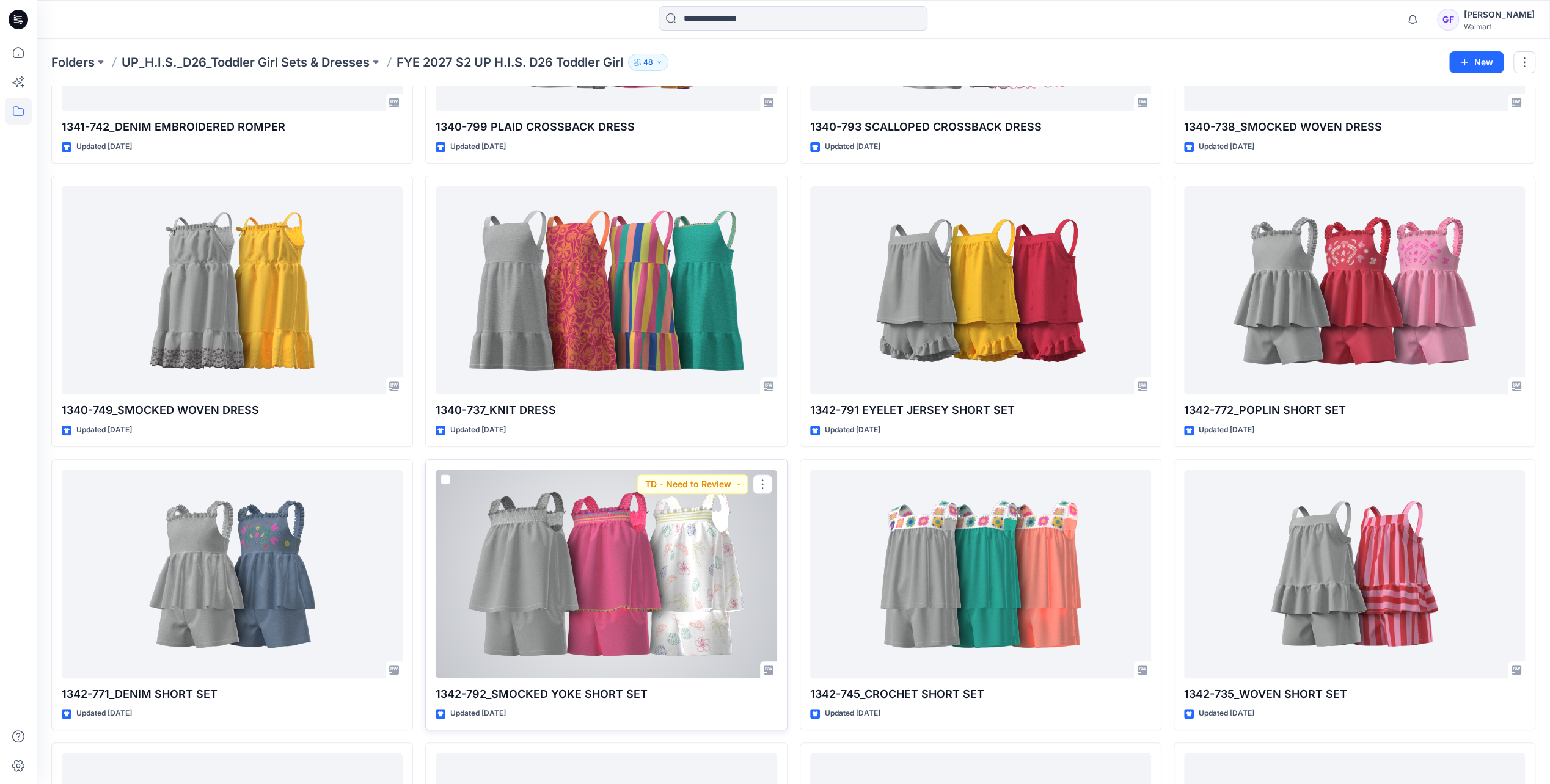
click at [639, 556] on div at bounding box center [606, 574] width 341 height 208
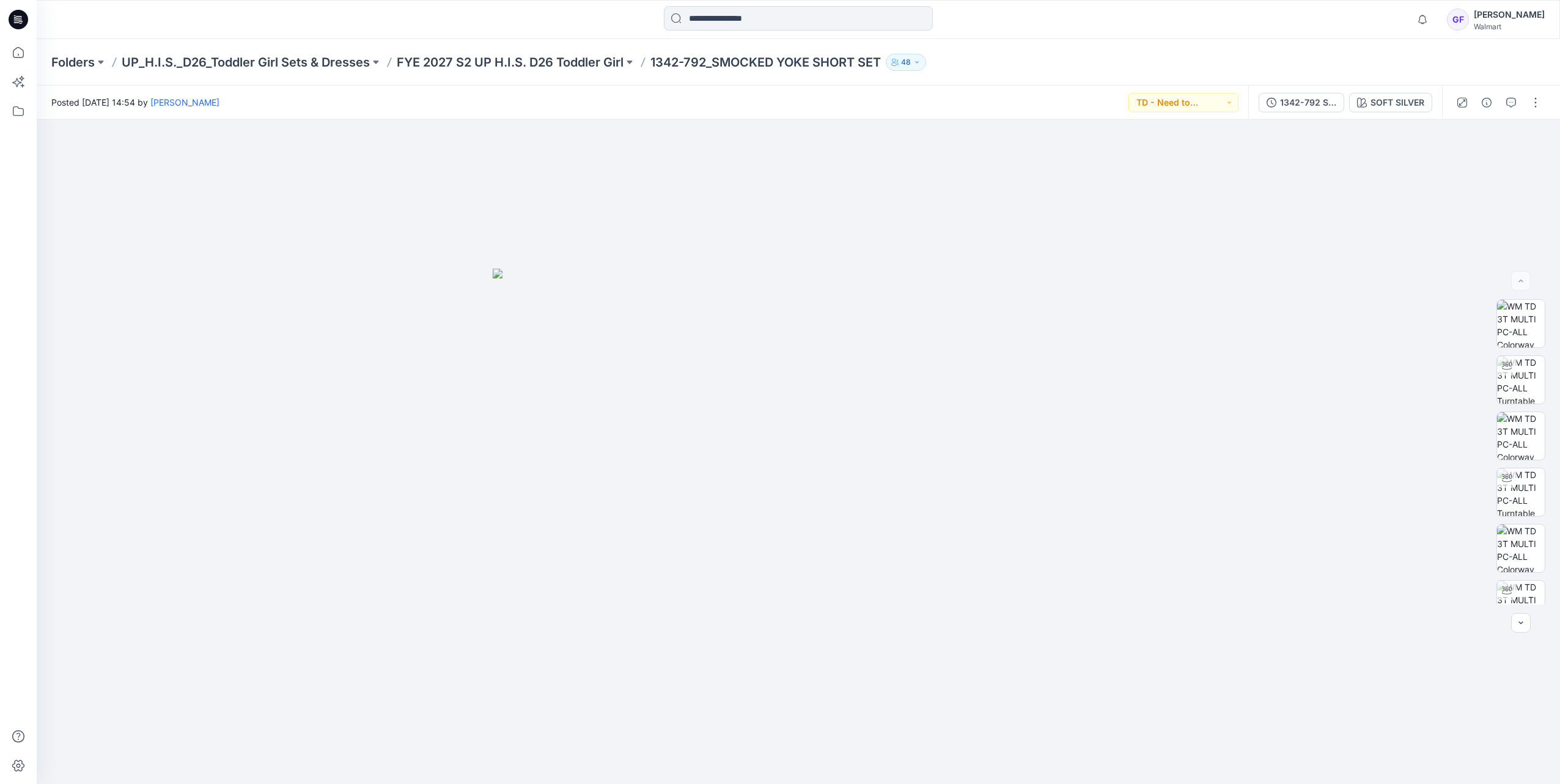
click at [1038, 106] on div at bounding box center [1498, 103] width 113 height 34
click at [1038, 103] on icon "button" at bounding box center [1510, 102] width 10 height 10
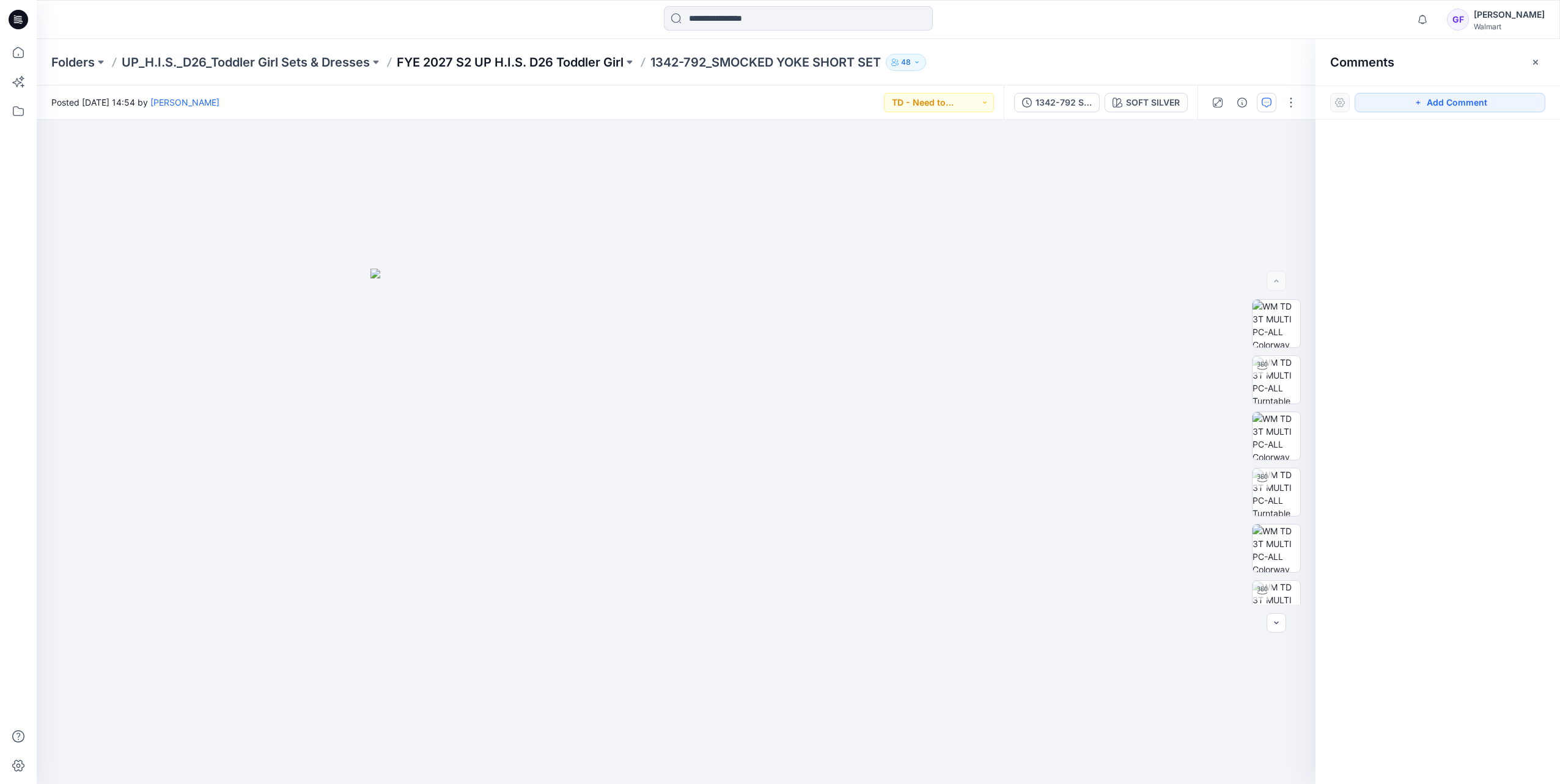
click at [537, 69] on p "FYE 2027 S2 UP H.I.S. D26 Toddler Girl" at bounding box center [510, 62] width 227 height 17
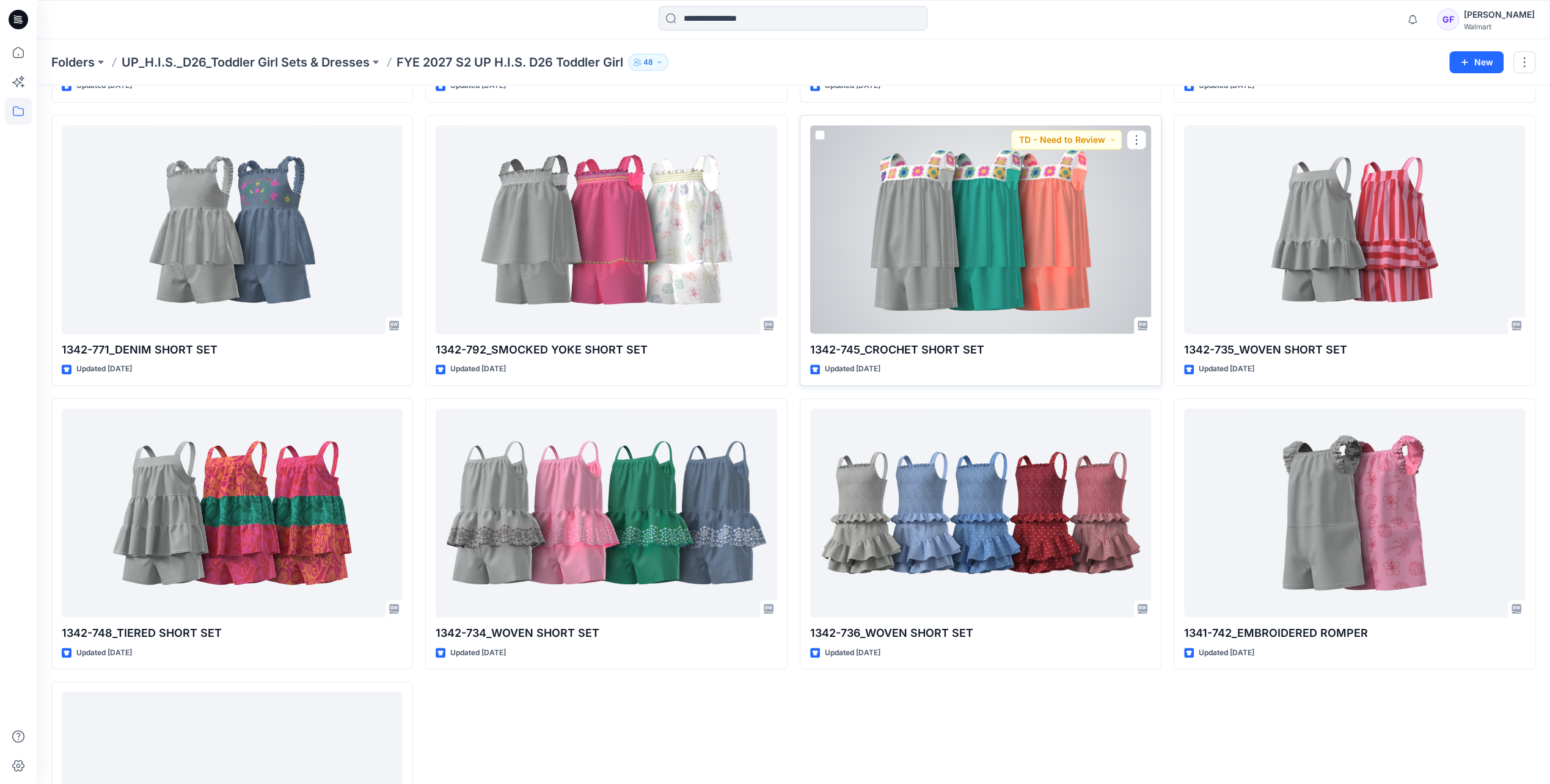
scroll to position [611, 0]
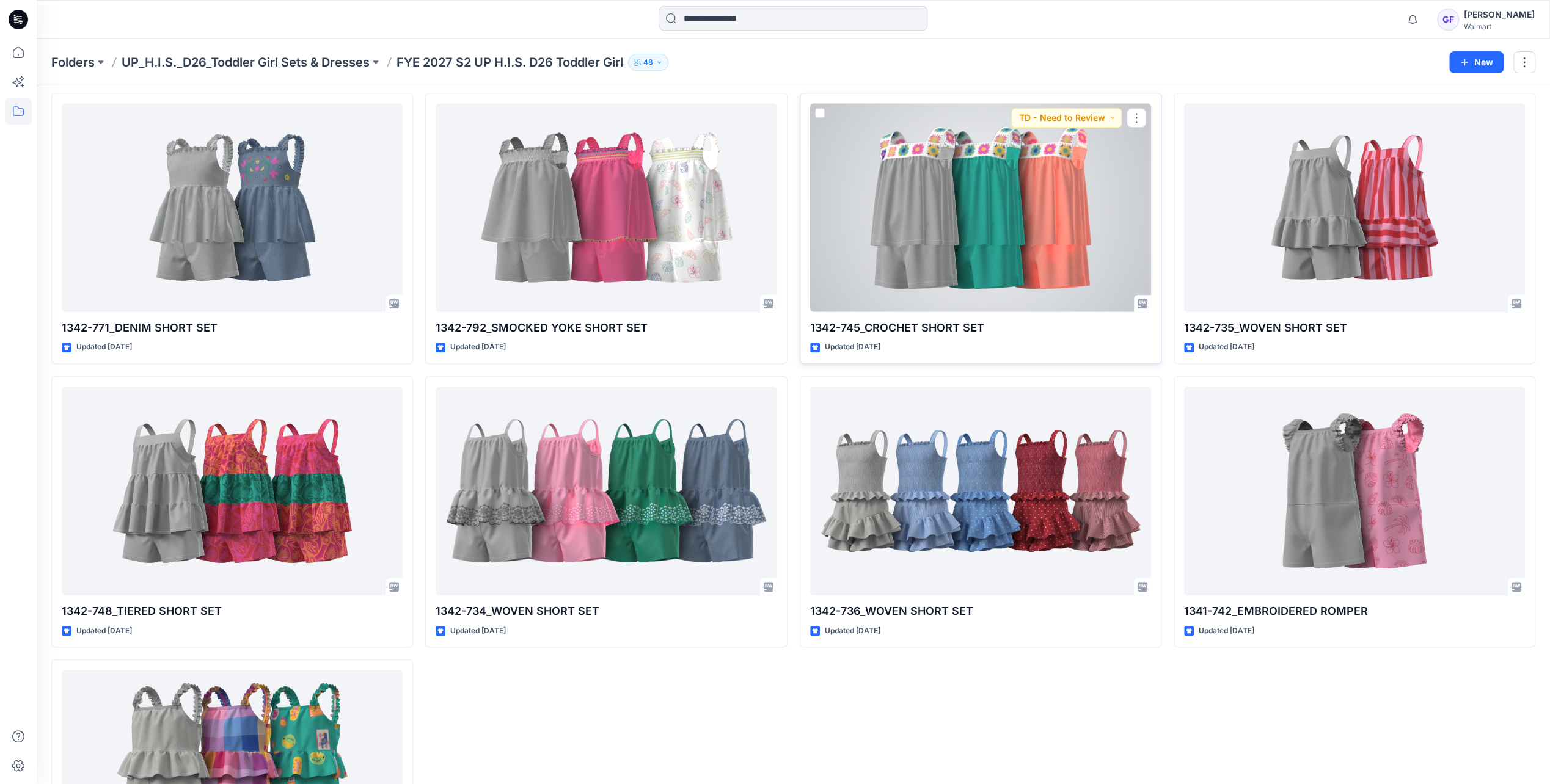
click at [918, 240] on div at bounding box center [980, 207] width 341 height 208
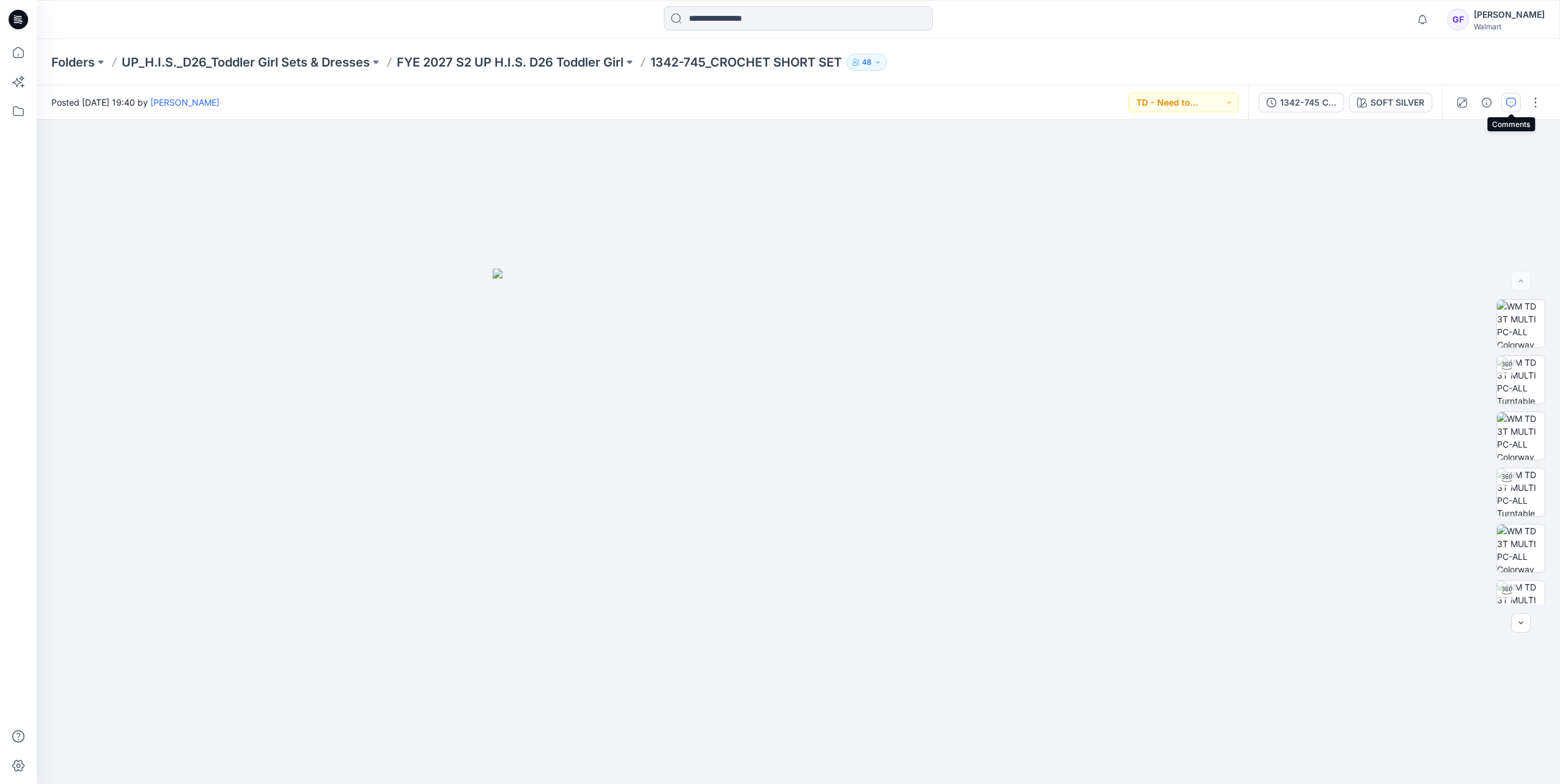
click at [1038, 97] on button "button" at bounding box center [1511, 103] width 20 height 20
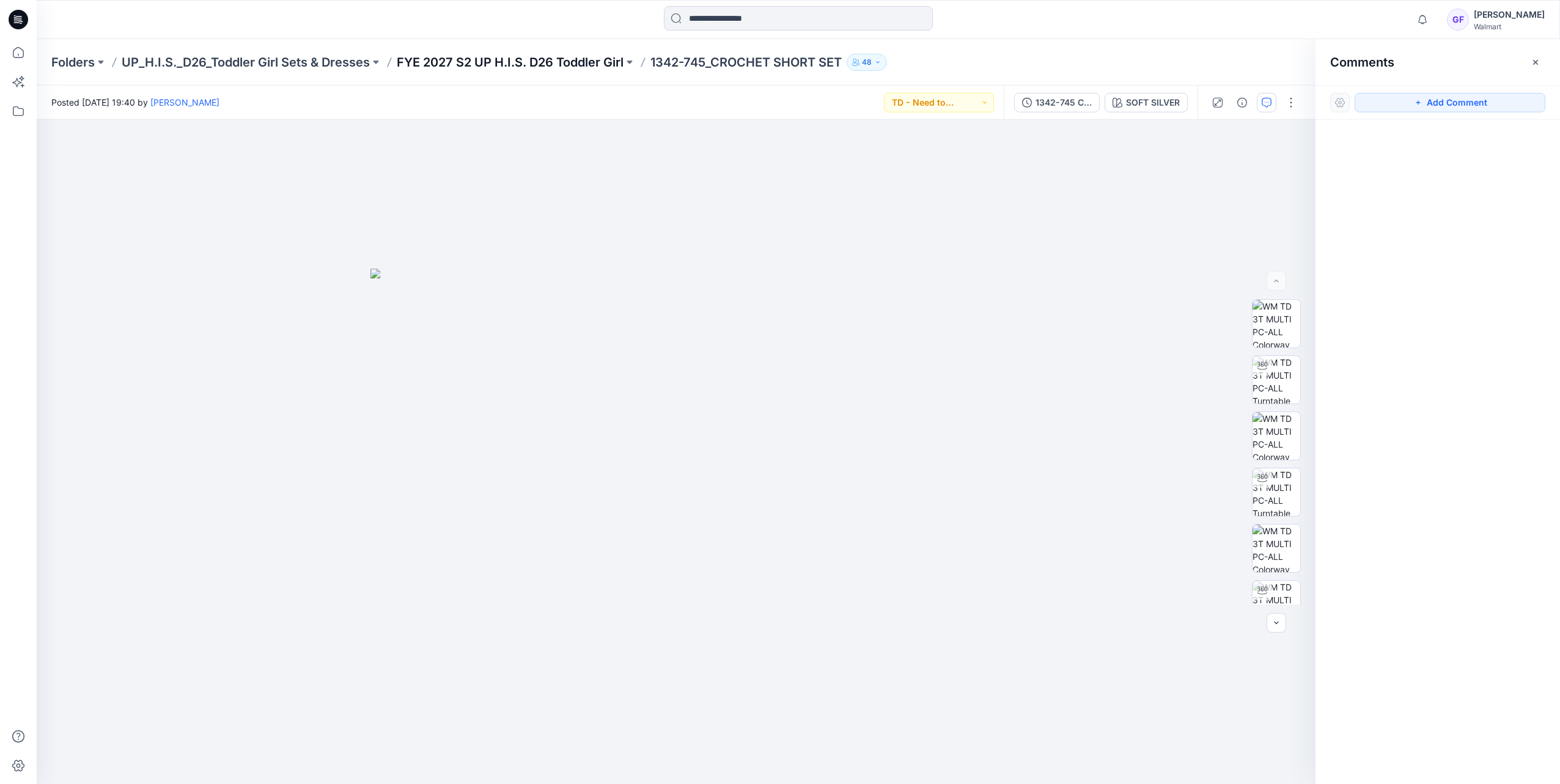
click at [603, 62] on p "FYE 2027 S2 UP H.I.S. D26 Toddler Girl" at bounding box center [510, 62] width 227 height 17
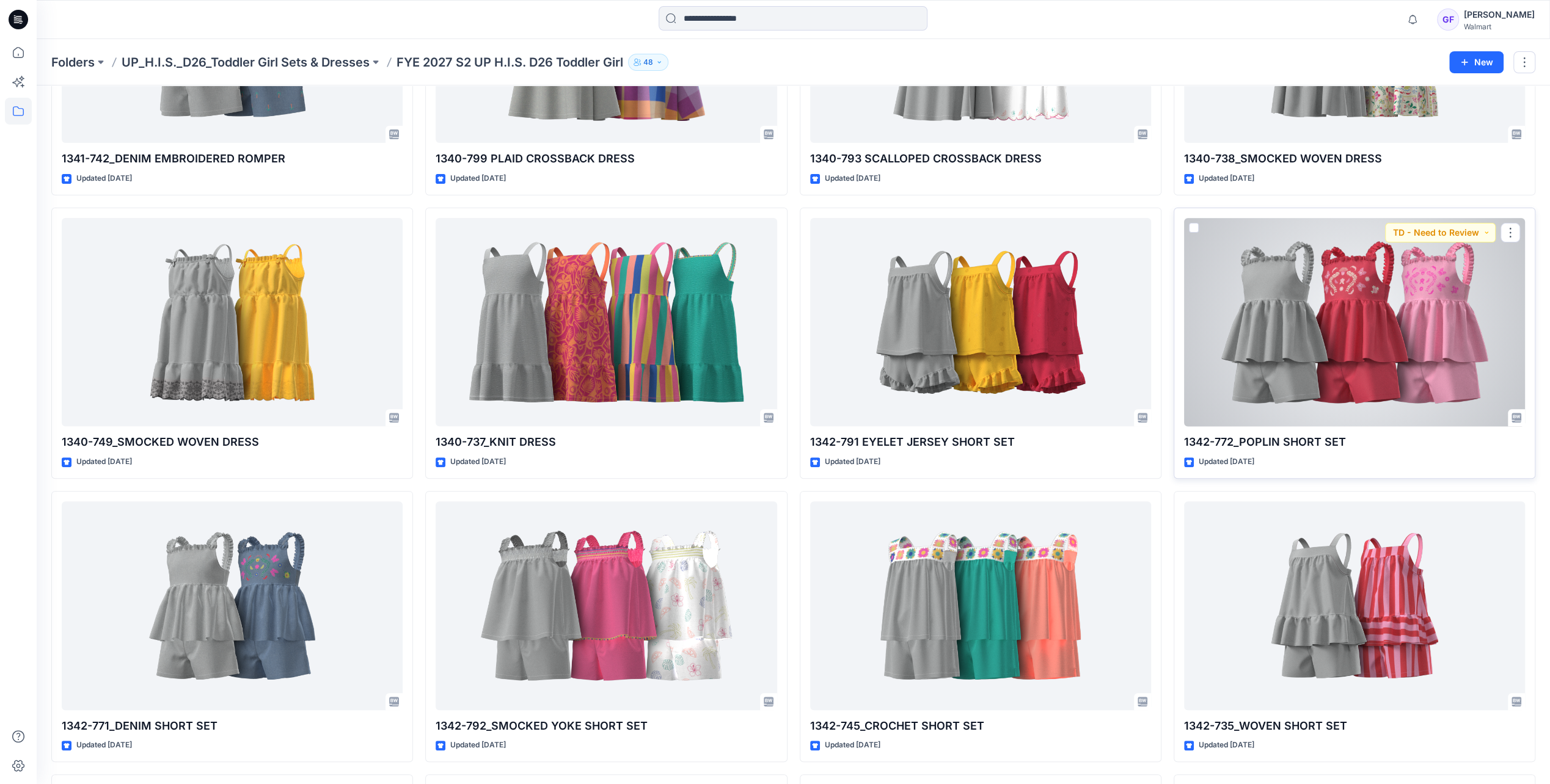
scroll to position [245, 0]
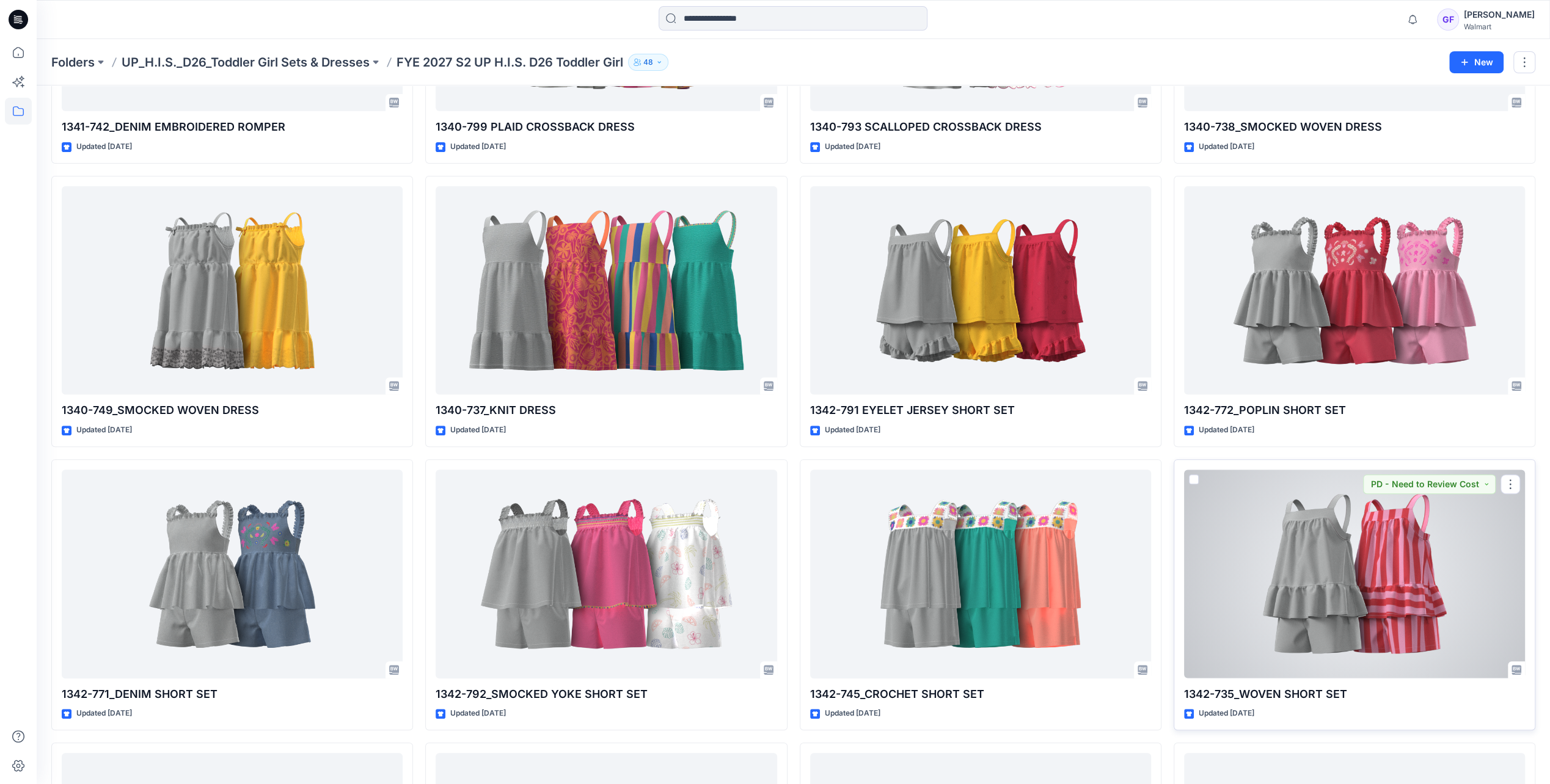
click at [1038, 543] on div at bounding box center [1354, 574] width 341 height 208
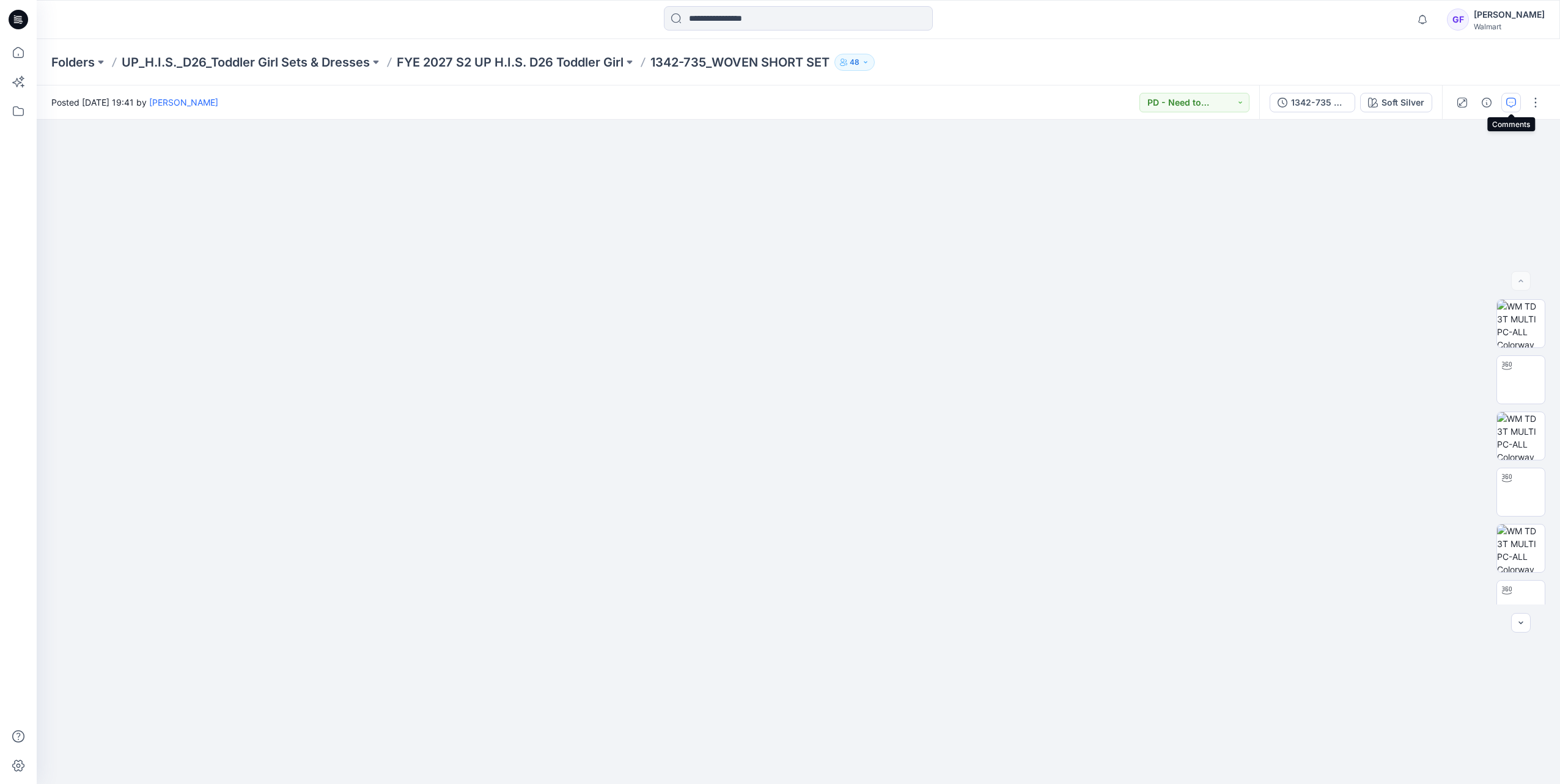
click at [1038, 97] on button "button" at bounding box center [1511, 103] width 20 height 20
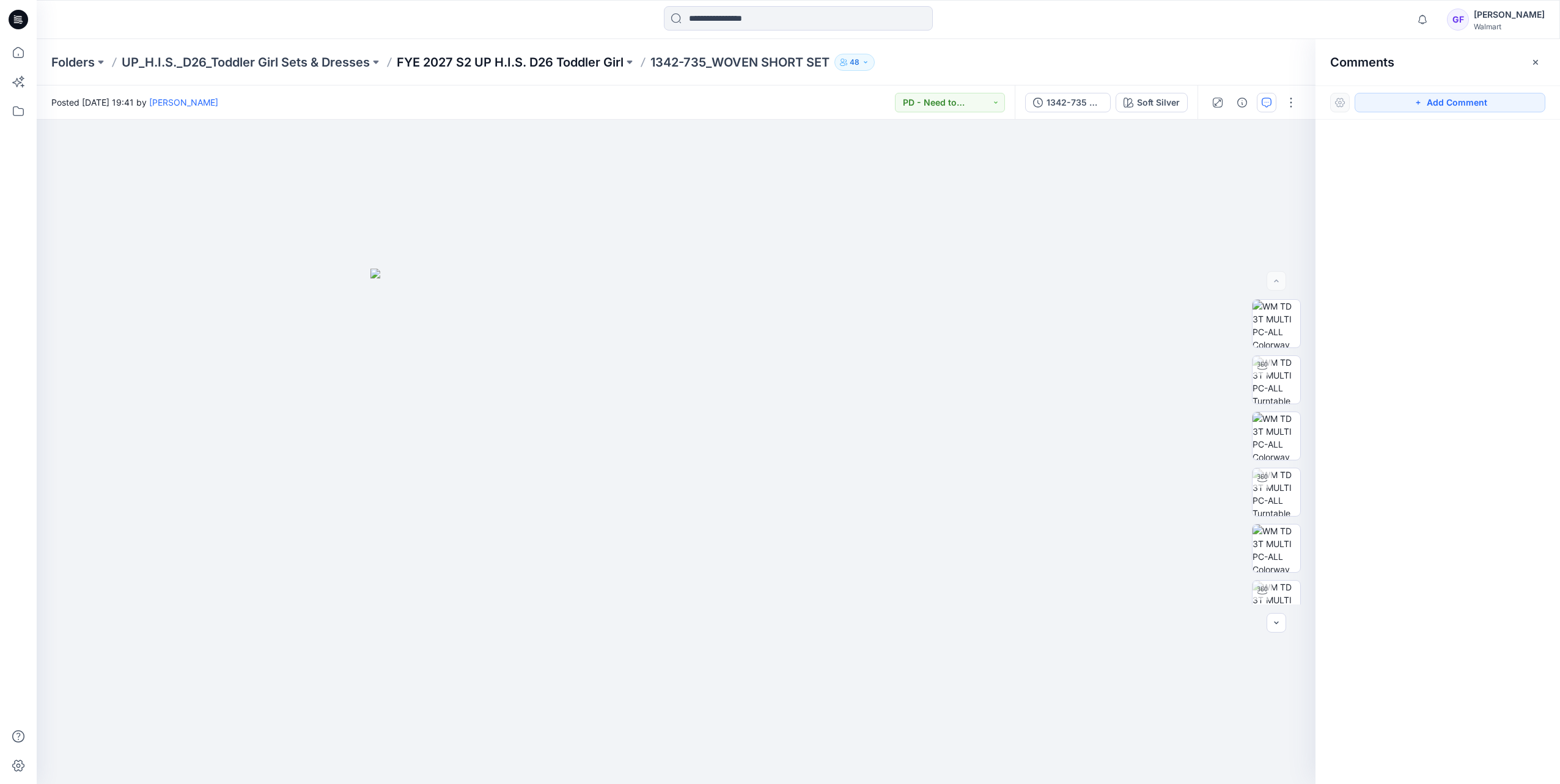
click at [541, 65] on p "FYE 2027 S2 UP H.I.S. D26 Toddler Girl" at bounding box center [510, 62] width 227 height 17
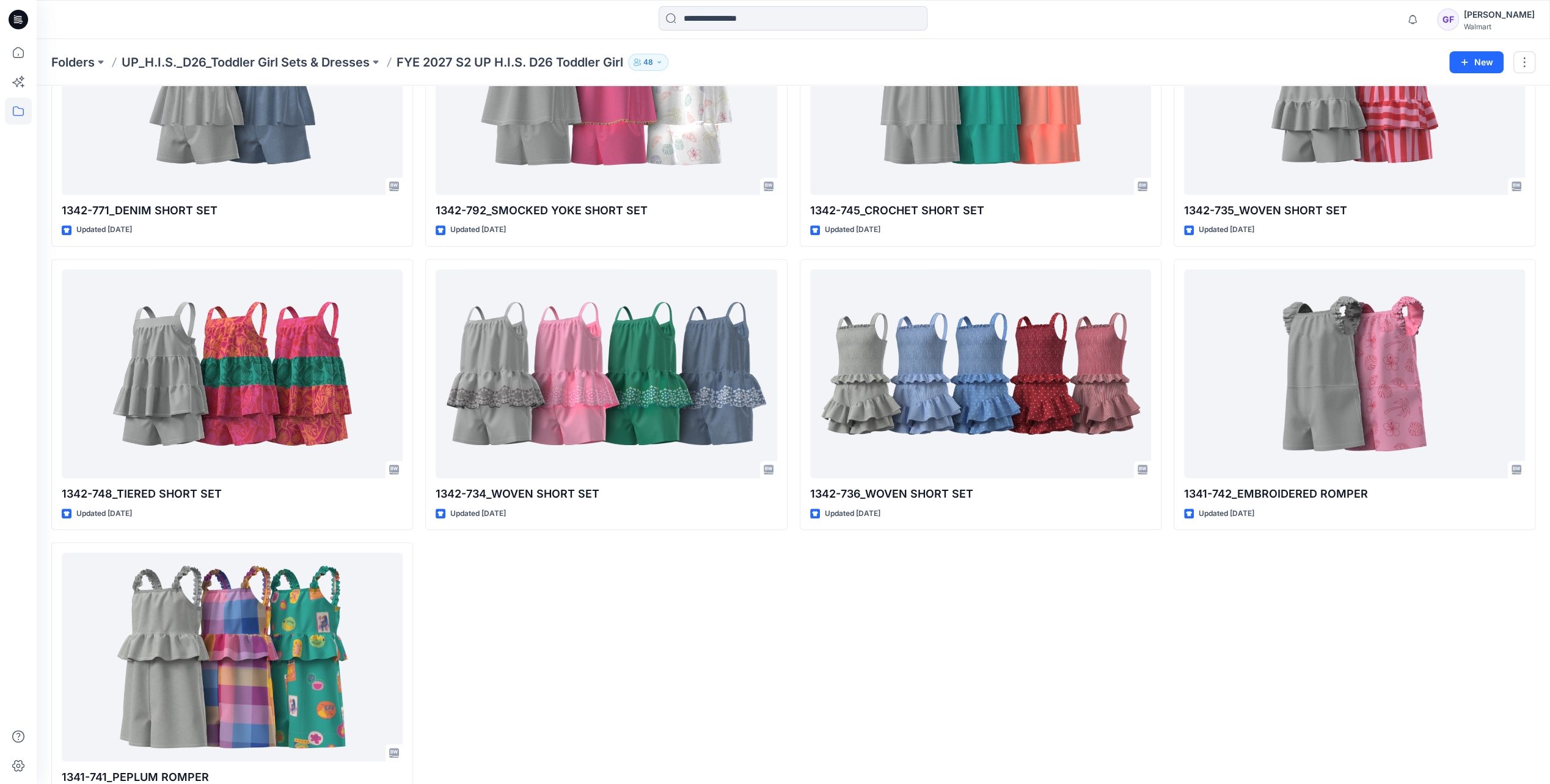
scroll to position [733, 0]
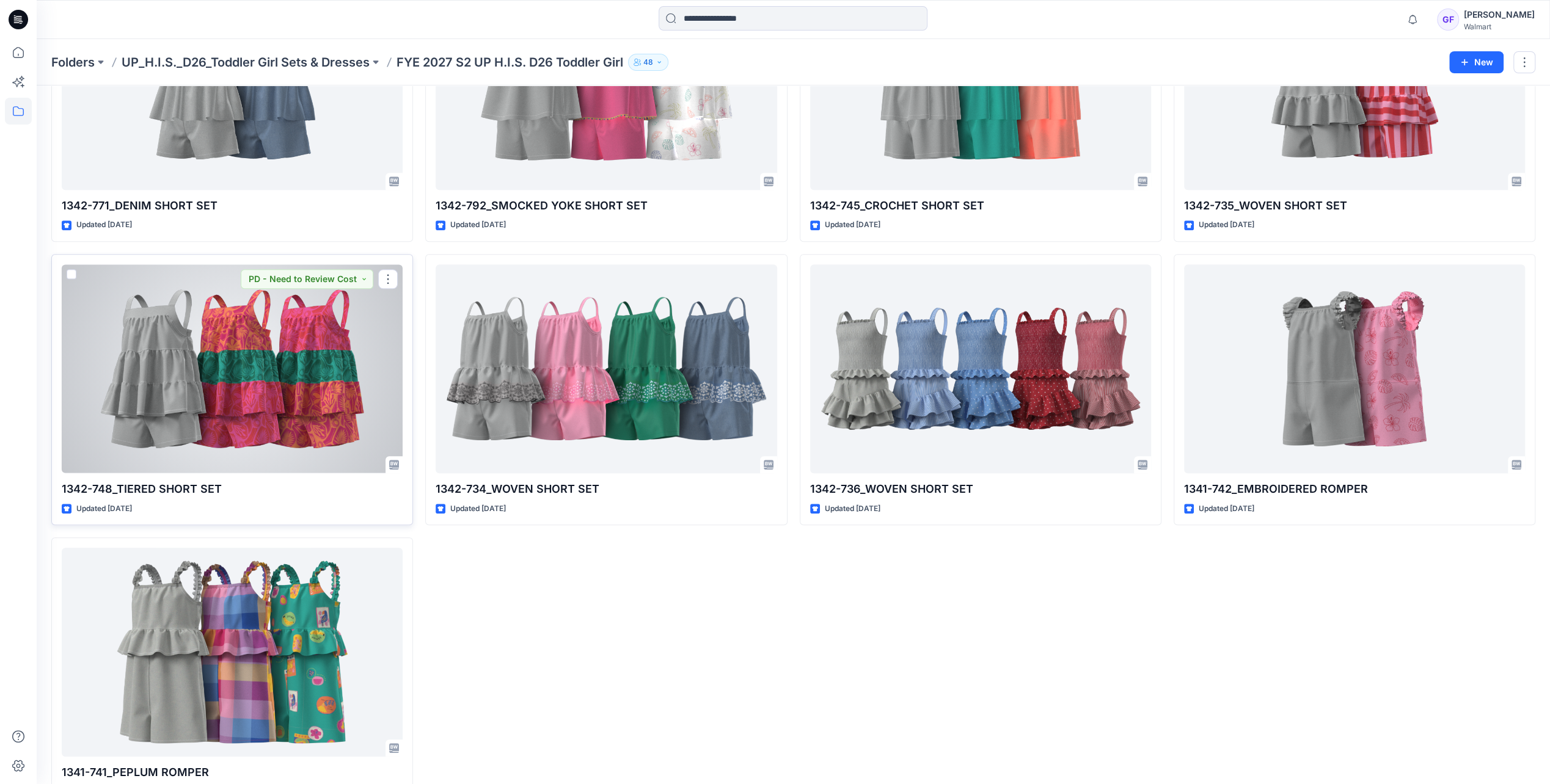
click at [334, 396] on div at bounding box center [232, 368] width 341 height 208
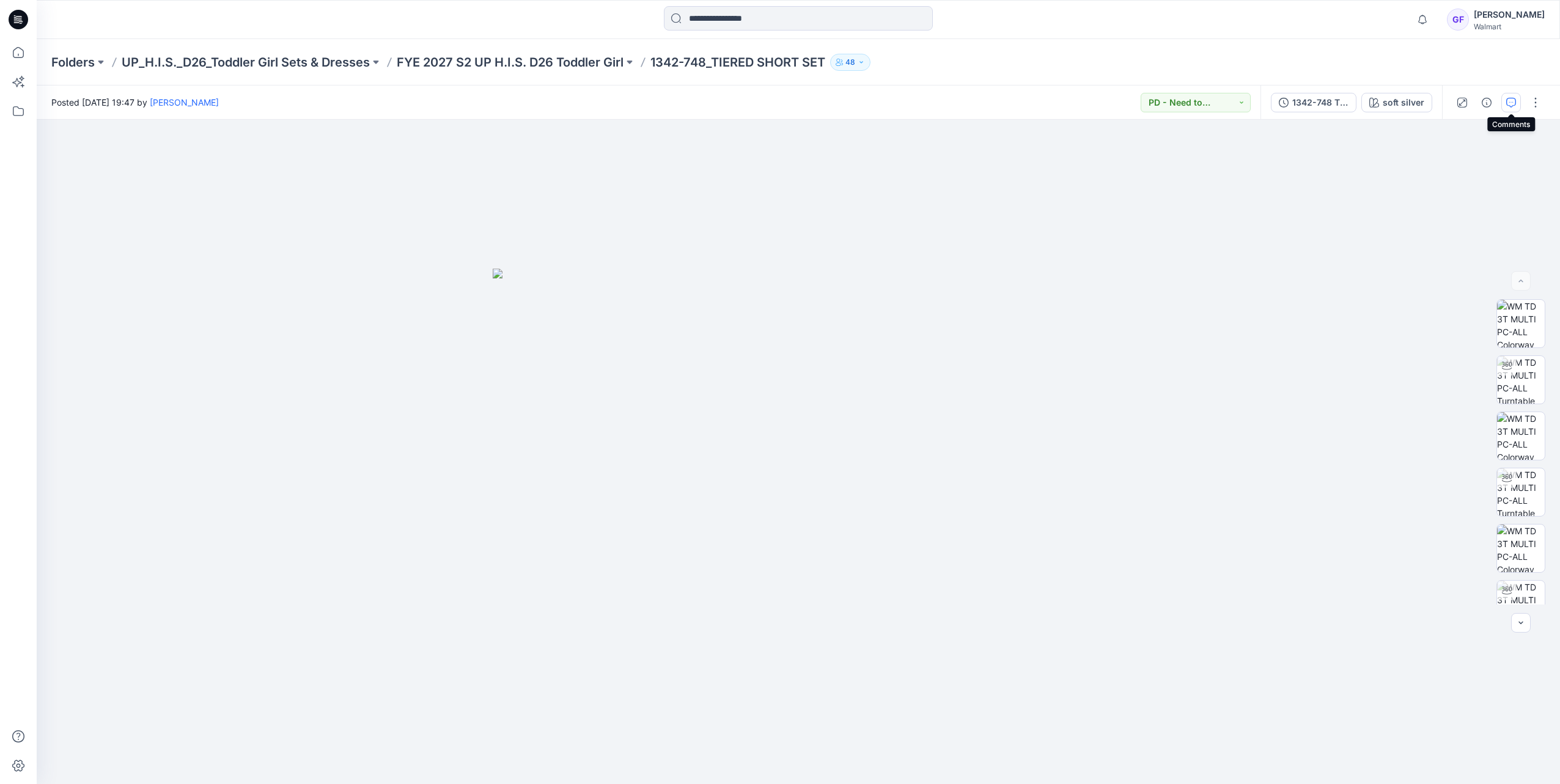
click at [1038, 94] on button "button" at bounding box center [1511, 103] width 20 height 20
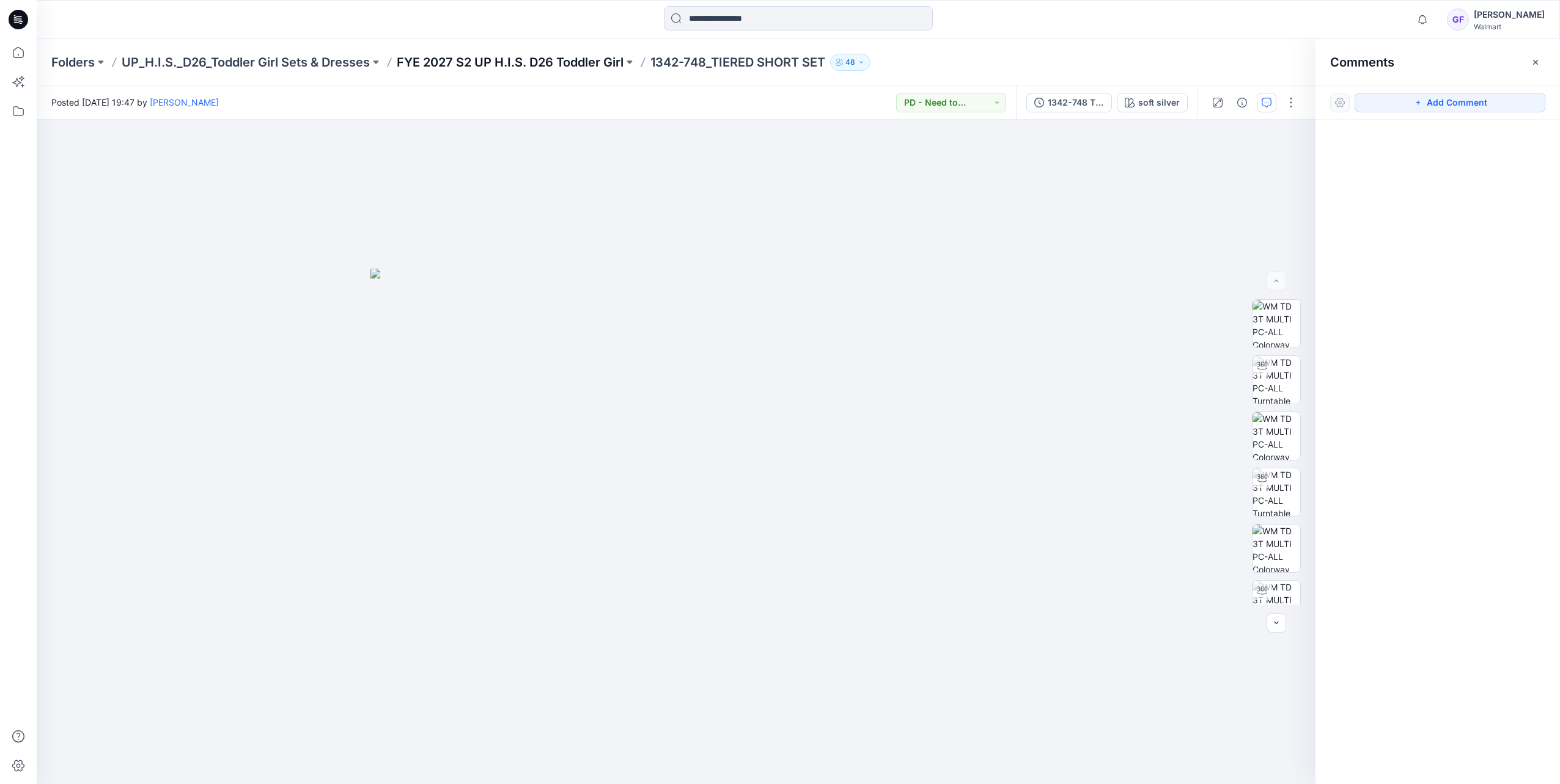
click at [511, 57] on p "FYE 2027 S2 UP H.I.S. D26 Toddler Girl" at bounding box center [510, 62] width 227 height 17
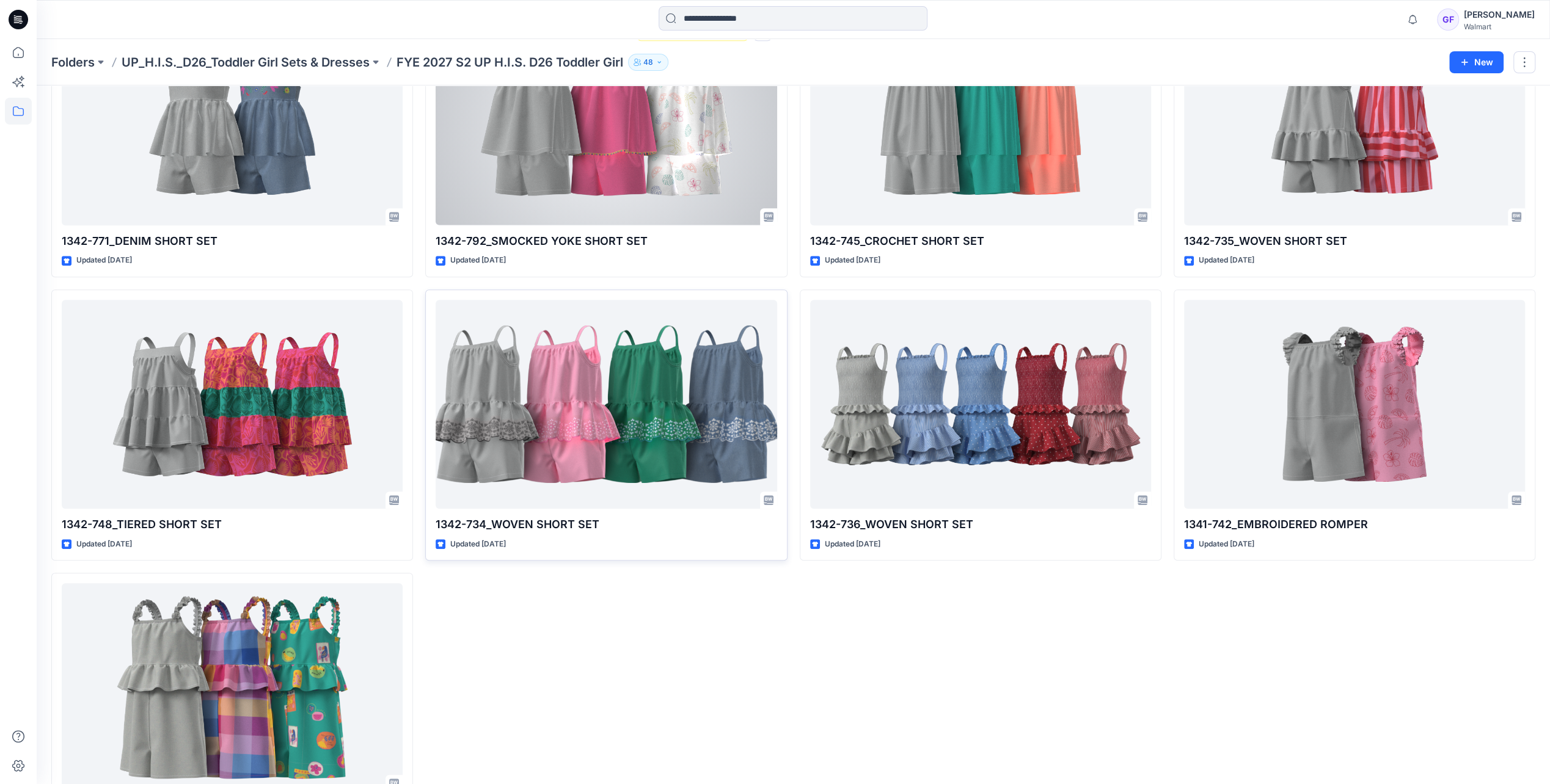
scroll to position [733, 0]
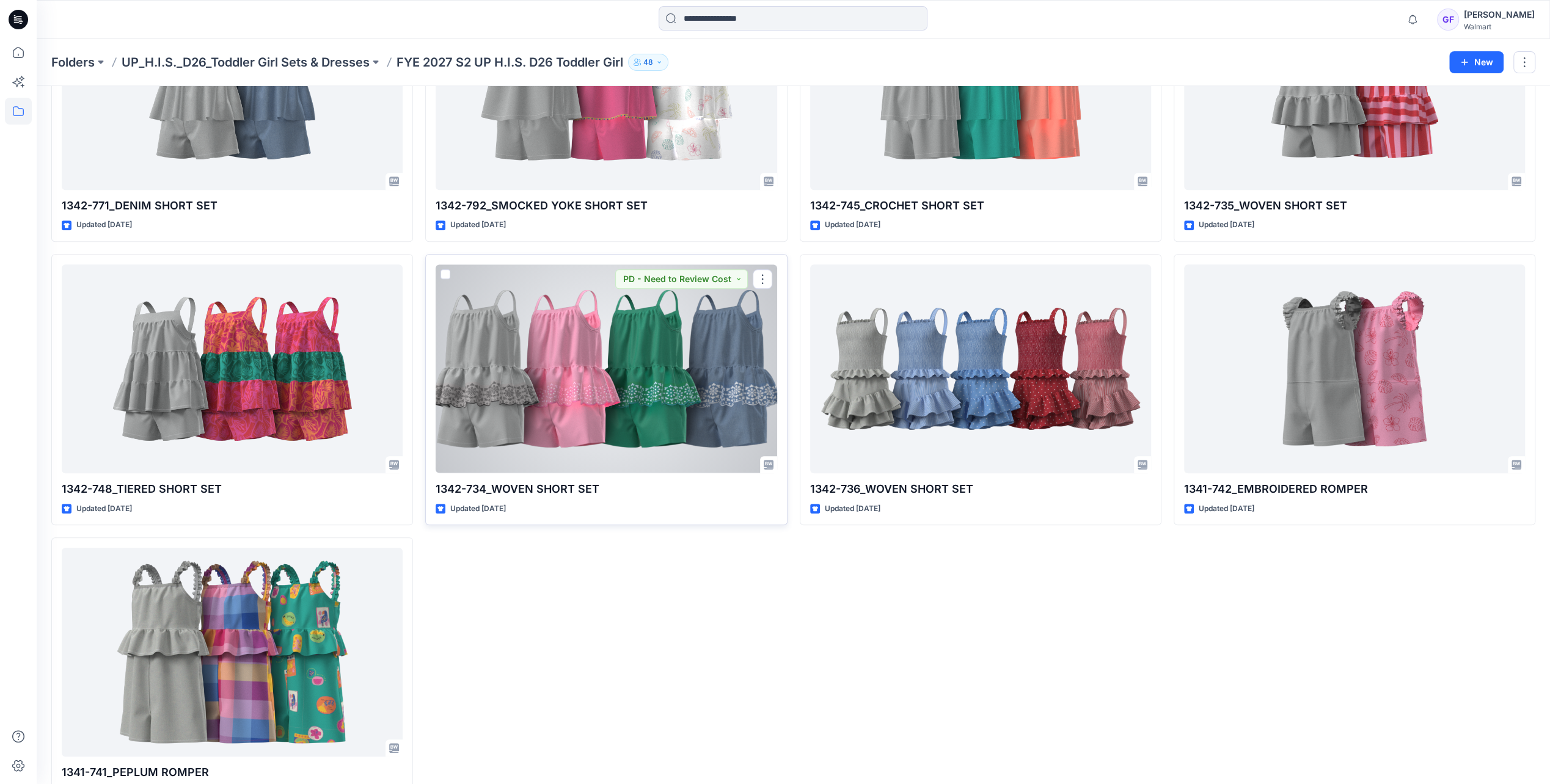
click at [574, 410] on div at bounding box center [606, 368] width 341 height 208
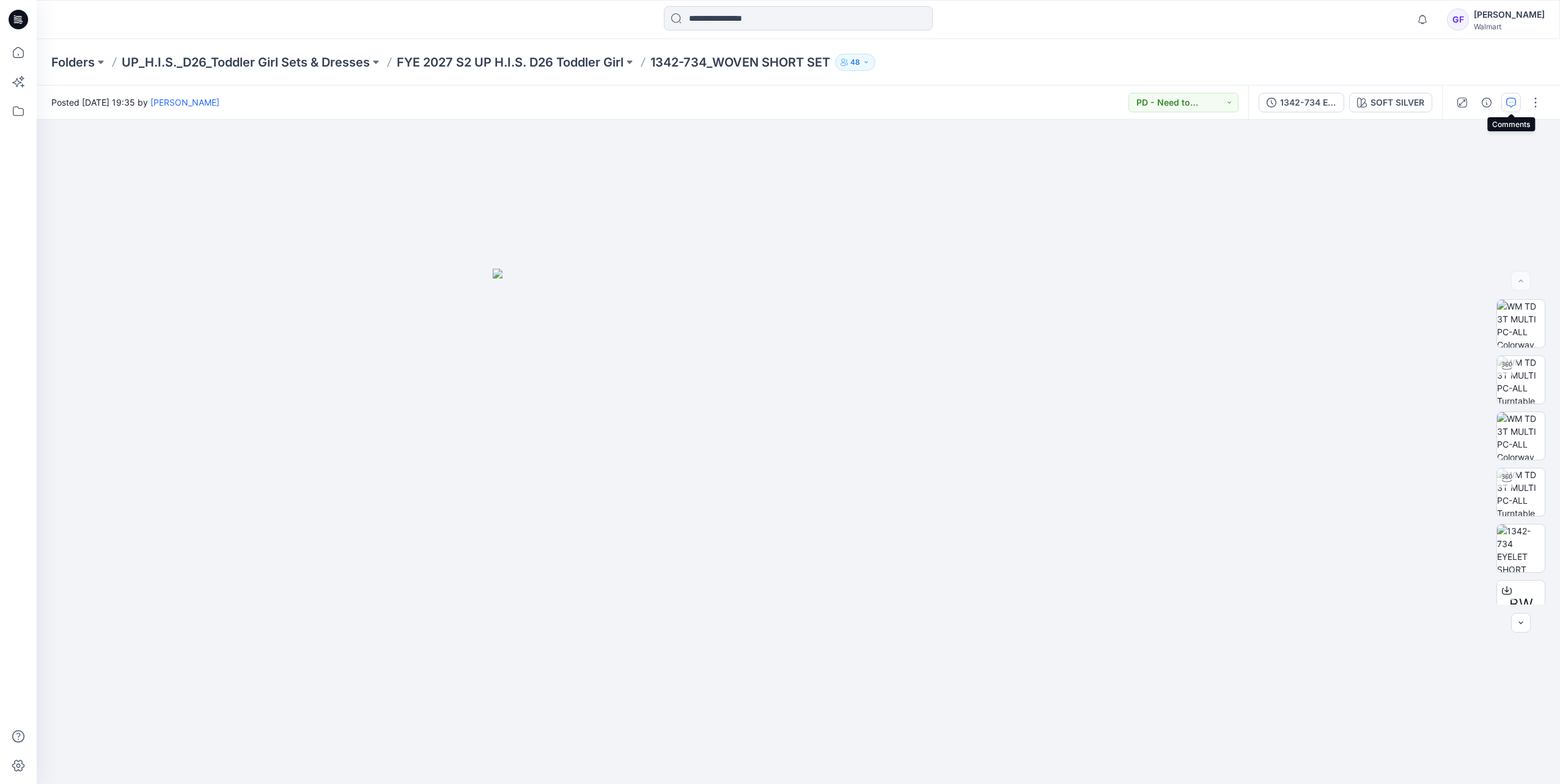
click at [1038, 97] on icon "button" at bounding box center [1510, 102] width 10 height 10
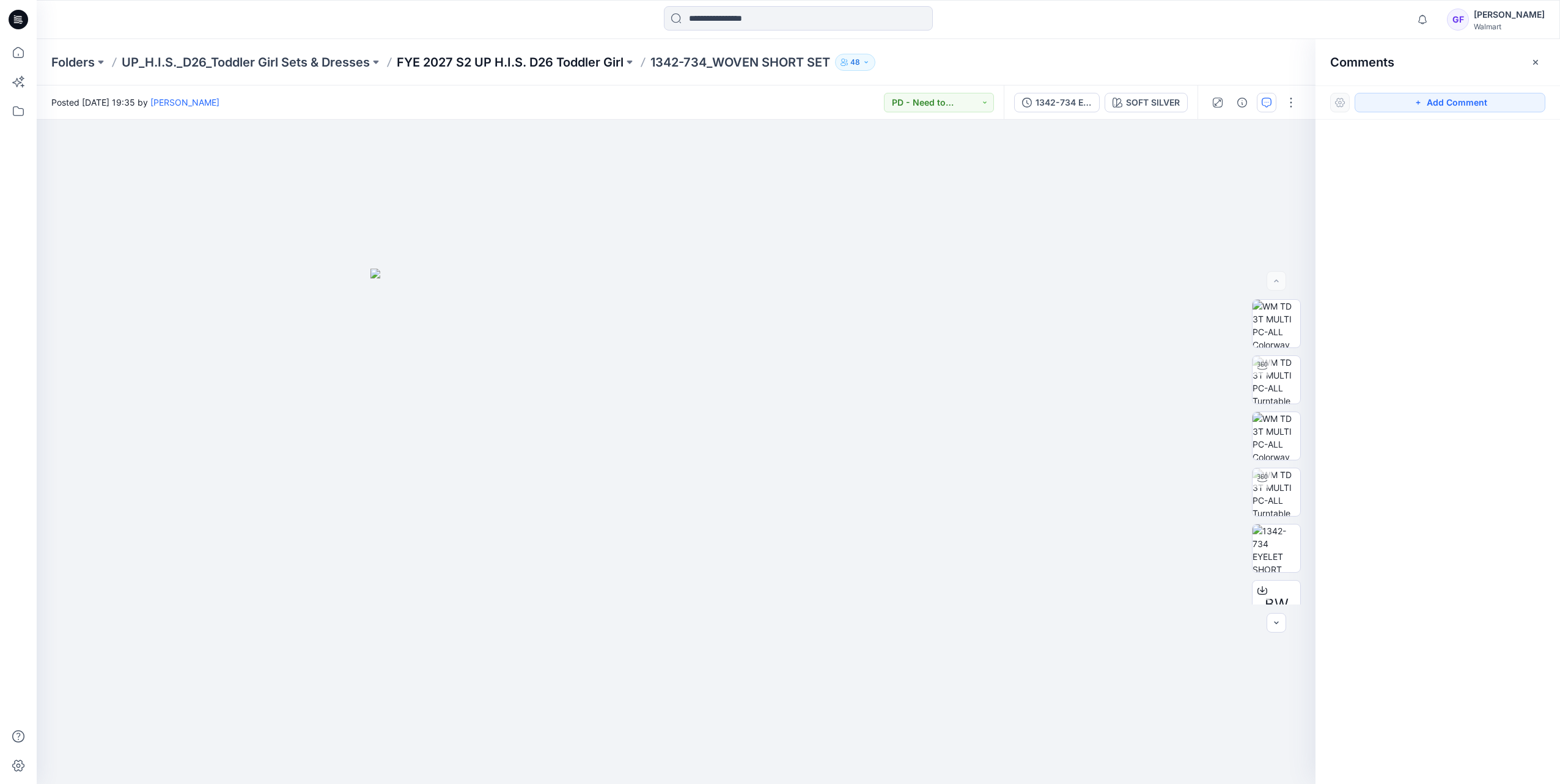
click at [515, 68] on p "FYE 2027 S2 UP H.I.S. D26 Toddler Girl" at bounding box center [510, 62] width 227 height 17
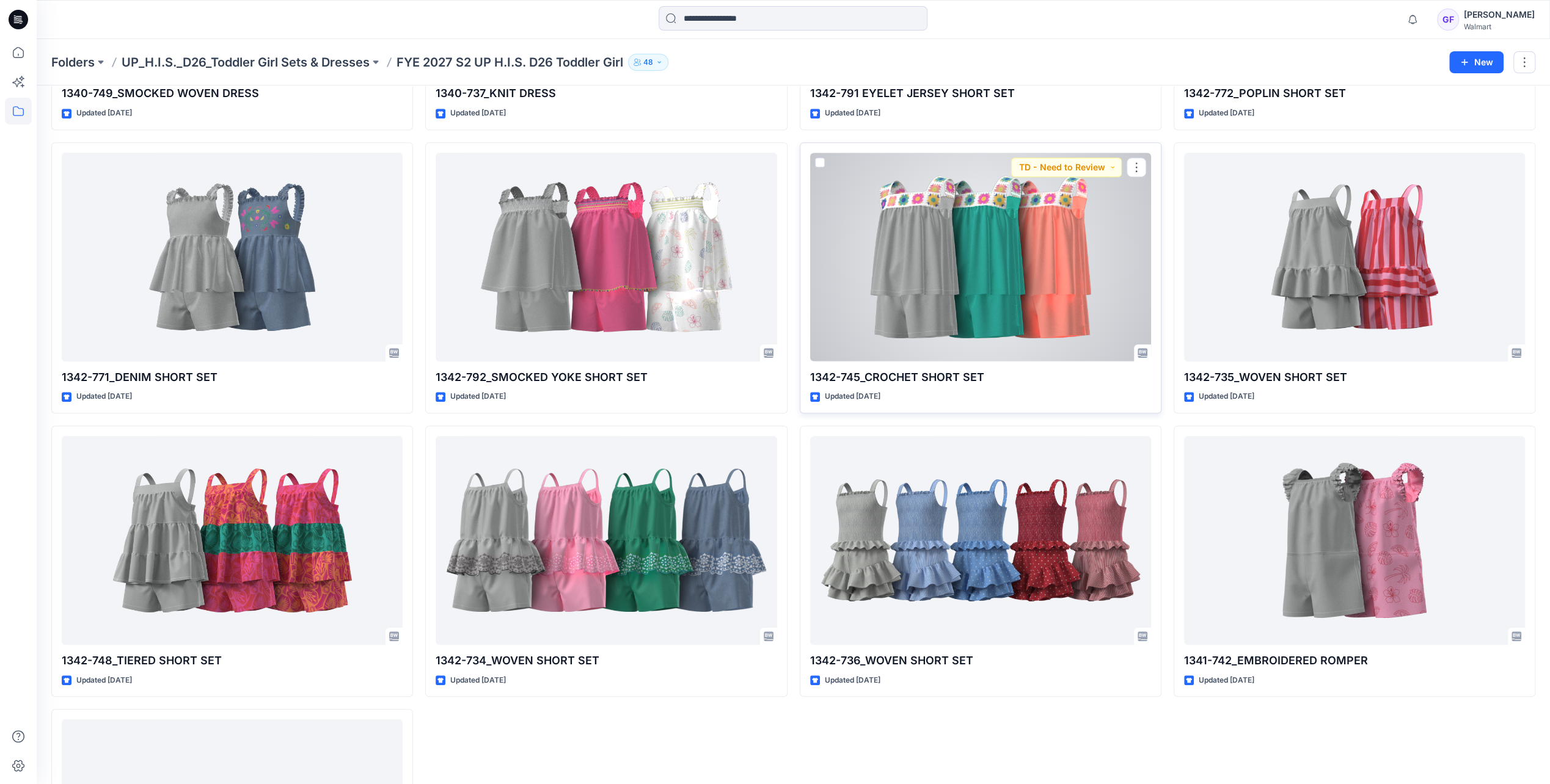
scroll to position [611, 0]
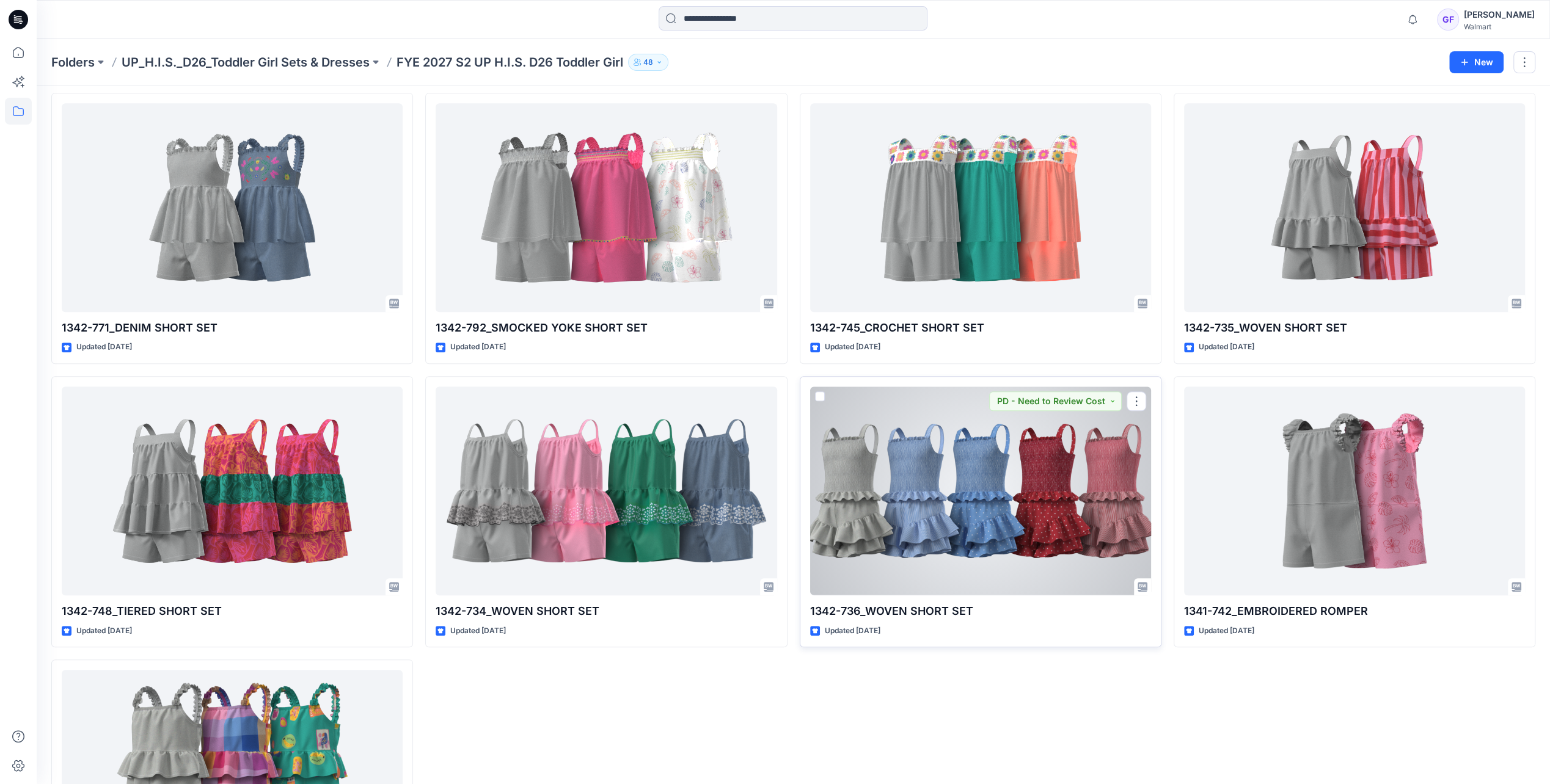
click at [953, 511] on div at bounding box center [980, 490] width 341 height 208
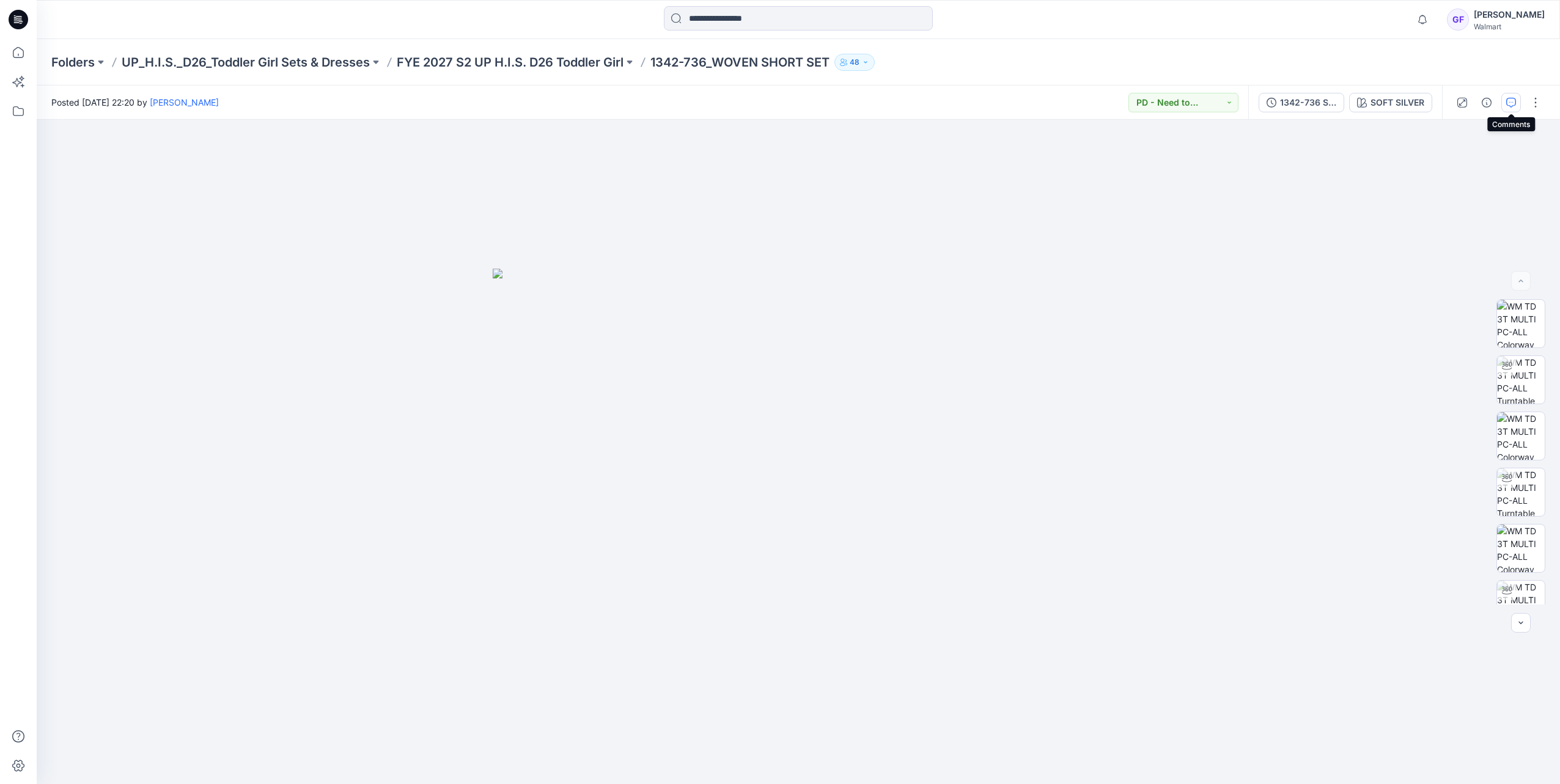
click at [1038, 98] on icon "button" at bounding box center [1510, 102] width 10 height 10
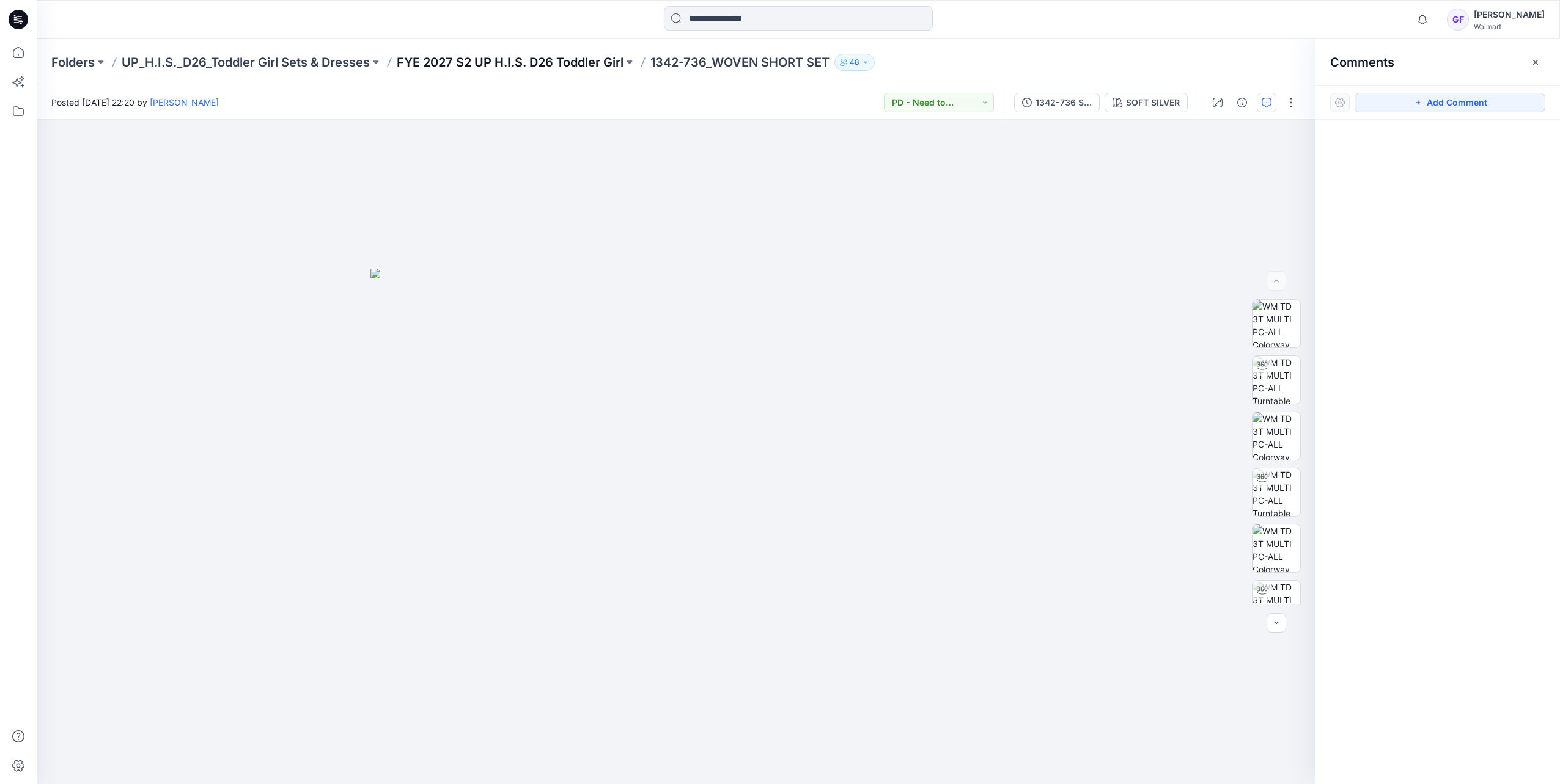
click at [566, 65] on p "FYE 2027 S2 UP H.I.S. D26 Toddler Girl" at bounding box center [510, 62] width 227 height 17
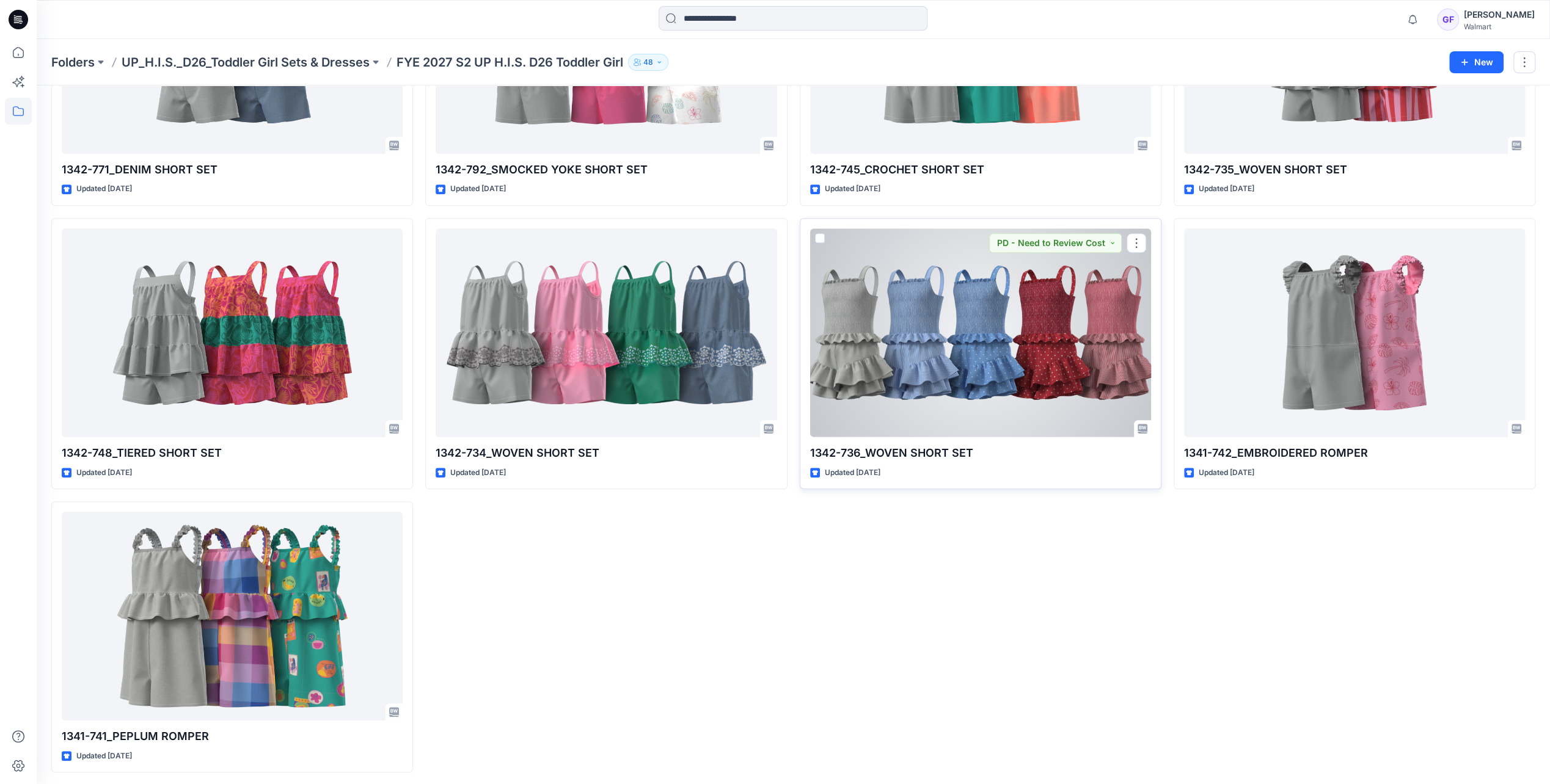
scroll to position [771, 0]
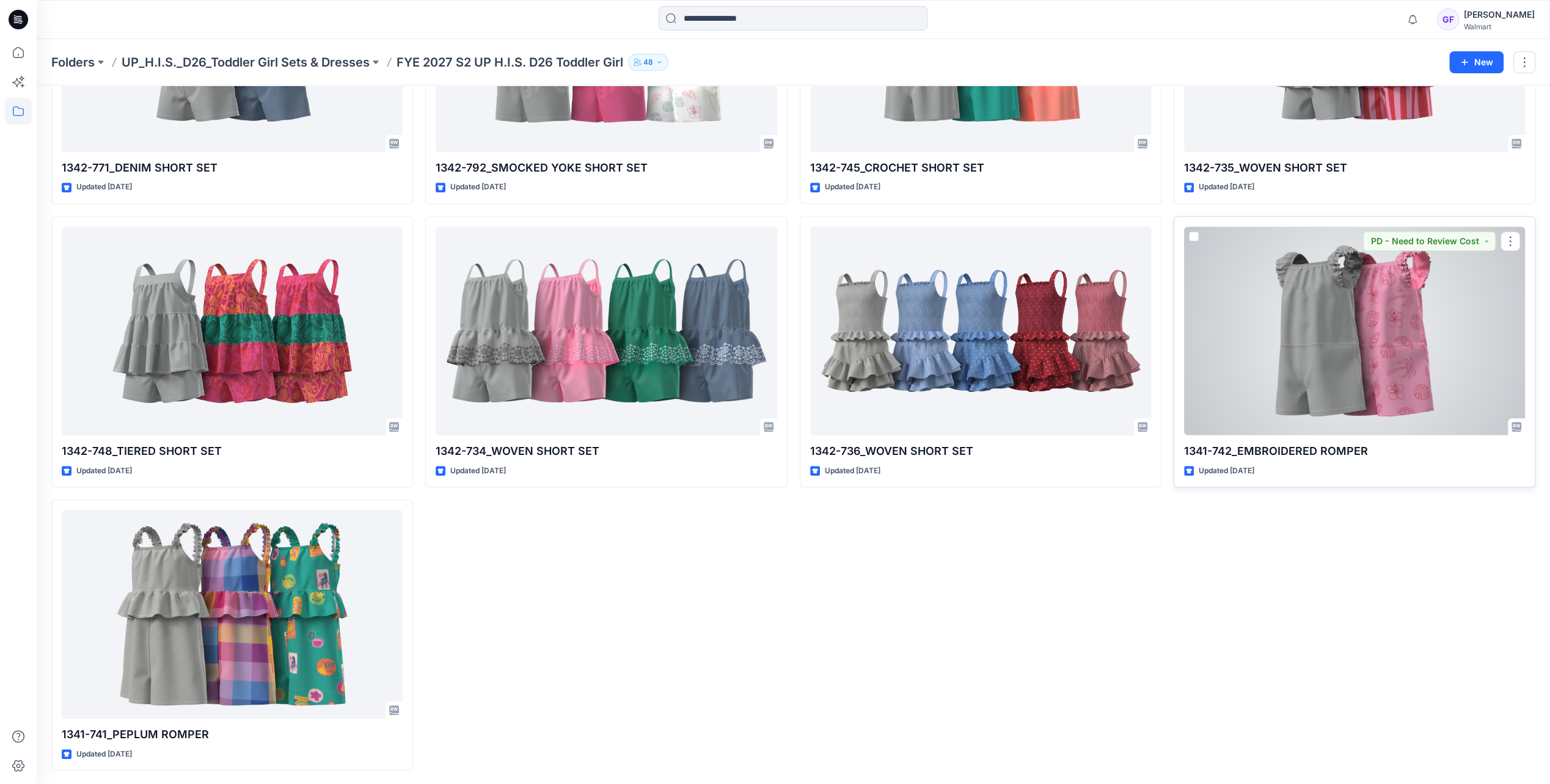
click at [1038, 396] on div at bounding box center [1354, 331] width 341 height 208
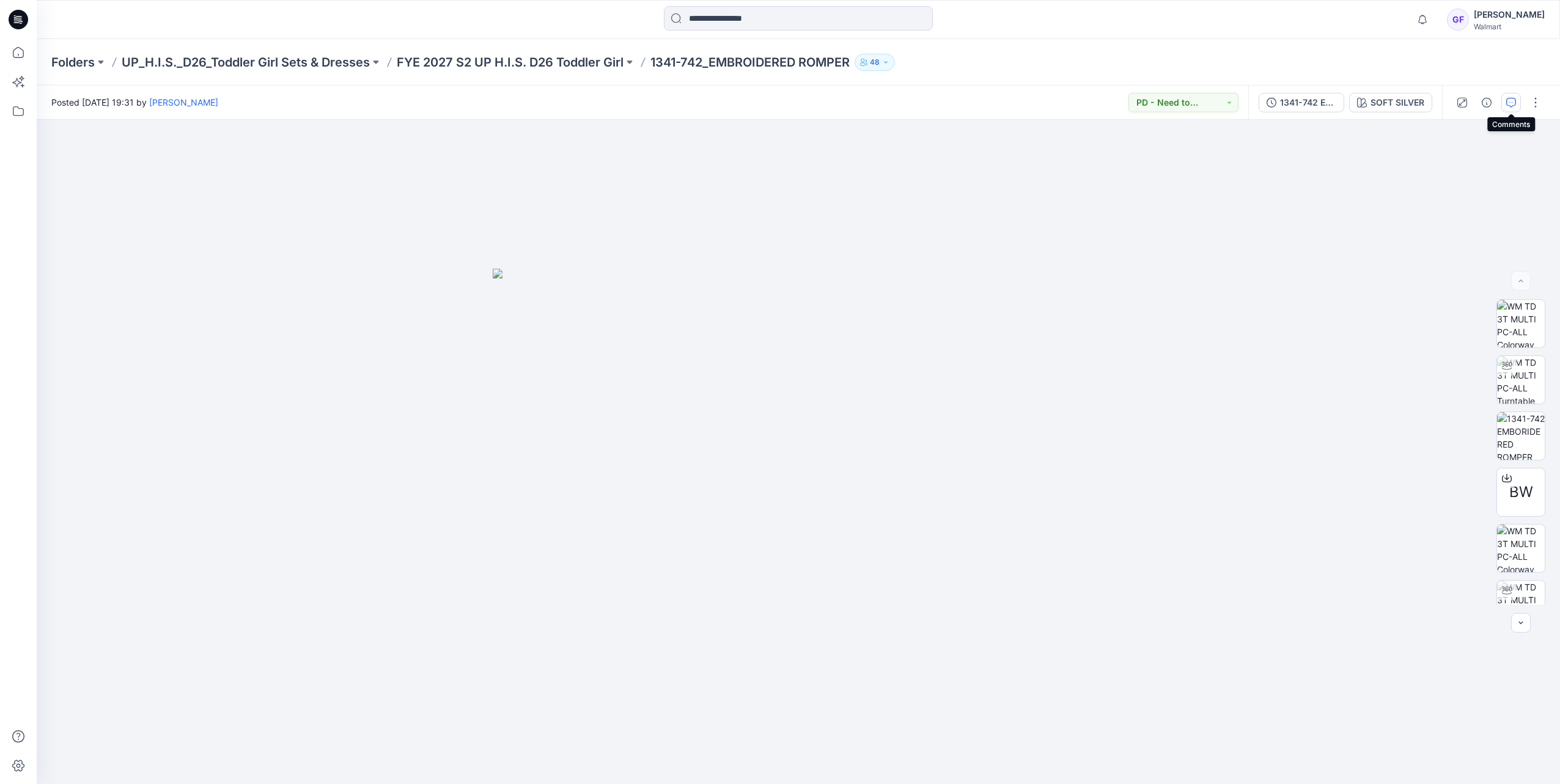
click at [1038, 97] on button "button" at bounding box center [1511, 103] width 20 height 20
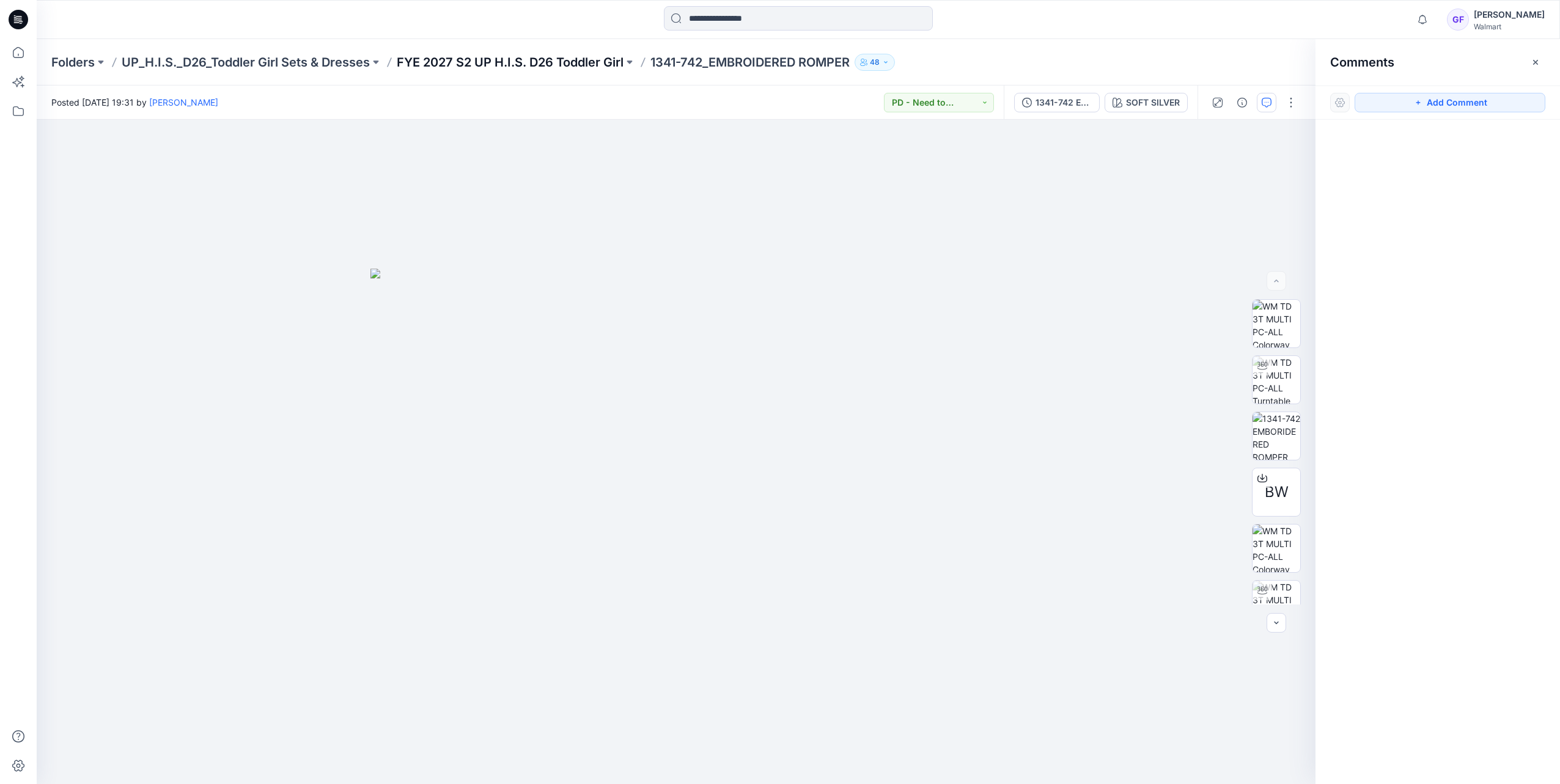
click at [531, 61] on p "FYE 2027 S2 UP H.I.S. D26 Toddler Girl" at bounding box center [510, 62] width 227 height 17
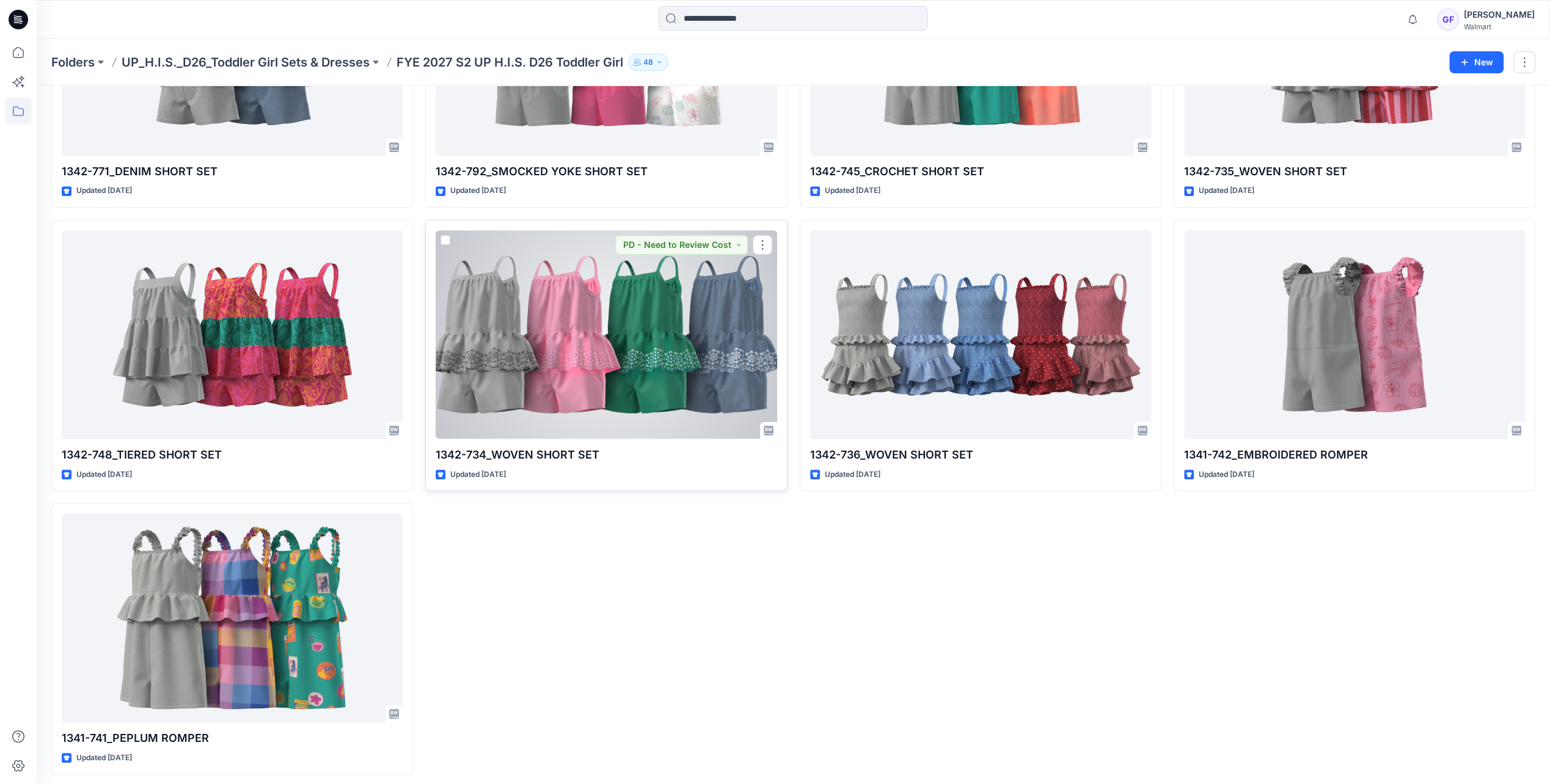
scroll to position [771, 0]
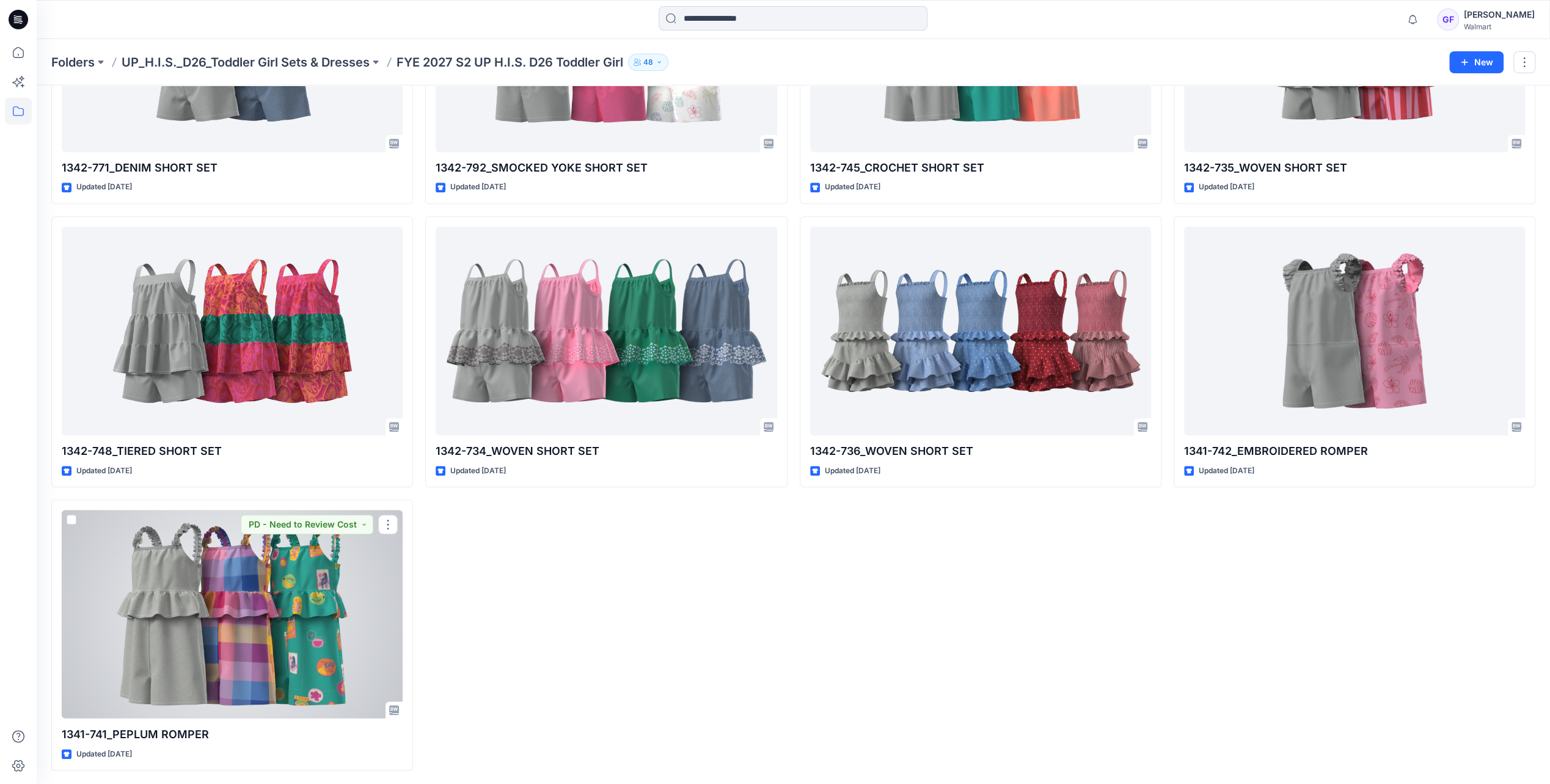
click at [350, 536] on div at bounding box center [232, 614] width 341 height 208
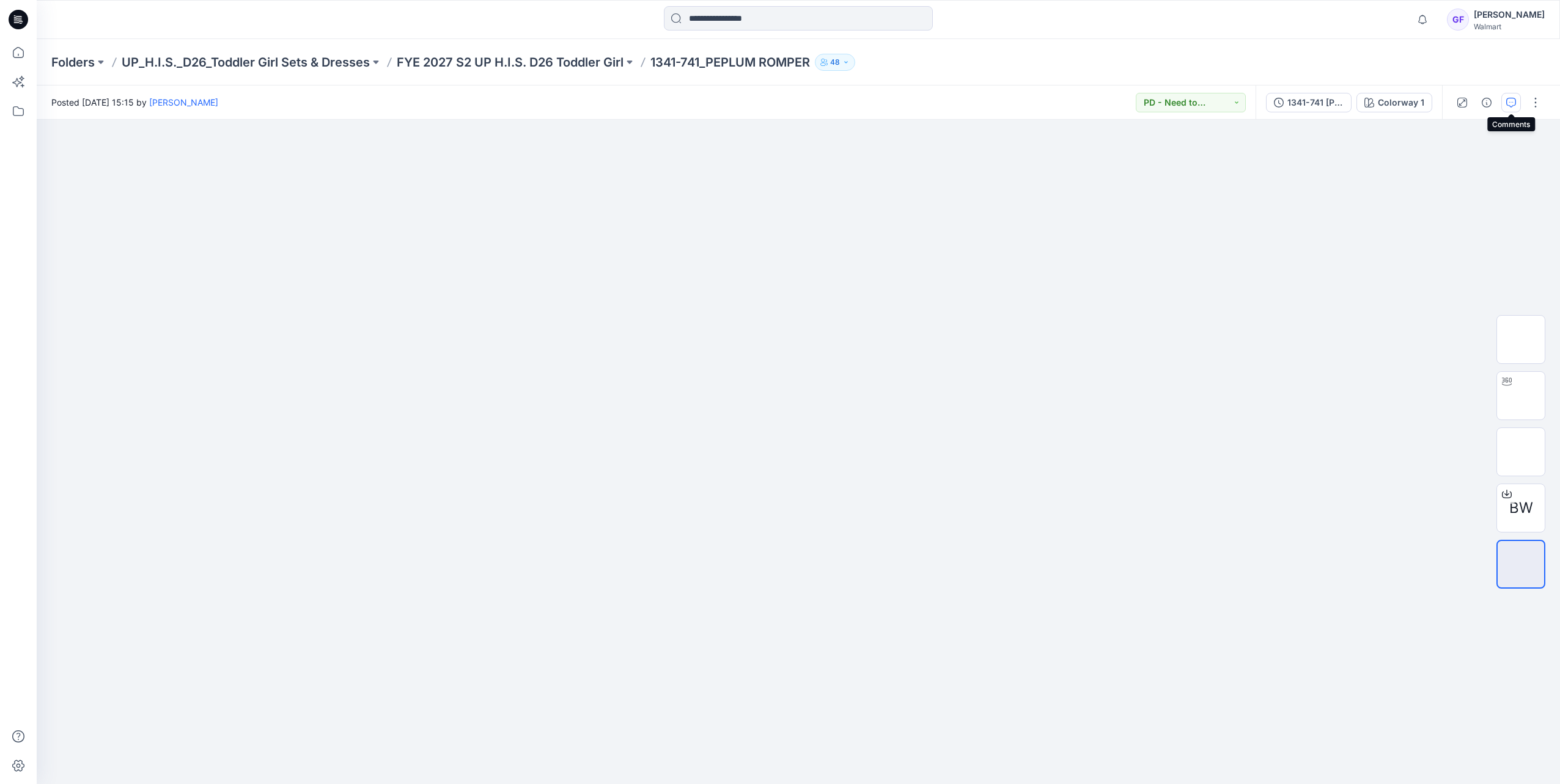
click at [1038, 102] on icon "button" at bounding box center [1511, 101] width 4 height 1
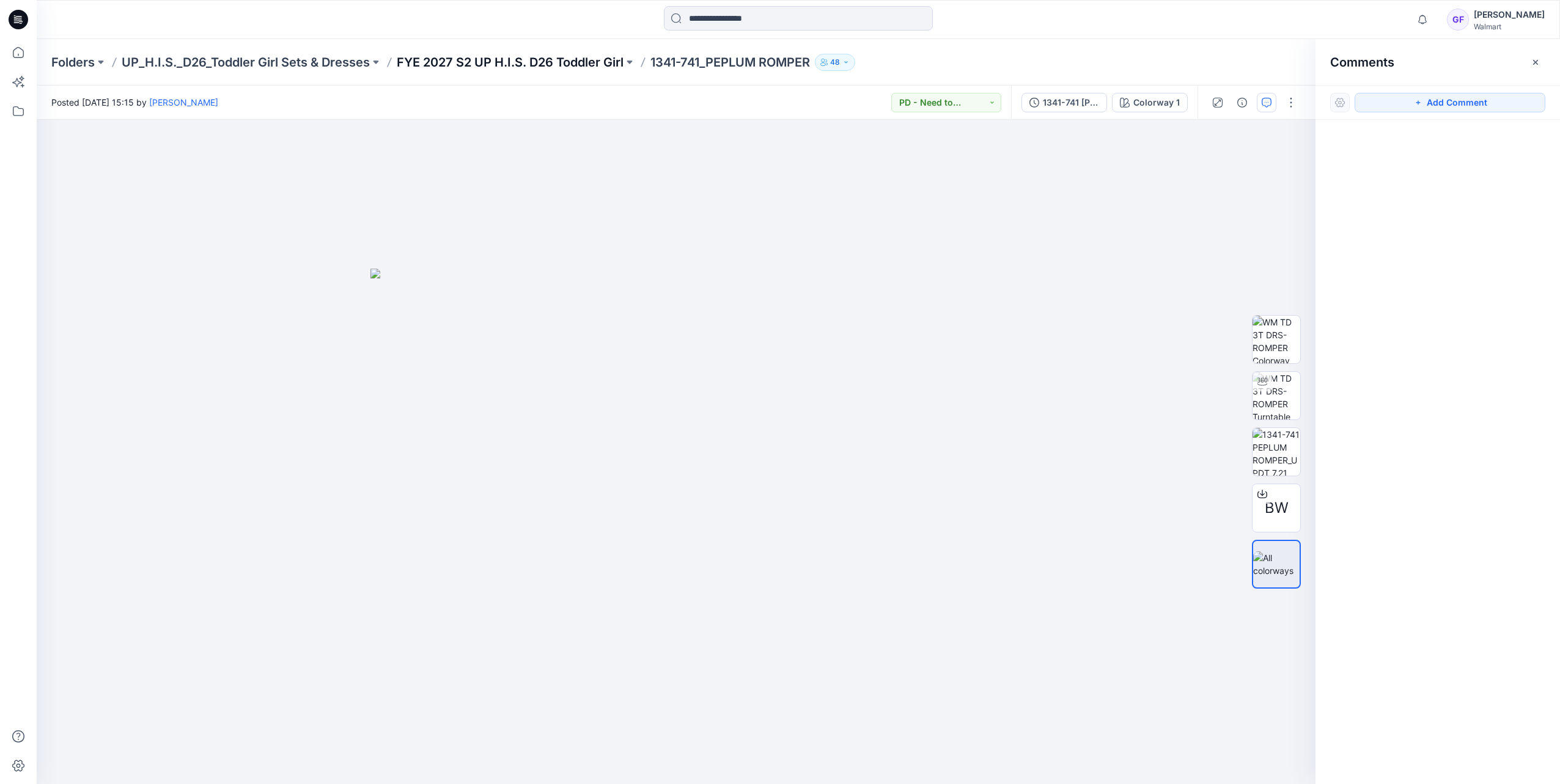
click at [521, 66] on p "FYE 2027 S2 UP H.I.S. D26 Toddler Girl" at bounding box center [510, 62] width 227 height 17
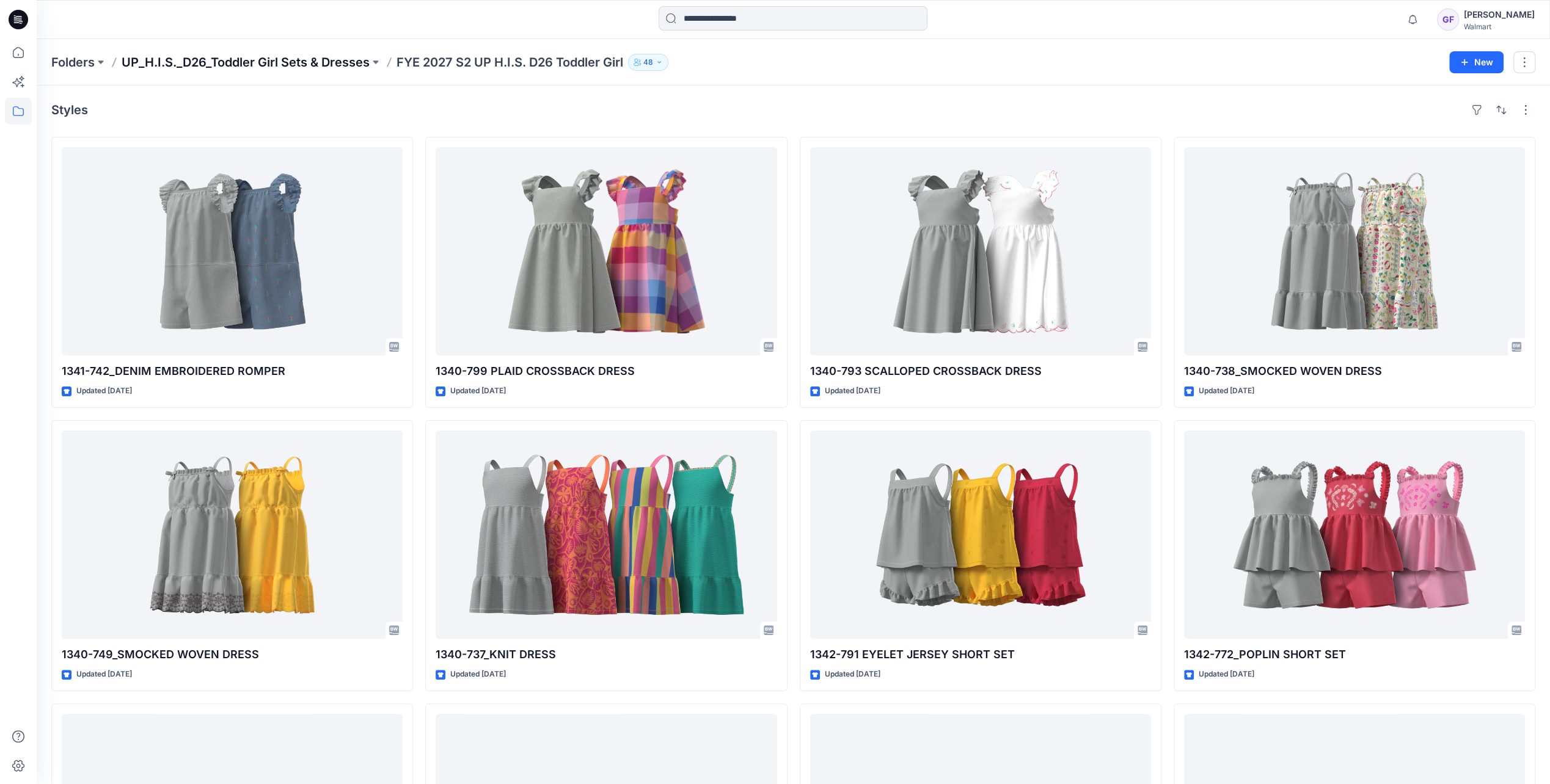
click at [301, 62] on p "UP_H.I.S._D26_Toddler Girl Sets & Dresses" at bounding box center [245, 62] width 248 height 17
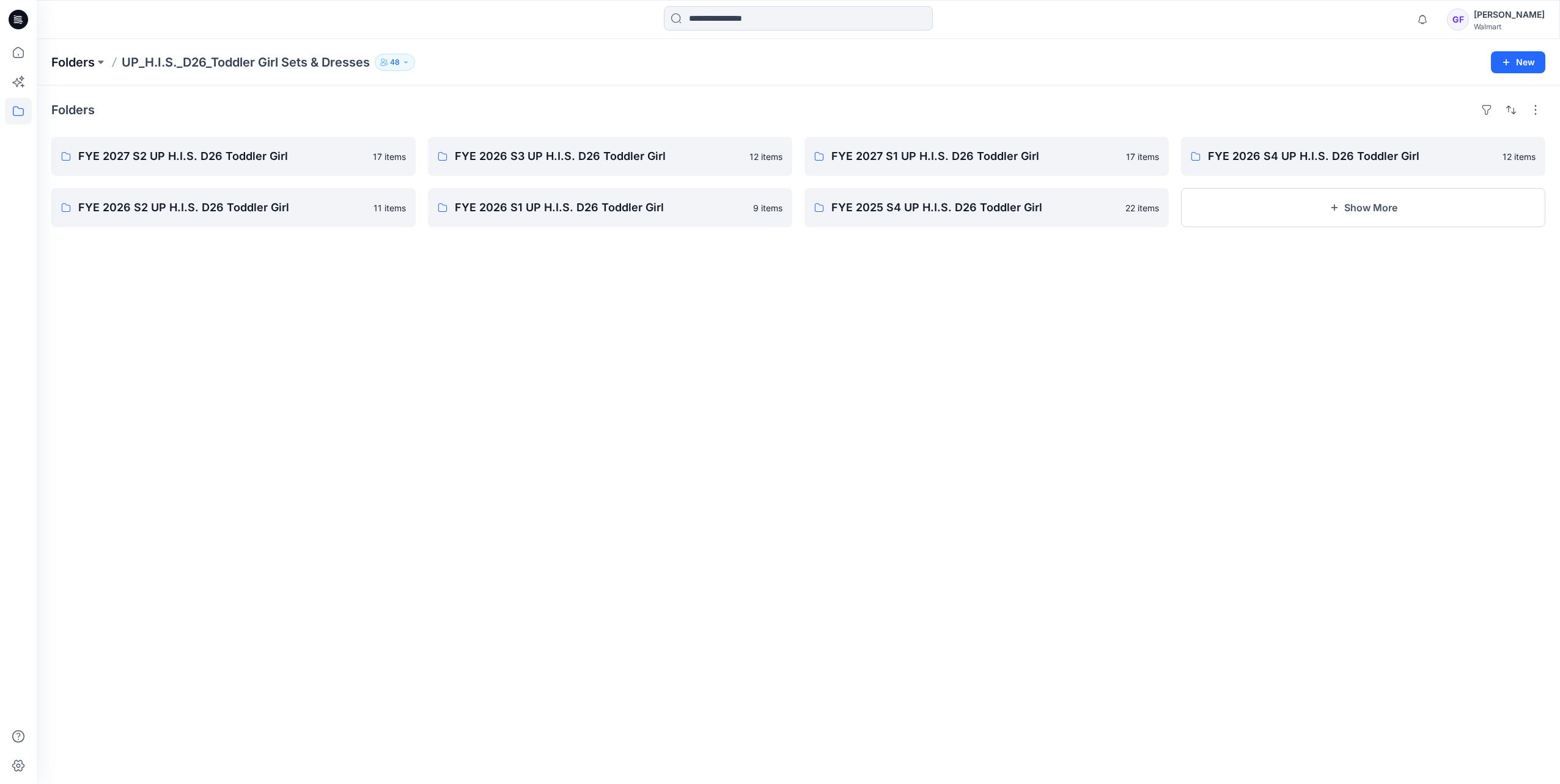
click at [85, 57] on p "Folders" at bounding box center [73, 62] width 43 height 17
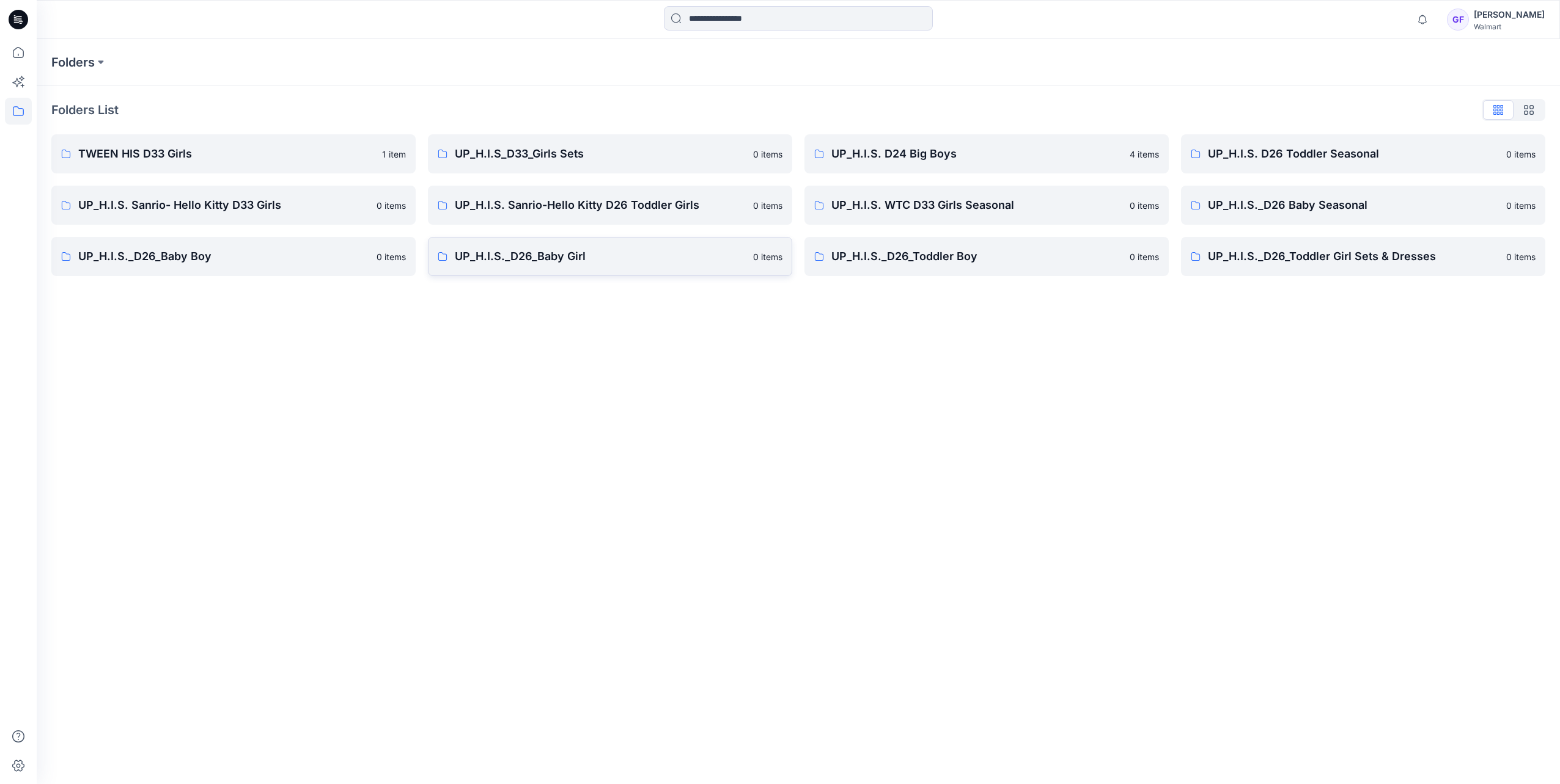
click at [595, 266] on link "UP_H.I.S._D26_Baby Girl [DEMOGRAPHIC_DATA] items" at bounding box center [610, 256] width 365 height 39
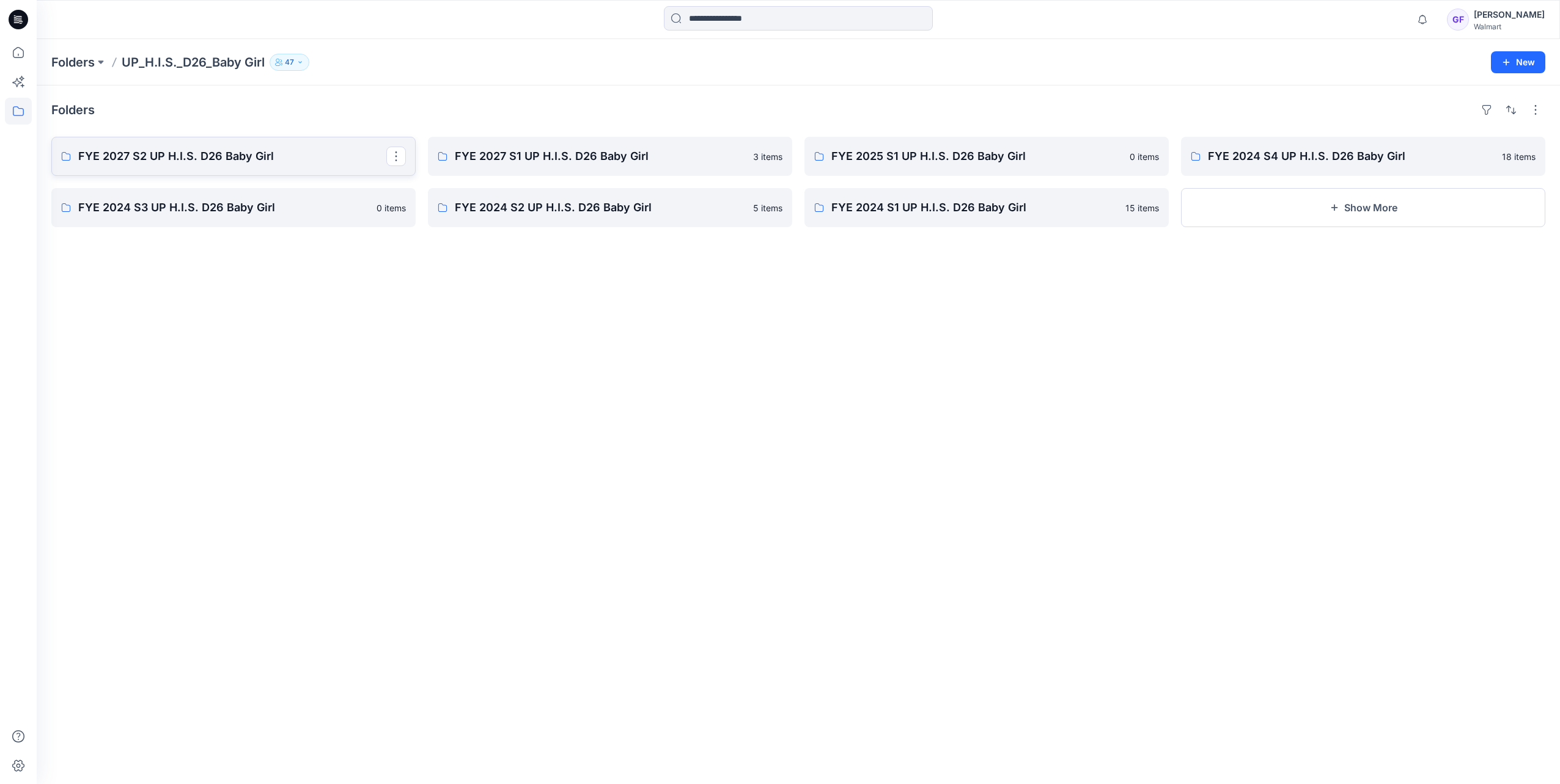
click at [176, 163] on p "FYE 2027 S2 UP H.I.S. D26 Baby Girl" at bounding box center [232, 156] width 308 height 17
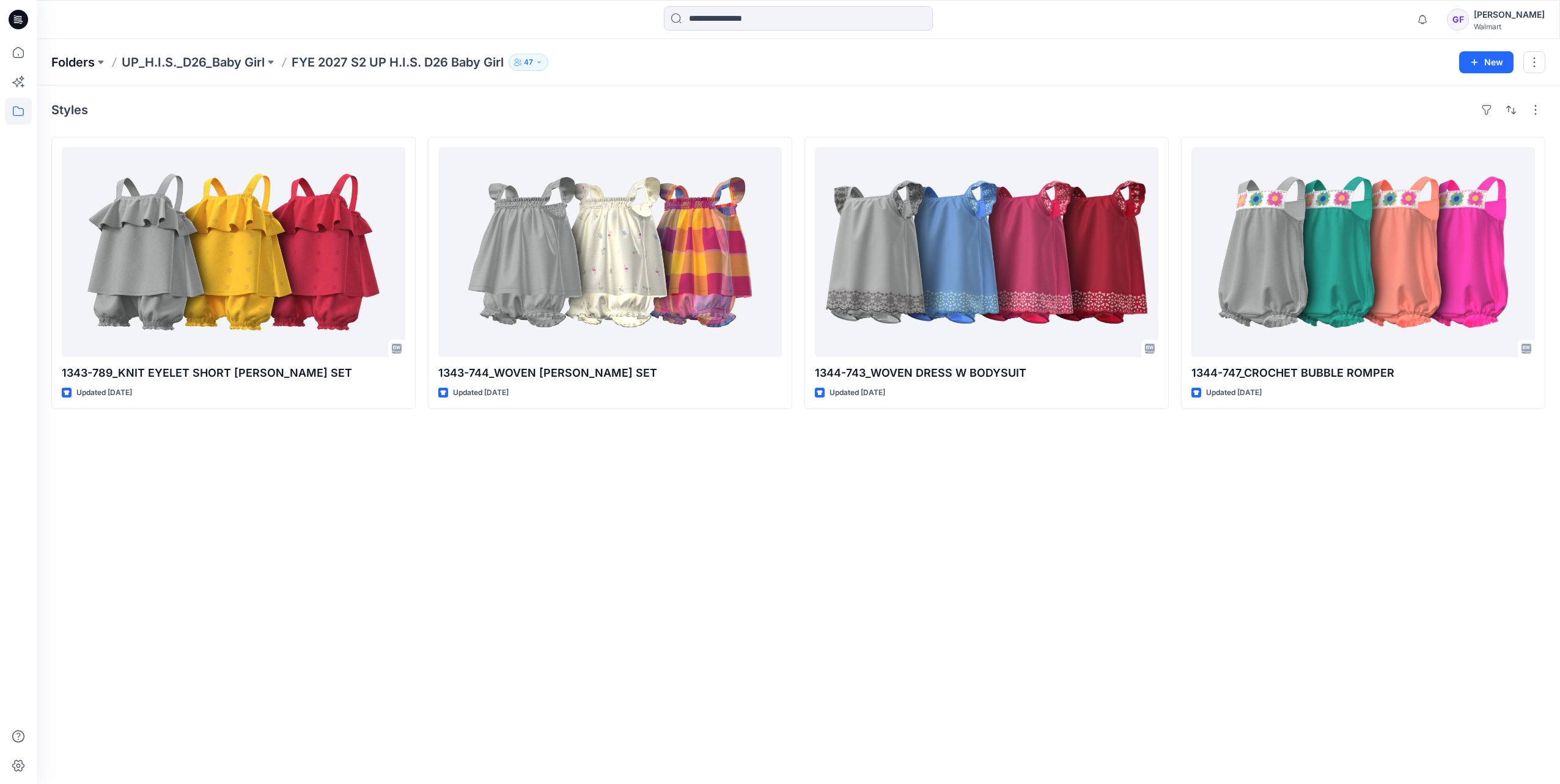
click at [75, 53] on p "Folders" at bounding box center [73, 62] width 43 height 17
